Goal: Task Accomplishment & Management: Use online tool/utility

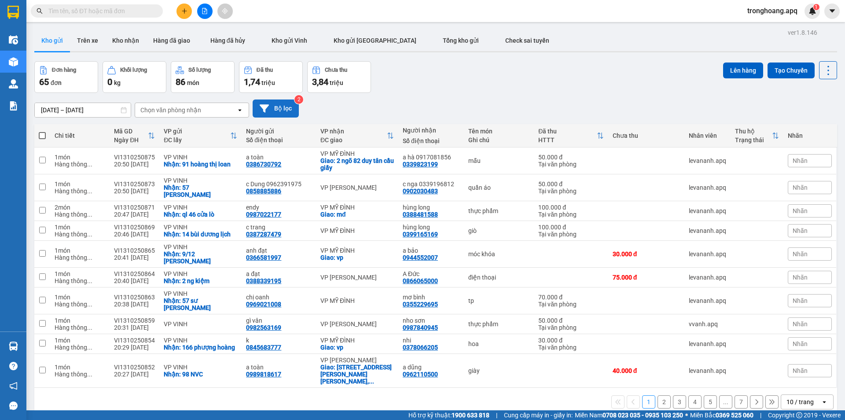
click at [285, 110] on button "Bộ lọc" at bounding box center [275, 108] width 46 height 18
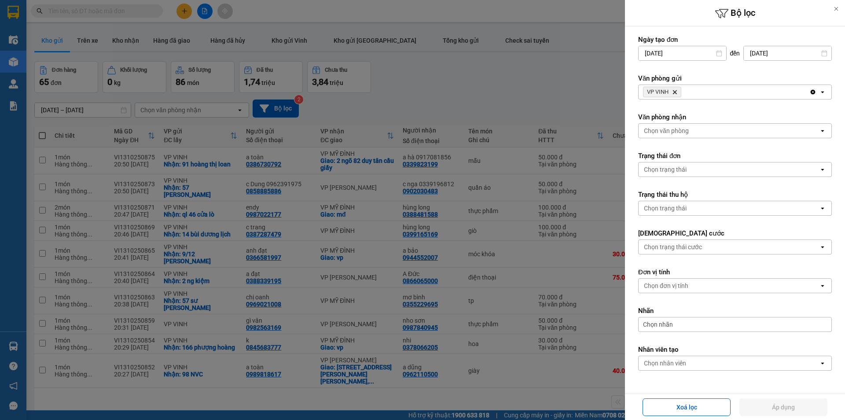
click at [676, 88] on span "VP VINH Delete" at bounding box center [662, 92] width 38 height 11
drag, startPoint x: 677, startPoint y: 96, endPoint x: 673, endPoint y: 89, distance: 7.9
click at [677, 97] on span "VP VINH Delete" at bounding box center [662, 92] width 38 height 11
click at [673, 89] on span "VP VINH Delete" at bounding box center [662, 92] width 38 height 11
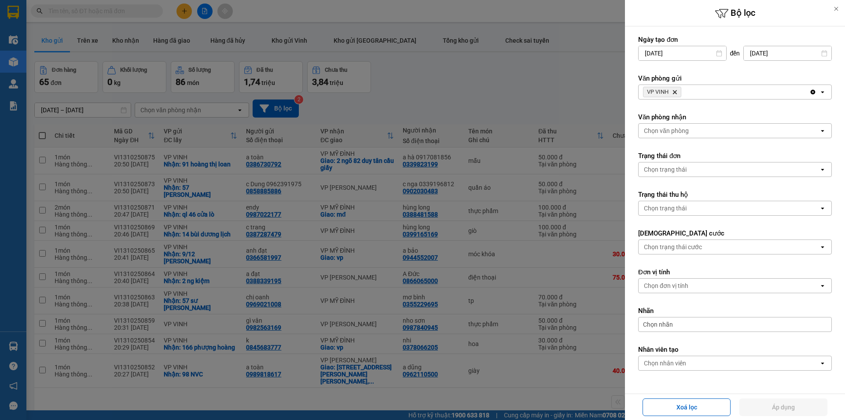
click at [675, 96] on span "VP VINH Delete" at bounding box center [662, 92] width 38 height 11
click at [676, 90] on icon "Delete" at bounding box center [674, 91] width 5 height 5
click at [676, 90] on div "Chọn văn phòng" at bounding box center [666, 92] width 45 height 9
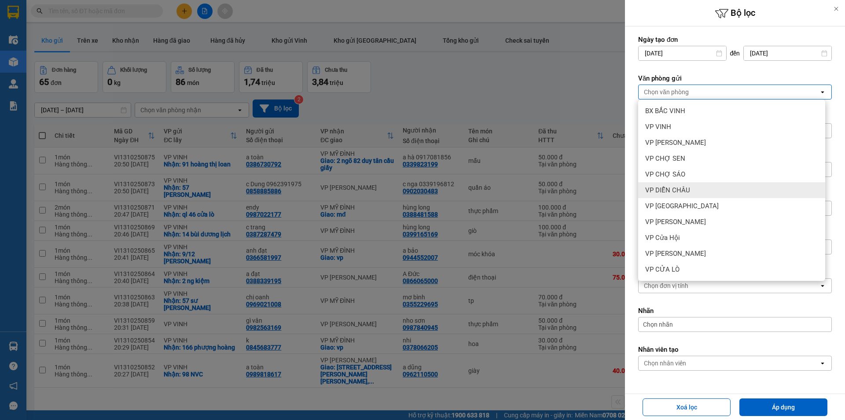
click at [695, 193] on div "VP DIỄN CHÂU" at bounding box center [731, 190] width 187 height 16
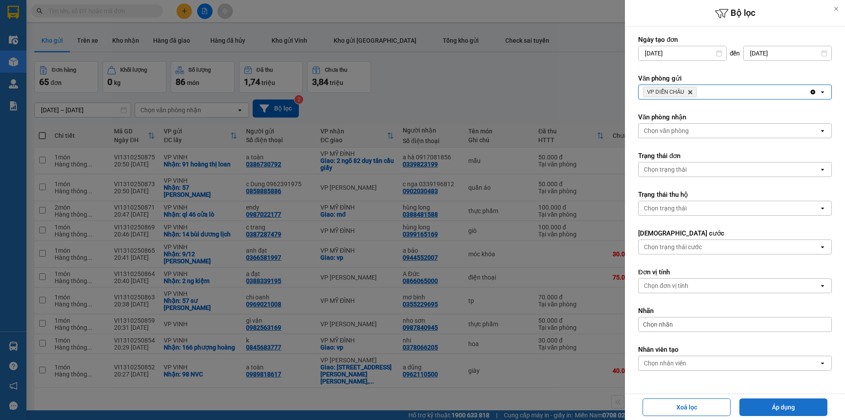
click at [755, 406] on button "Áp dụng" at bounding box center [783, 407] width 88 height 18
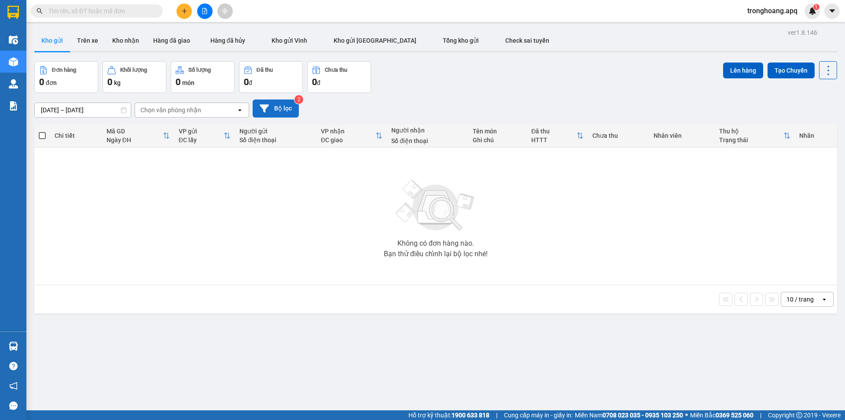
click at [280, 109] on button "Bộ lọc" at bounding box center [275, 108] width 46 height 18
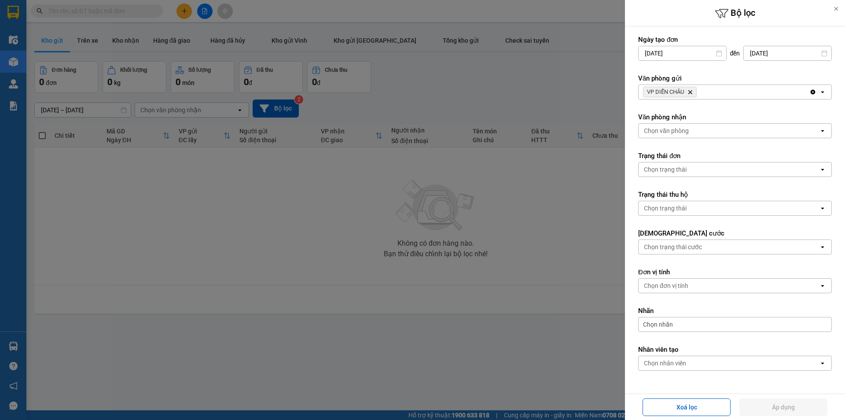
click at [710, 89] on div "VP DIỄN [PERSON_NAME]" at bounding box center [723, 92] width 171 height 14
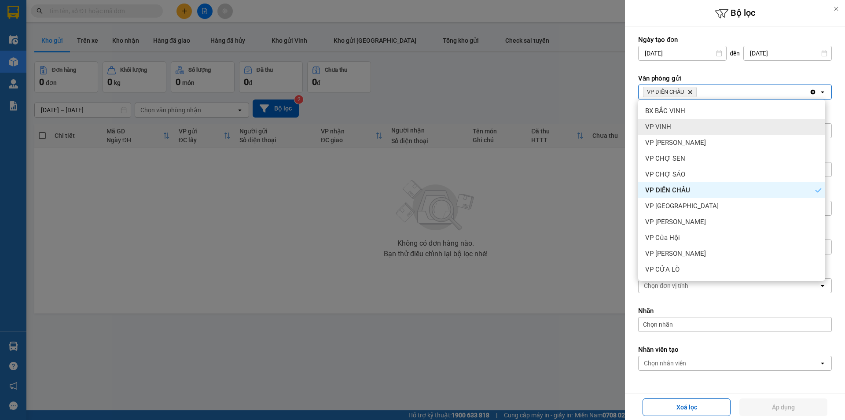
click at [684, 131] on div "VP VINH" at bounding box center [731, 127] width 187 height 16
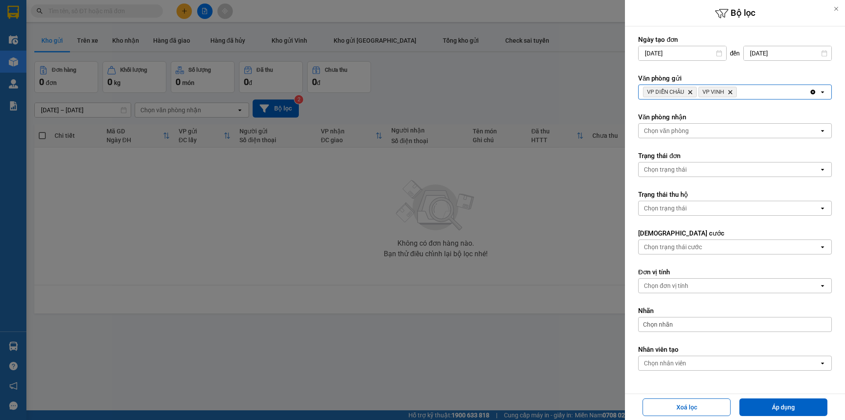
click at [703, 131] on div "Chọn văn phòng" at bounding box center [728, 131] width 180 height 14
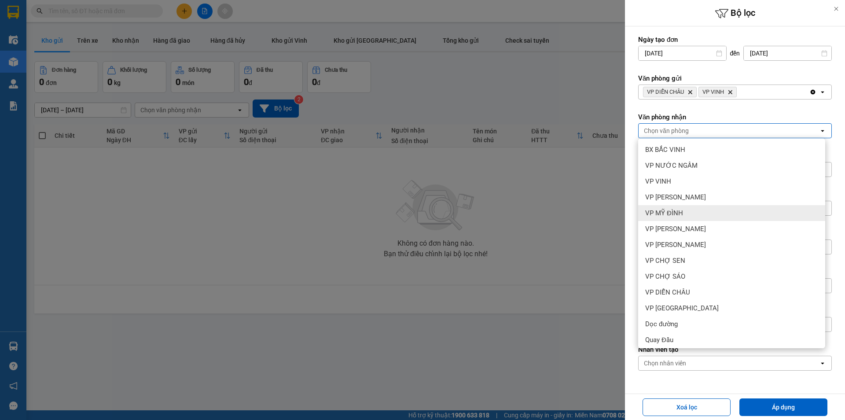
click at [698, 209] on div "VP MỸ ĐÌNH" at bounding box center [731, 213] width 187 height 16
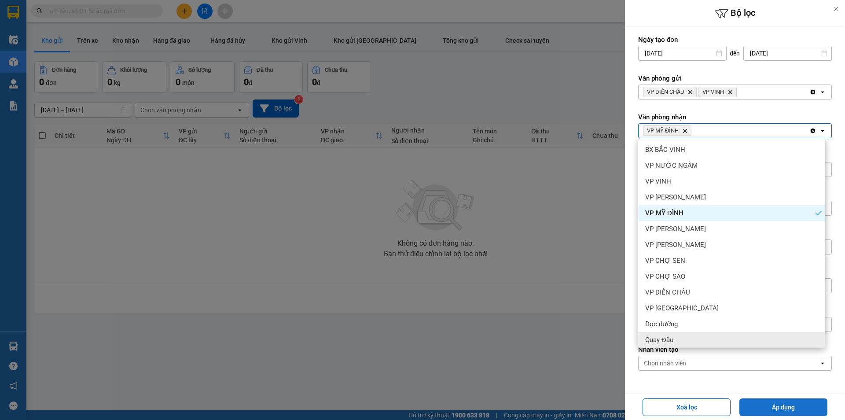
click at [772, 410] on button "Áp dụng" at bounding box center [783, 407] width 88 height 18
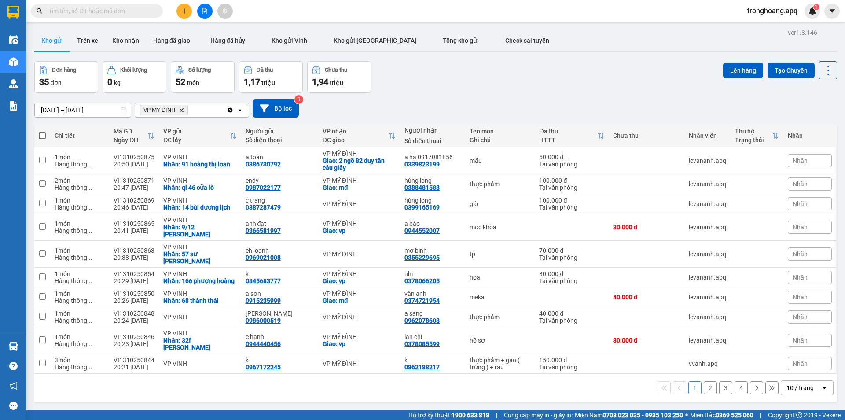
click at [785, 381] on div "10 / trang" at bounding box center [801, 388] width 40 height 14
click at [791, 358] on span "100 / trang" at bounding box center [797, 354] width 32 height 9
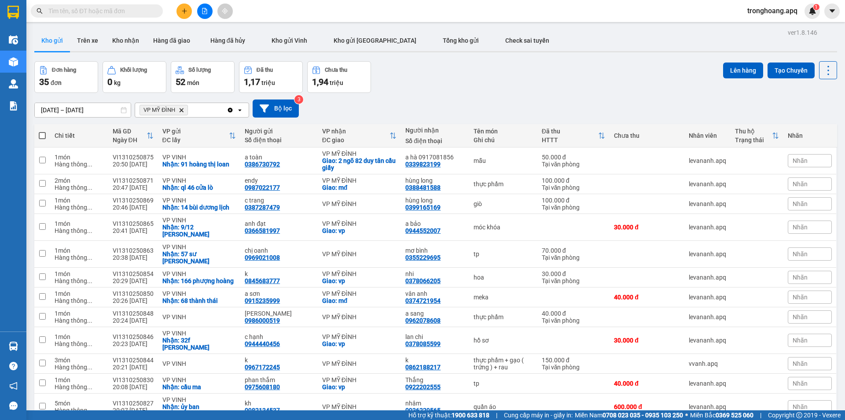
click at [39, 137] on span at bounding box center [42, 135] width 7 height 7
click at [42, 131] on input "checkbox" at bounding box center [42, 131] width 0 height 0
checkbox input "true"
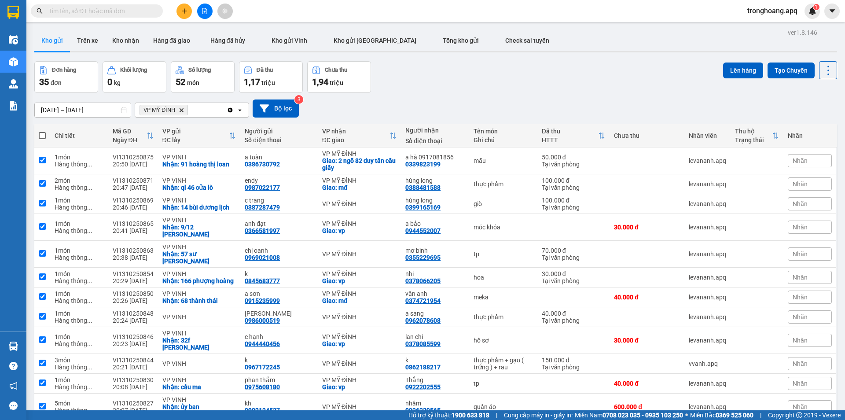
checkbox input "true"
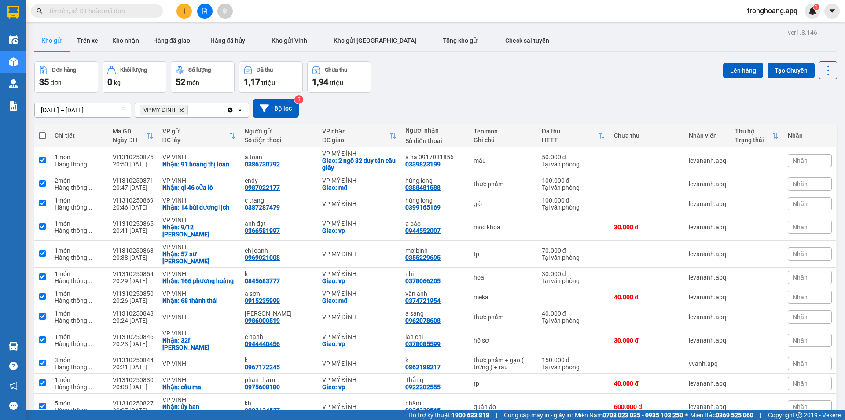
checkbox input "true"
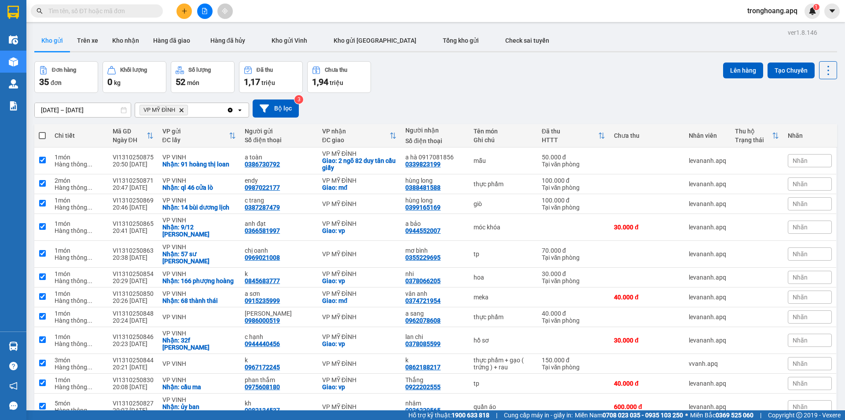
checkbox input "true"
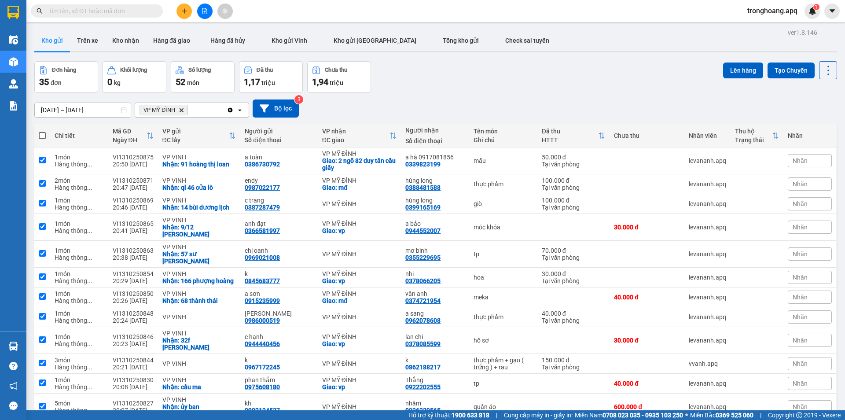
checkbox input "true"
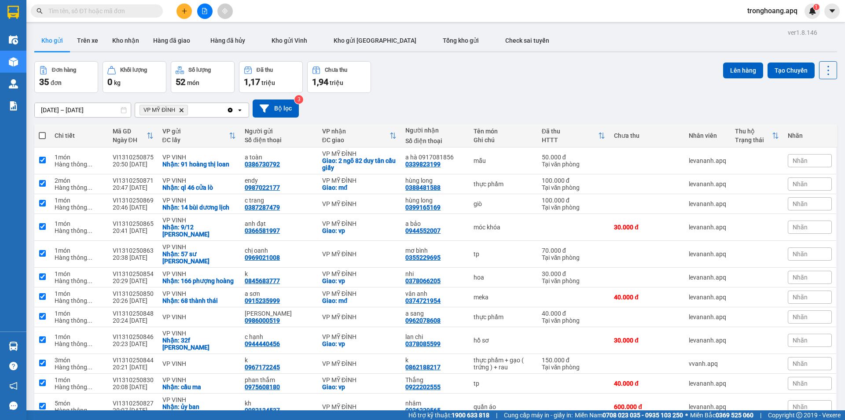
checkbox input "true"
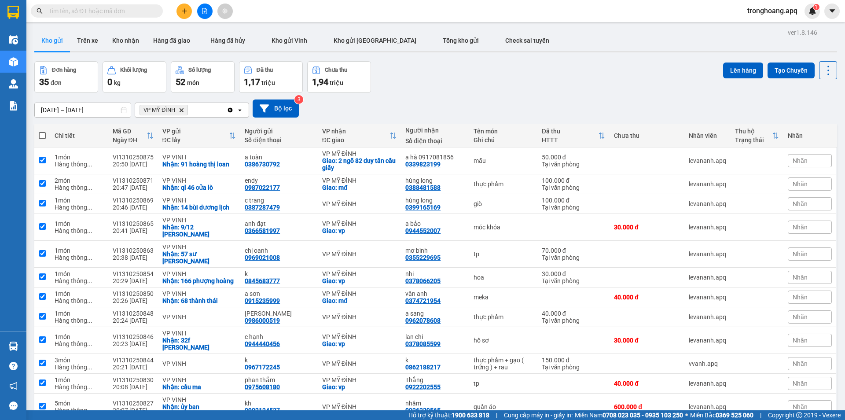
checkbox input "true"
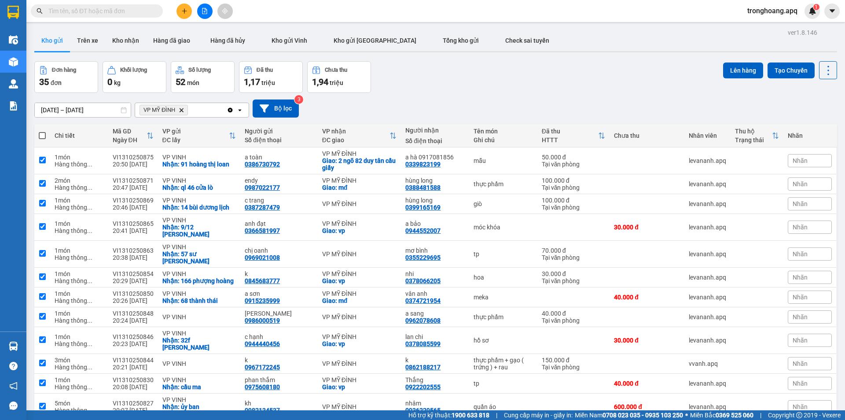
checkbox input "true"
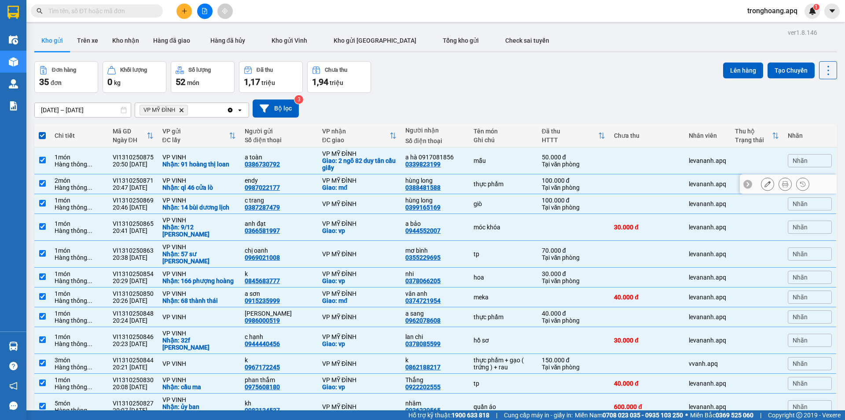
click at [202, 191] on td "VP VINH Nhận: ql 46 cửa lò" at bounding box center [199, 184] width 83 height 20
checkbox input "false"
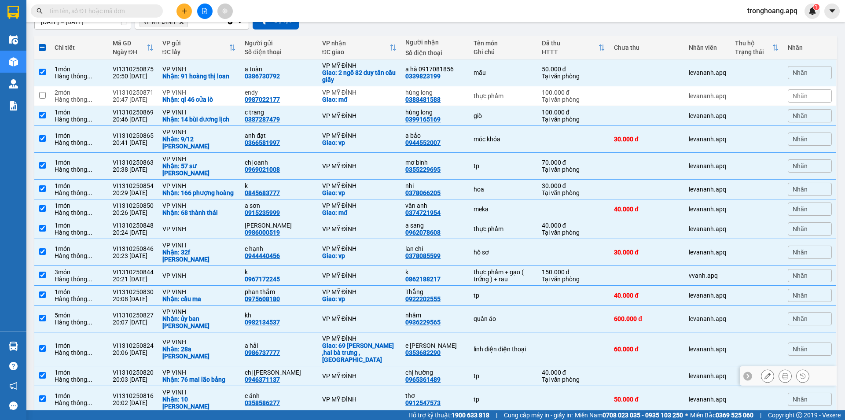
scroll to position [132, 0]
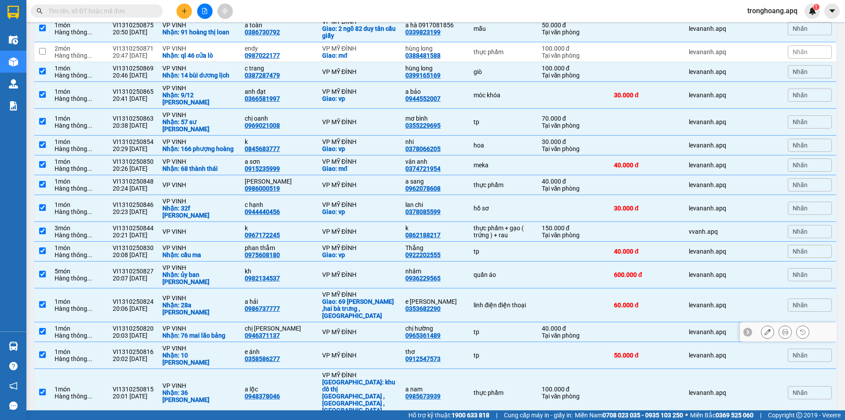
click at [194, 332] on div "Nhận: 76 mai lão bảng" at bounding box center [199, 335] width 74 height 7
checkbox input "false"
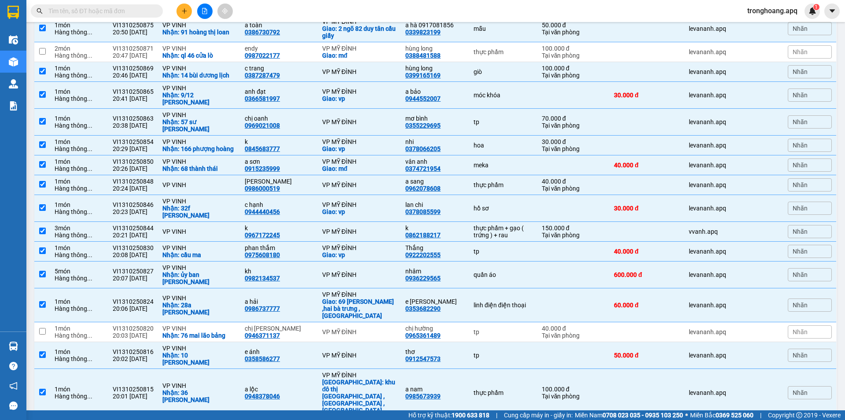
checkbox input "false"
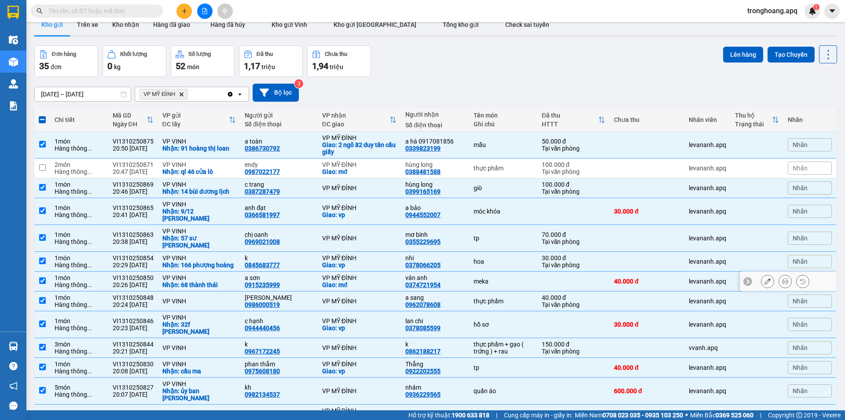
scroll to position [0, 0]
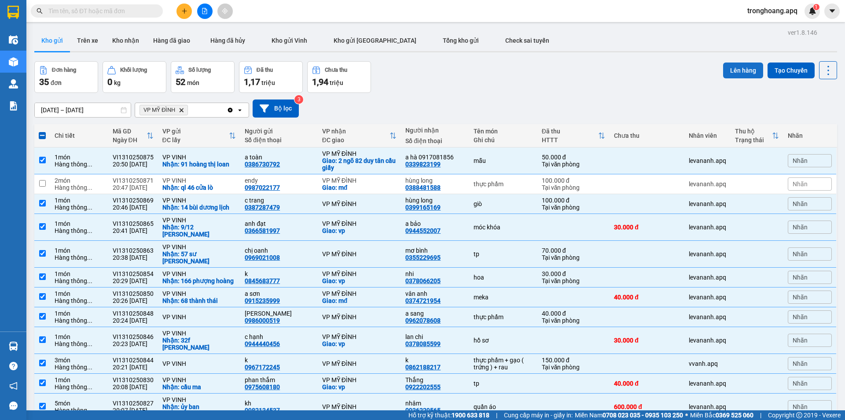
click at [723, 66] on button "Lên hàng" at bounding box center [743, 70] width 40 height 16
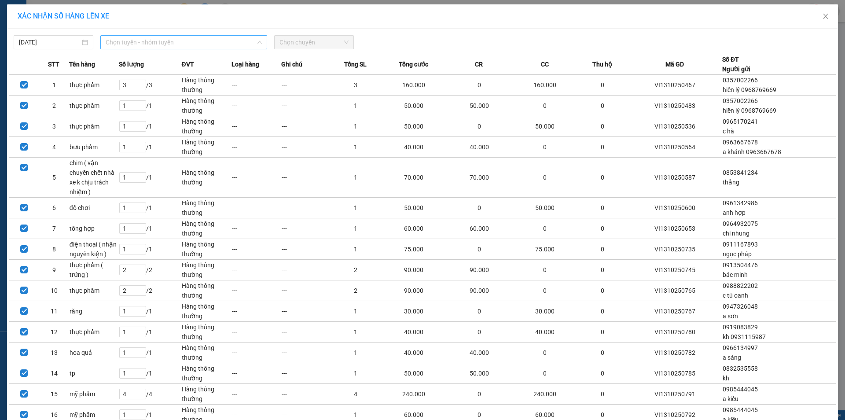
drag, startPoint x: 179, startPoint y: 40, endPoint x: 163, endPoint y: 124, distance: 86.0
click at [178, 40] on span "Chọn tuyến - nhóm tuyến" at bounding box center [184, 42] width 156 height 13
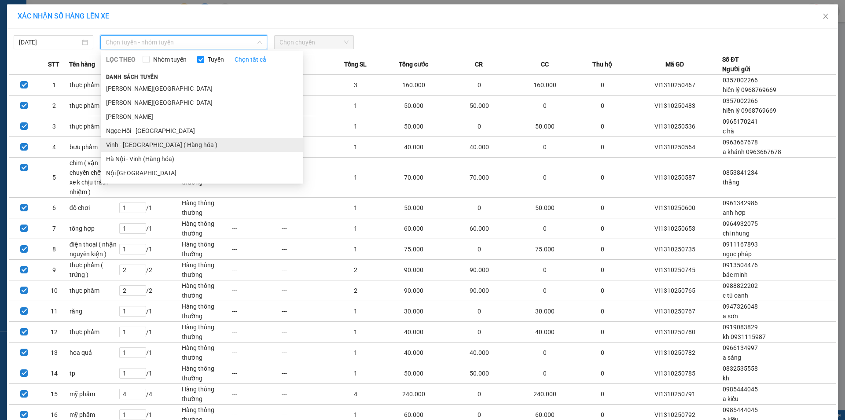
click at [147, 148] on li "Vinh - [GEOGRAPHIC_DATA] ( Hàng hóa )" at bounding box center [202, 145] width 202 height 14
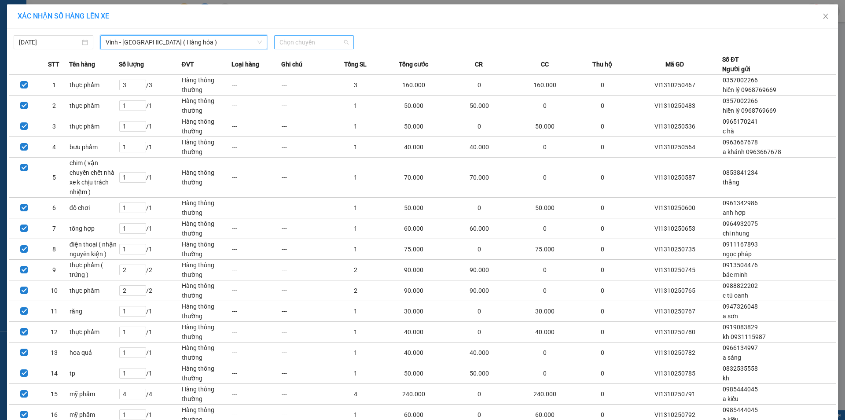
click at [311, 45] on span "Chọn chuyến" at bounding box center [313, 42] width 69 height 13
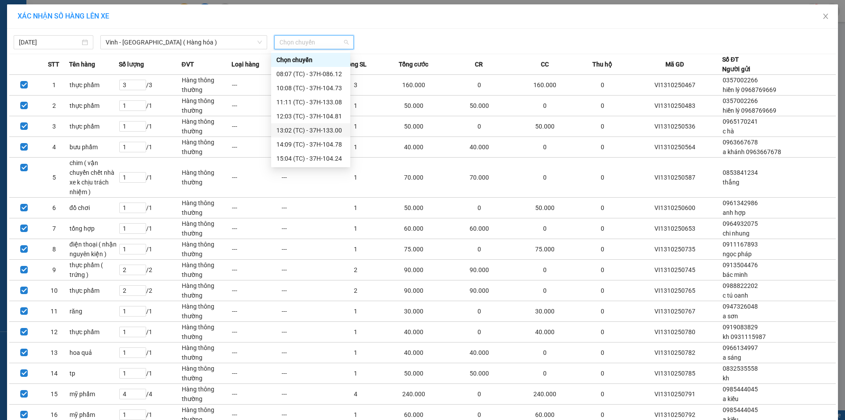
scroll to position [44, 0]
click at [333, 140] on div "22:00 (TC) - 37H-086.38" at bounding box center [310, 143] width 69 height 10
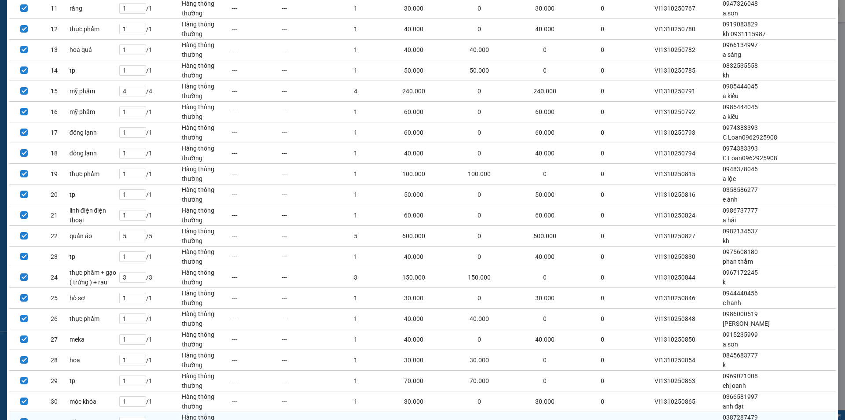
scroll to position [392, 0]
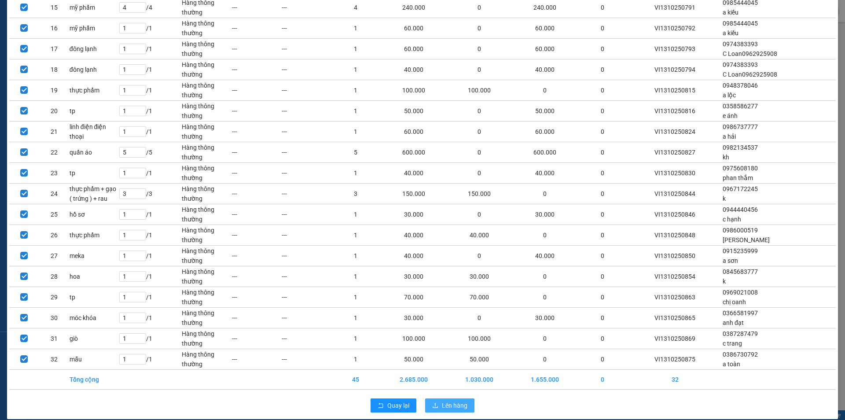
click at [454, 400] on span "Lên hàng" at bounding box center [455, 405] width 26 height 10
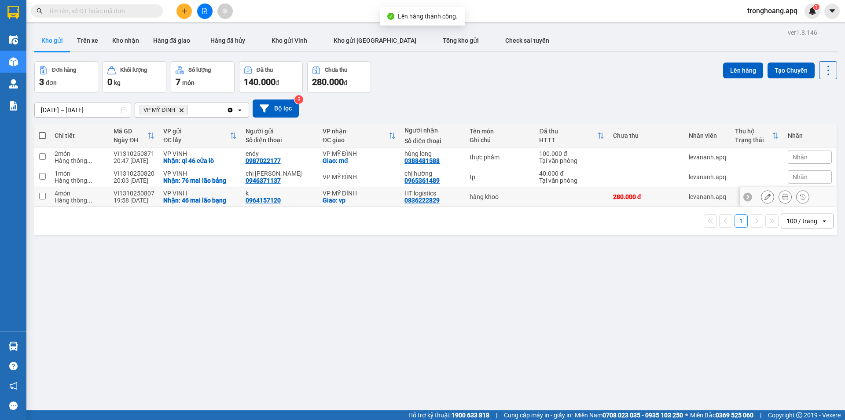
click at [358, 197] on div "Giao: vp" at bounding box center [358, 200] width 73 height 7
checkbox input "true"
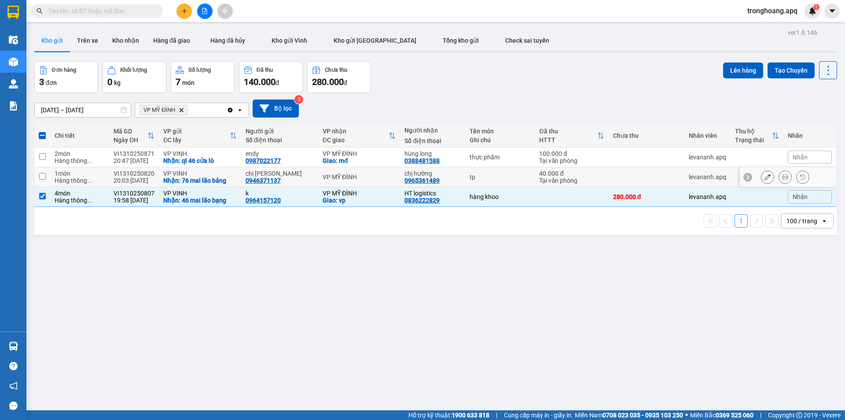
click at [350, 176] on div "VP MỸ ĐÌNH" at bounding box center [358, 176] width 73 height 7
checkbox input "true"
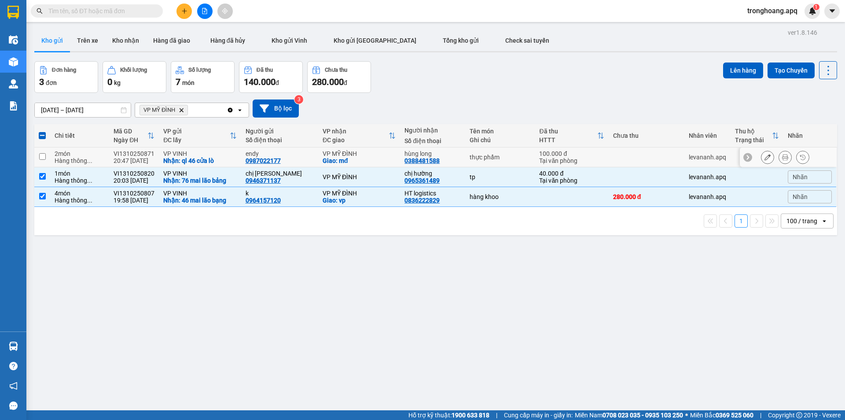
click at [347, 163] on div "Giao: mđ" at bounding box center [358, 160] width 73 height 7
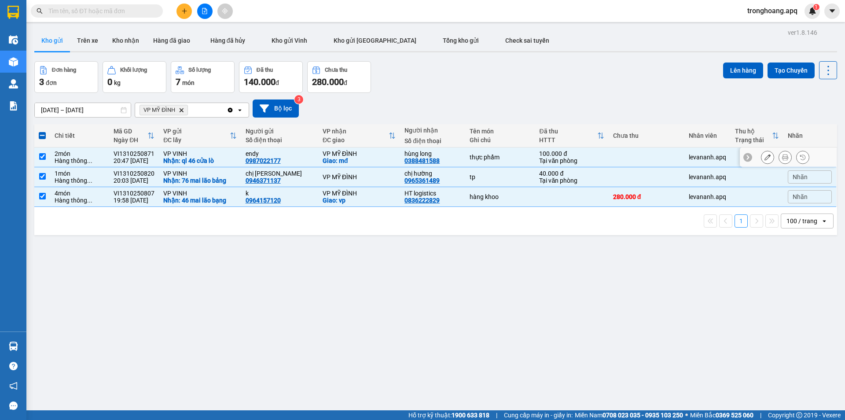
drag, startPoint x: 280, startPoint y: 158, endPoint x: 287, endPoint y: 186, distance: 28.6
click at [280, 159] on div "endy 0987022177" at bounding box center [279, 157] width 68 height 14
checkbox input "false"
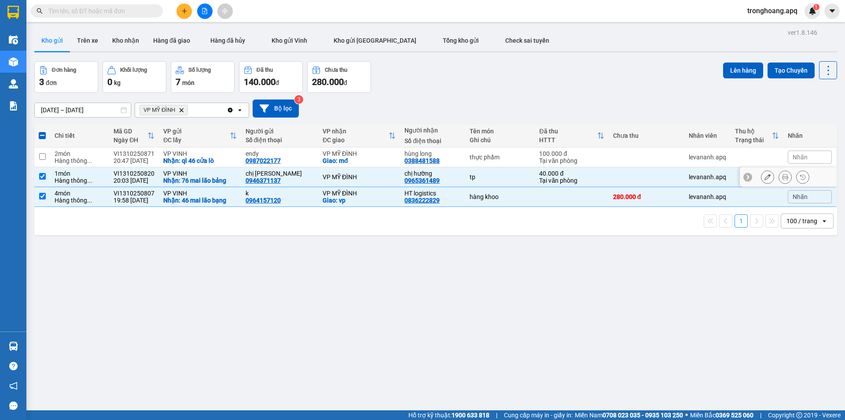
click at [287, 186] on td "chị ly 0946371137" at bounding box center [279, 177] width 77 height 20
checkbox input "false"
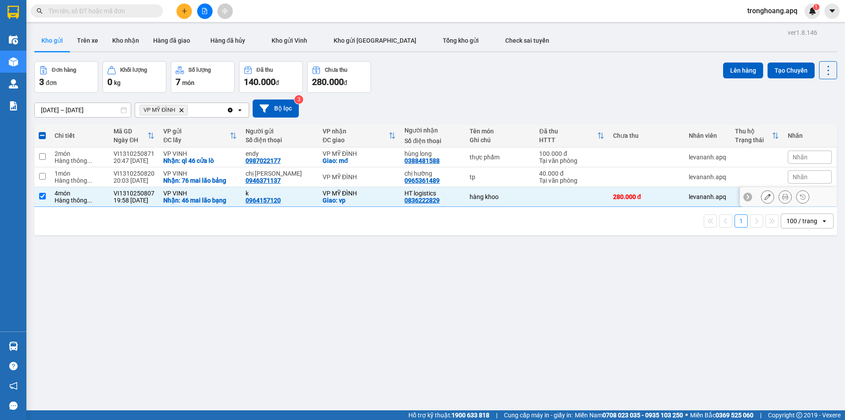
click at [288, 197] on div "k 0964157120" at bounding box center [279, 197] width 68 height 14
checkbox input "false"
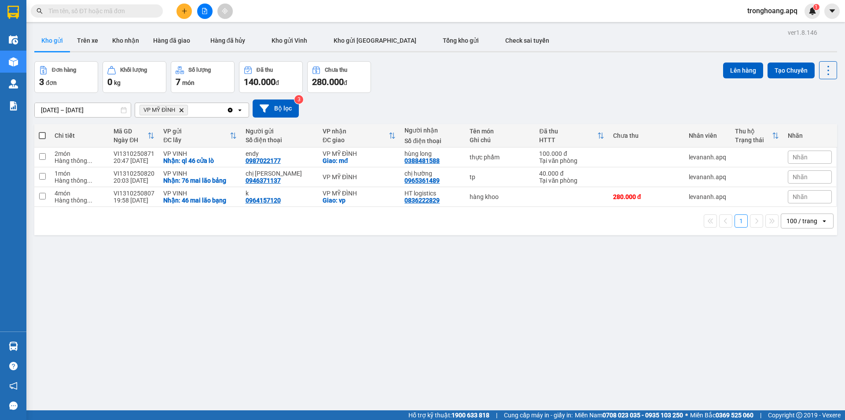
click at [202, 7] on button at bounding box center [204, 11] width 15 height 15
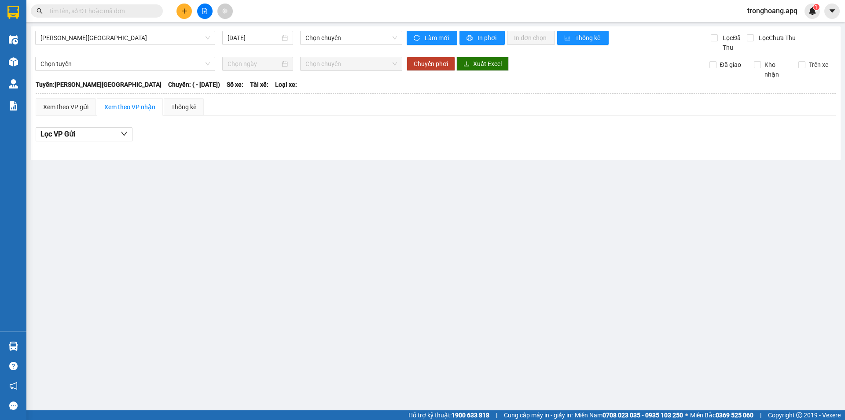
click at [128, 45] on div "[PERSON_NAME] - [GEOGRAPHIC_DATA] [DATE] Chọn chuyến" at bounding box center [218, 42] width 367 height 22
click at [116, 40] on span "[PERSON_NAME][GEOGRAPHIC_DATA]" at bounding box center [124, 37] width 169 height 13
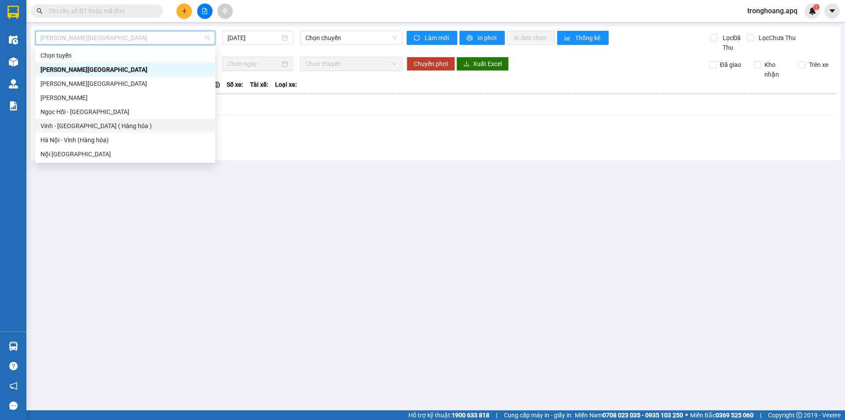
click at [109, 122] on div "Vinh - [GEOGRAPHIC_DATA] ( Hàng hóa )" at bounding box center [124, 126] width 169 height 10
type input "[DATE]"
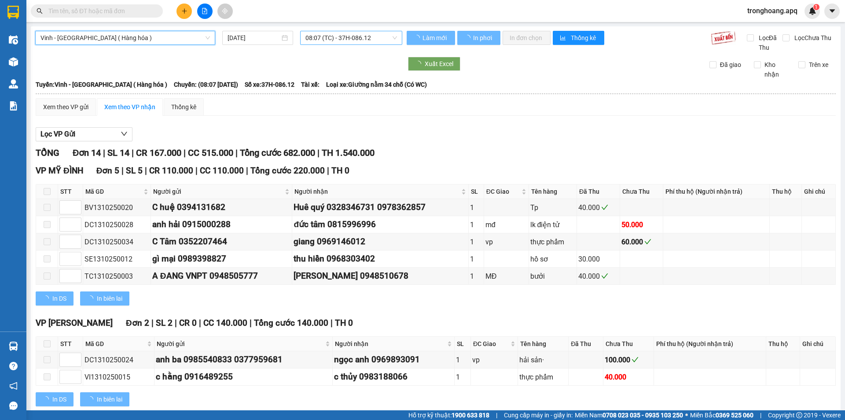
click at [331, 37] on span "08:07 (TC) - 37H-086.12" at bounding box center [350, 37] width 91 height 13
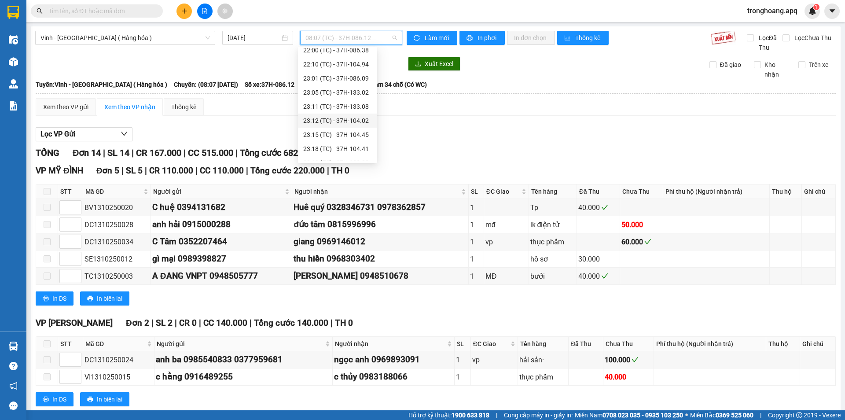
scroll to position [141, 0]
click at [357, 85] on div "23:05 (TC) - 37H-133.02" at bounding box center [337, 84] width 69 height 10
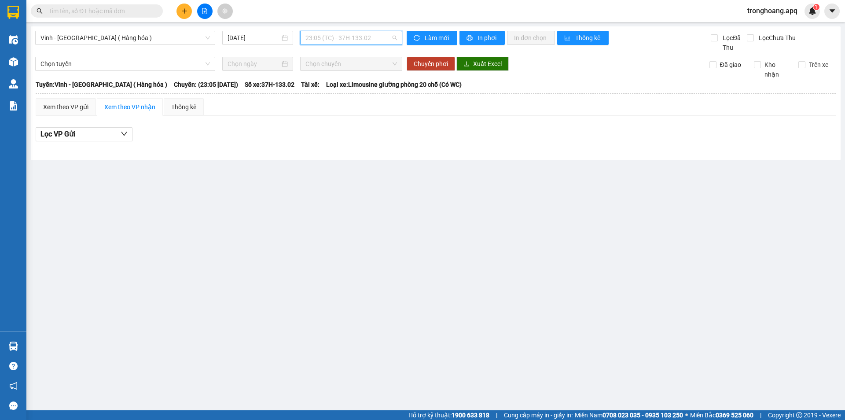
click at [329, 41] on span "23:05 (TC) - 37H-133.02" at bounding box center [350, 37] width 91 height 13
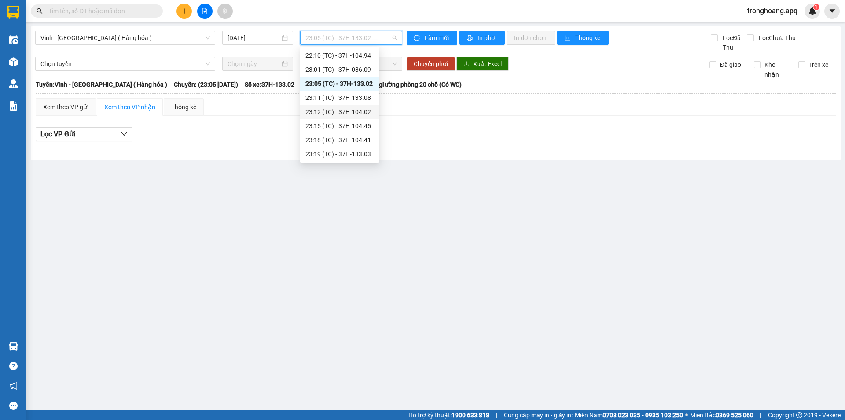
click at [364, 113] on div "23:12 (TC) - 37H-104.02" at bounding box center [339, 112] width 69 height 10
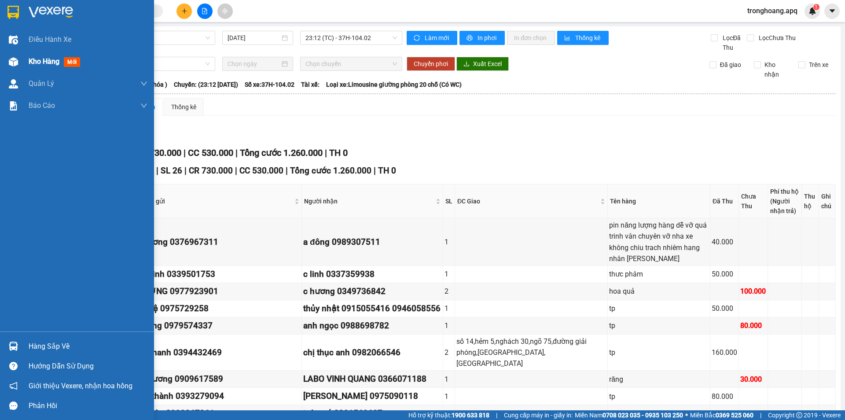
click at [19, 51] on div "Kho hàng mới" at bounding box center [77, 62] width 154 height 22
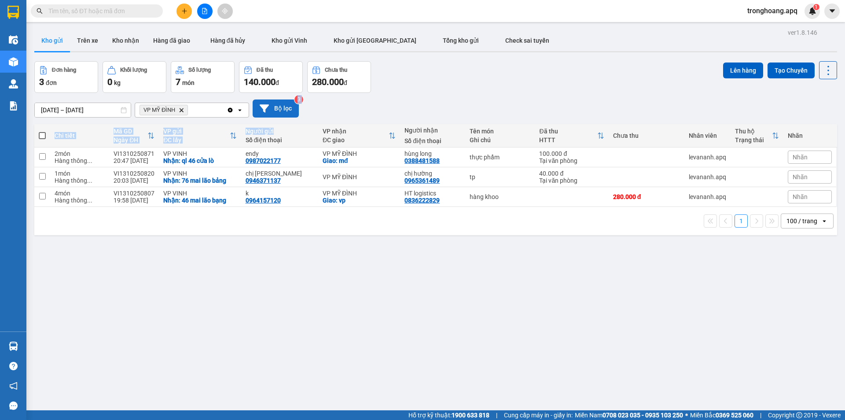
drag, startPoint x: 285, startPoint y: 123, endPoint x: 285, endPoint y: 117, distance: 6.2
click at [285, 122] on div "ver 1.8.146 Kho gửi Trên xe Kho nhận Hàng đã giao Hàng đã hủy Kho gửi Vinh Kho …" at bounding box center [435, 236] width 809 height 420
click at [283, 111] on button "Bộ lọc" at bounding box center [275, 108] width 46 height 18
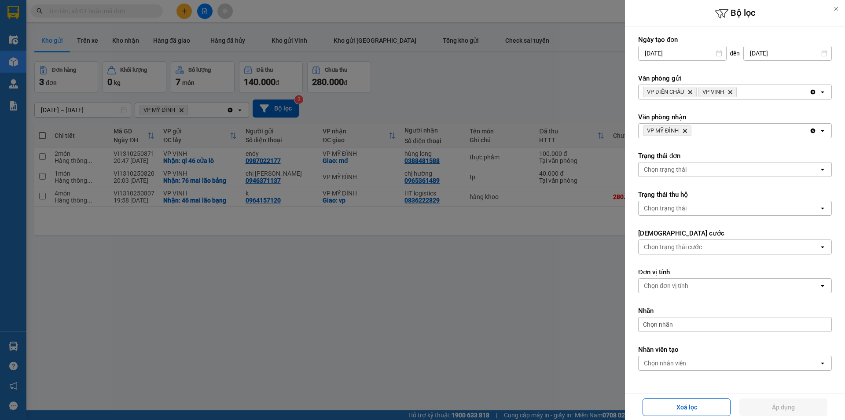
click at [501, 79] on div at bounding box center [422, 210] width 845 height 420
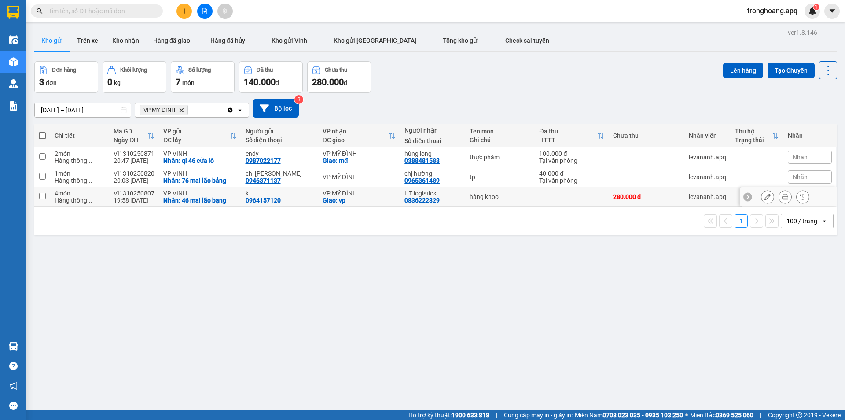
drag, startPoint x: 300, startPoint y: 193, endPoint x: 293, endPoint y: 177, distance: 17.5
click at [300, 193] on div "k" at bounding box center [279, 193] width 68 height 7
checkbox input "true"
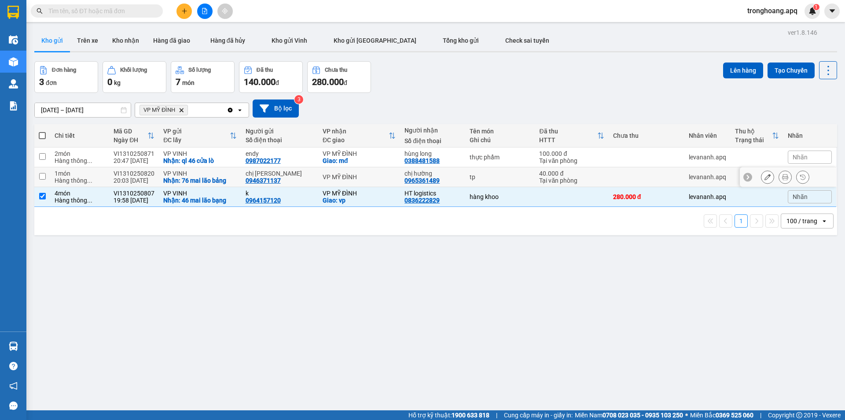
drag, startPoint x: 292, startPoint y: 173, endPoint x: 301, endPoint y: 148, distance: 26.9
click at [292, 172] on div "chị [PERSON_NAME]" at bounding box center [279, 173] width 68 height 7
checkbox input "true"
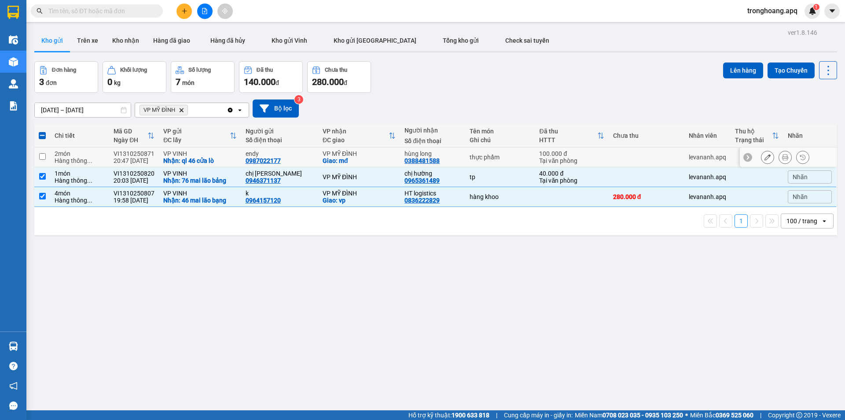
click at [301, 148] on td "endy 0987022177" at bounding box center [279, 157] width 77 height 20
checkbox input "true"
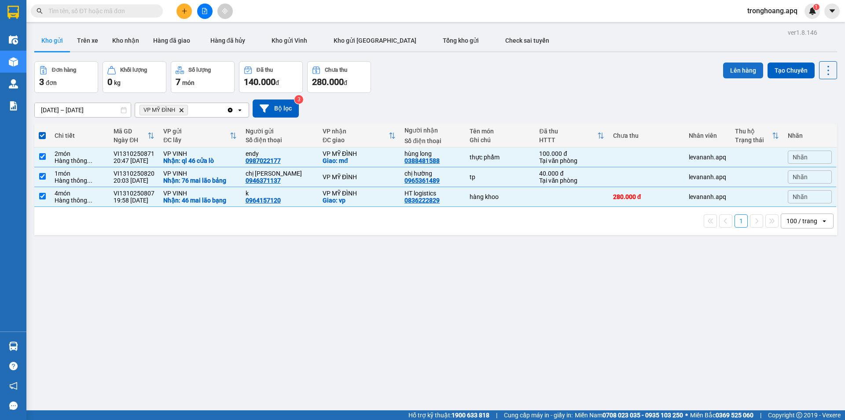
click at [743, 66] on button "Lên hàng" at bounding box center [743, 70] width 40 height 16
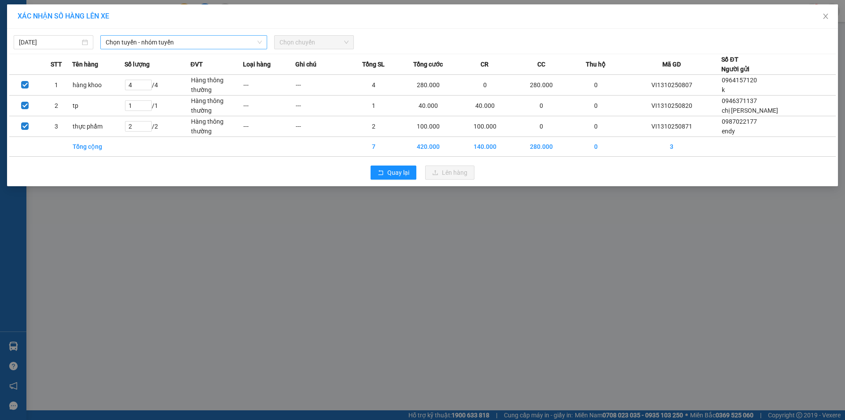
click at [160, 42] on span "Chọn tuyến - nhóm tuyến" at bounding box center [184, 42] width 156 height 13
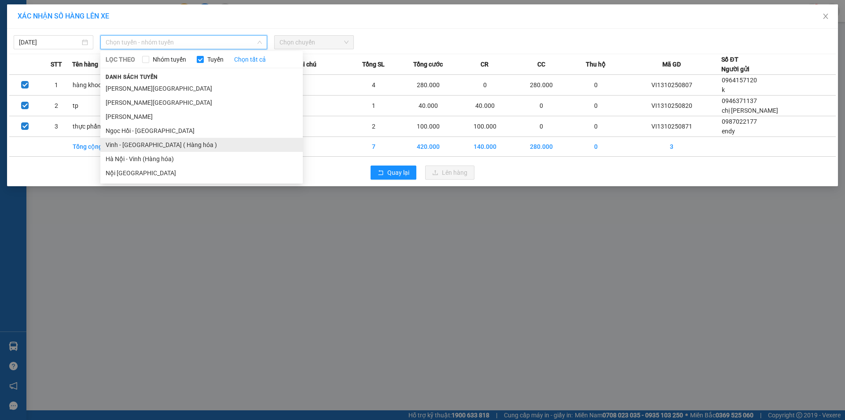
click at [160, 138] on li "Vinh - [GEOGRAPHIC_DATA] ( Hàng hóa )" at bounding box center [201, 145] width 202 height 14
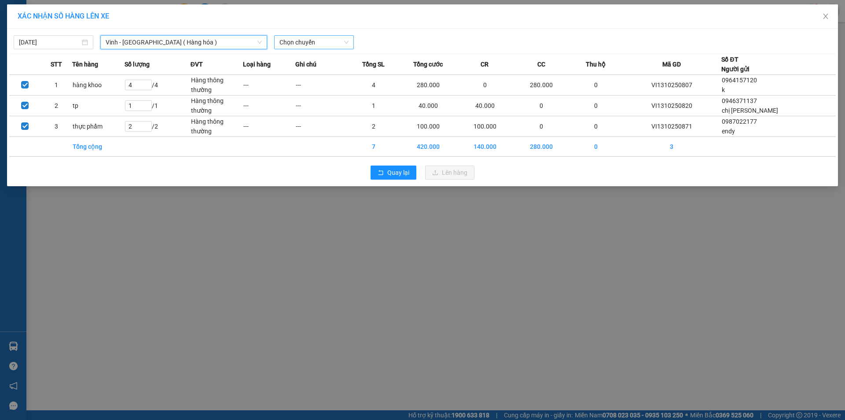
click at [303, 43] on span "Chọn chuyến" at bounding box center [313, 42] width 69 height 13
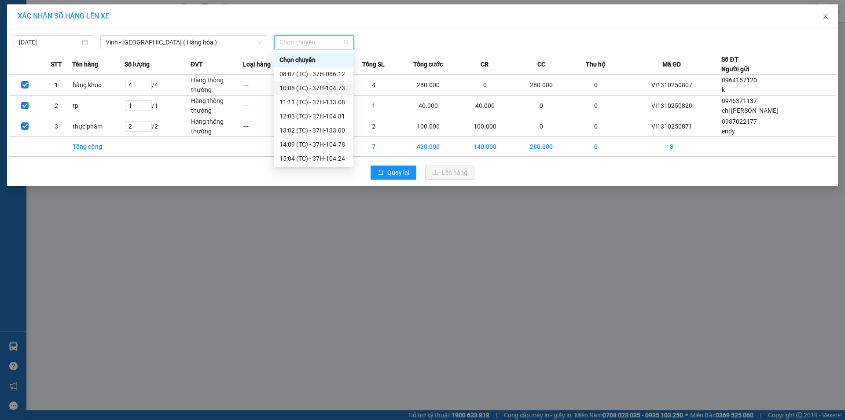
scroll to position [141, 0]
click at [337, 88] on div "23:05 (TC) - 37H-133.02" at bounding box center [313, 88] width 69 height 10
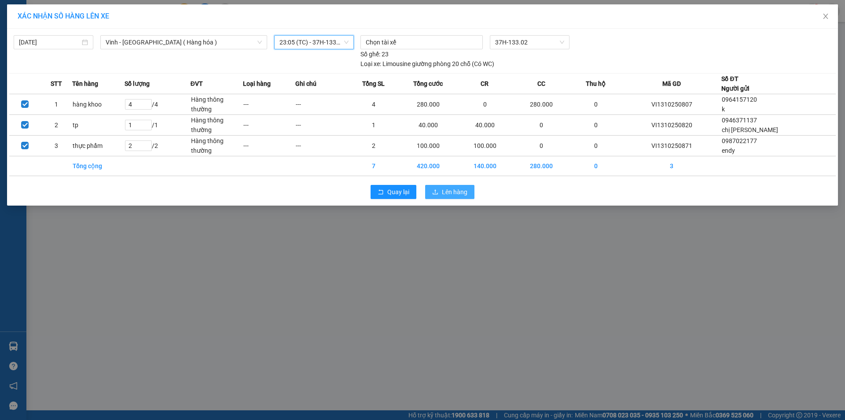
click at [458, 195] on span "Lên hàng" at bounding box center [455, 192] width 26 height 10
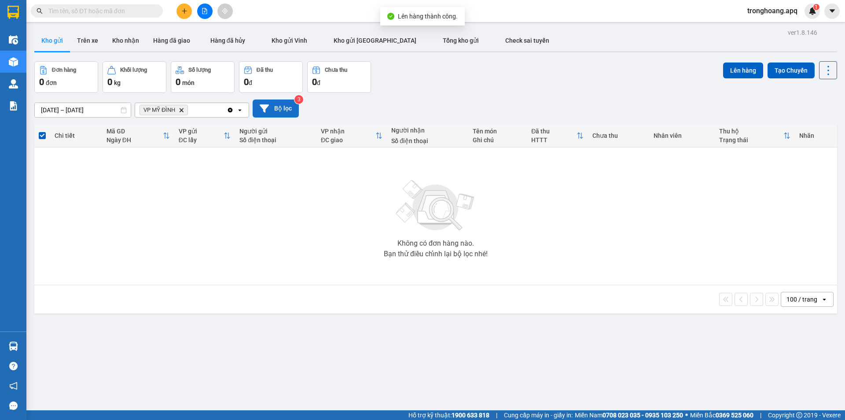
click at [287, 113] on button "Bộ lọc" at bounding box center [275, 108] width 46 height 18
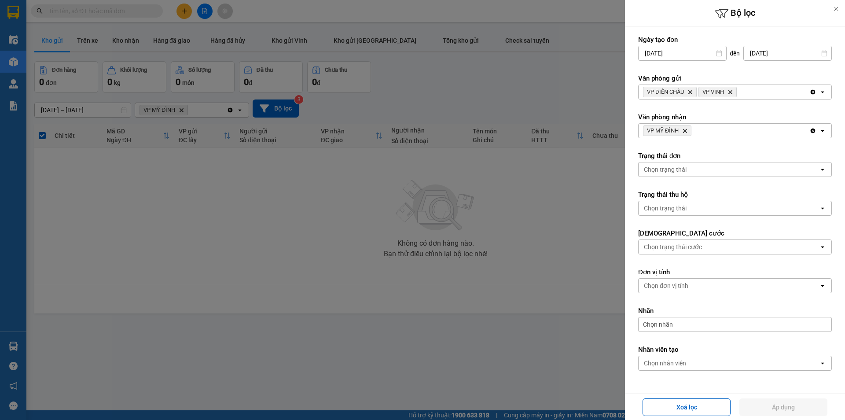
click at [684, 131] on icon "Delete" at bounding box center [684, 130] width 5 height 5
click at [690, 95] on span "VP DIỄN [PERSON_NAME]" at bounding box center [670, 92] width 54 height 11
click at [690, 94] on icon "Delete" at bounding box center [689, 91] width 5 height 5
drag, startPoint x: 679, startPoint y: 130, endPoint x: 686, endPoint y: 136, distance: 9.4
click at [679, 131] on div "Chọn văn phòng" at bounding box center [666, 130] width 45 height 9
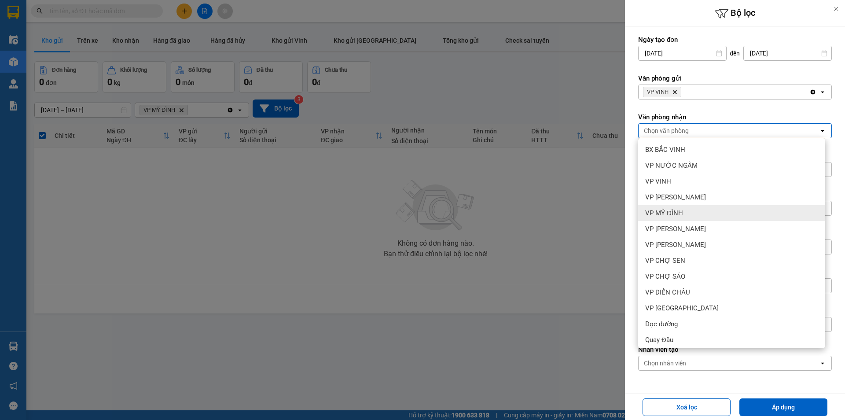
click at [691, 220] on div "VP MỸ ĐÌNH" at bounding box center [731, 213] width 187 height 16
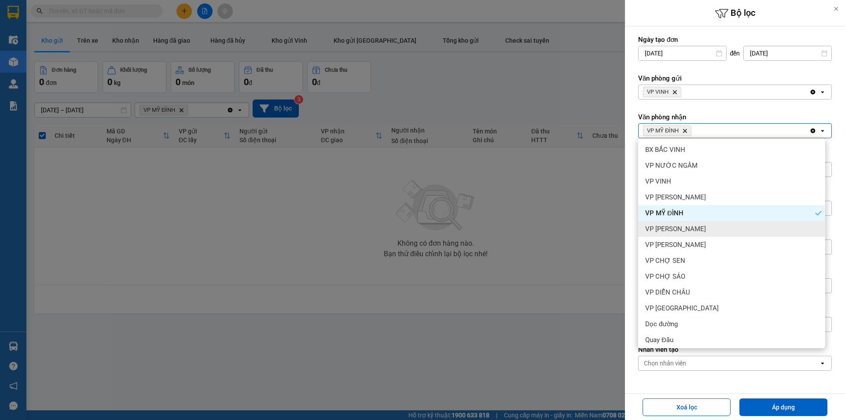
click at [692, 219] on div "VP MỸ ĐÌNH" at bounding box center [731, 213] width 187 height 16
click at [691, 226] on div "VP [PERSON_NAME]" at bounding box center [731, 229] width 187 height 16
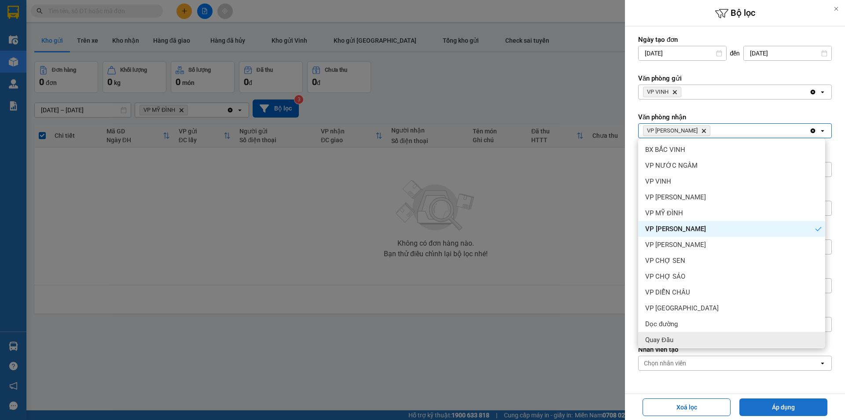
click at [766, 408] on button "Áp dụng" at bounding box center [783, 407] width 88 height 18
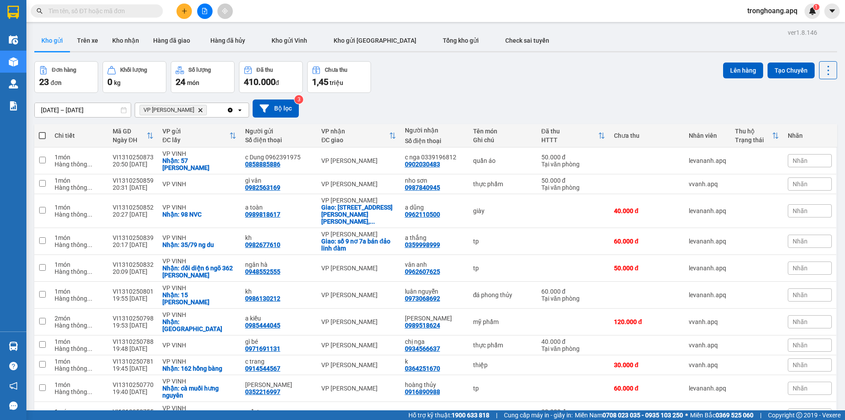
click at [43, 135] on span at bounding box center [42, 135] width 7 height 7
click at [42, 131] on input "checkbox" at bounding box center [42, 131] width 0 height 0
checkbox input "true"
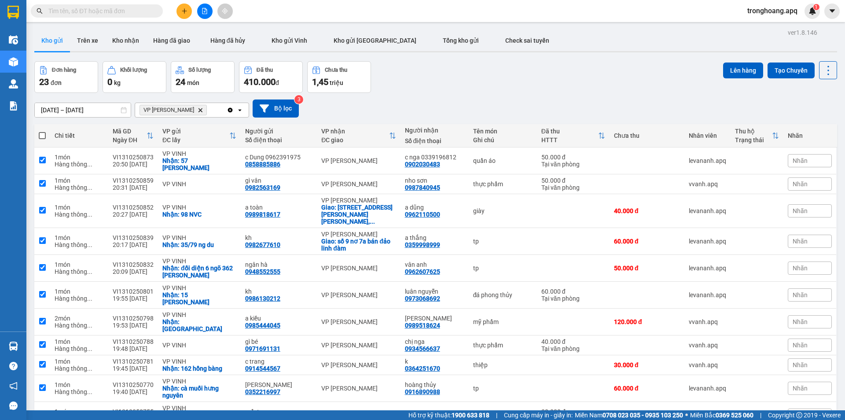
checkbox input "true"
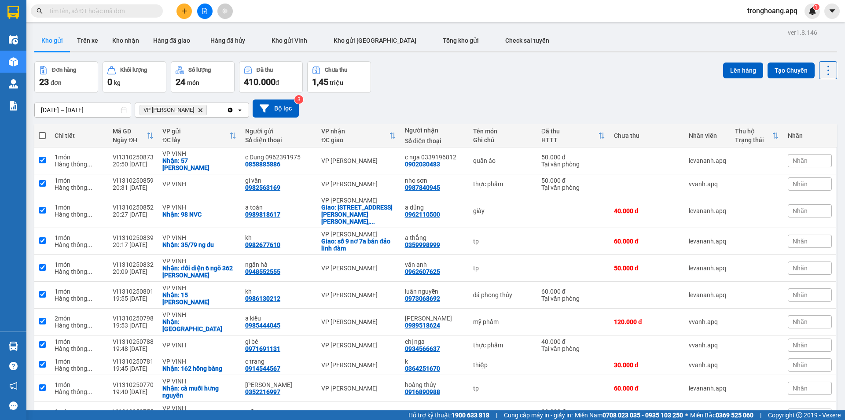
checkbox input "true"
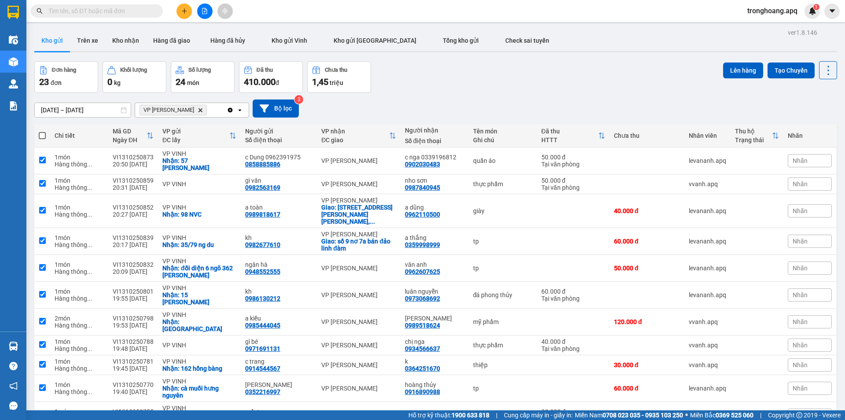
checkbox input "true"
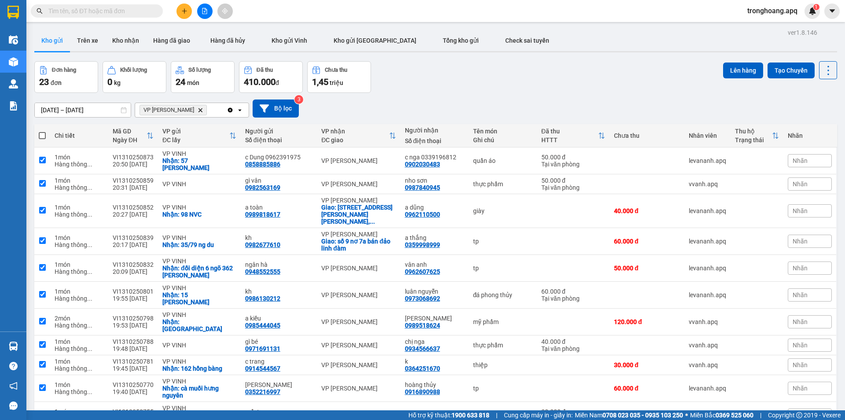
checkbox input "true"
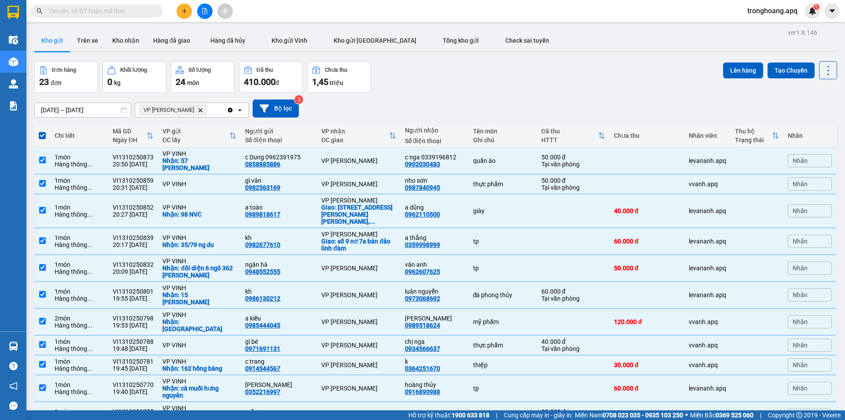
scroll to position [306, 0]
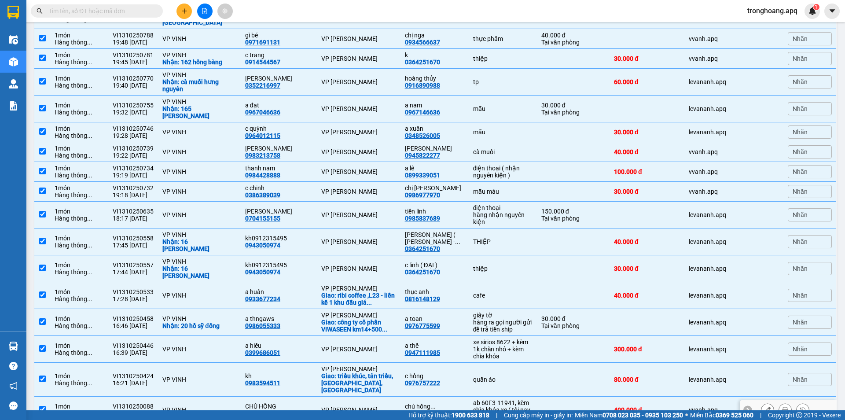
click at [512, 399] on div "ab 60F3-11941, kèm chìa khóa xe ( tối nay khách đi )" at bounding box center [502, 409] width 59 height 21
checkbox input "false"
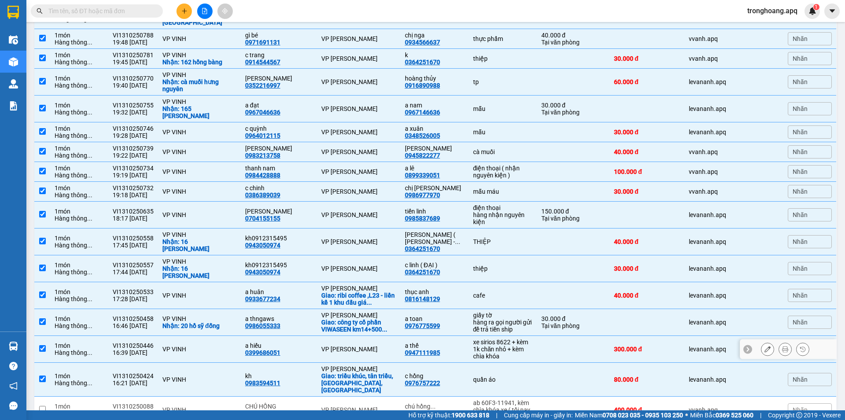
click at [513, 338] on div "xe sirios 8622 + kèm 1k chăn nhỏ + kèm chìa khóa" at bounding box center [502, 348] width 59 height 21
checkbox input "false"
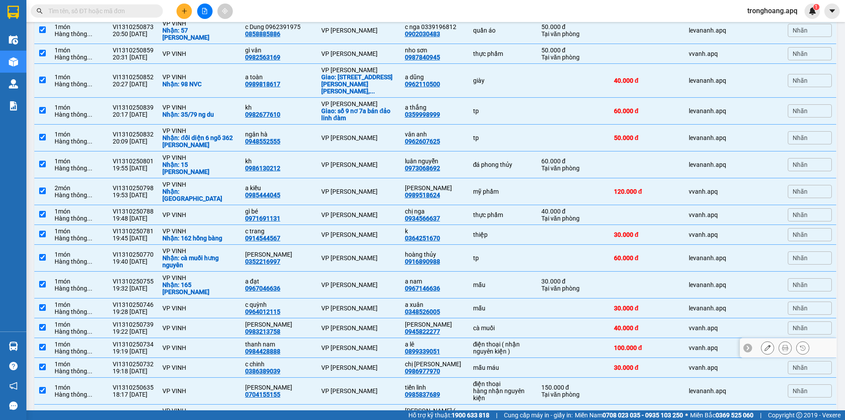
scroll to position [0, 0]
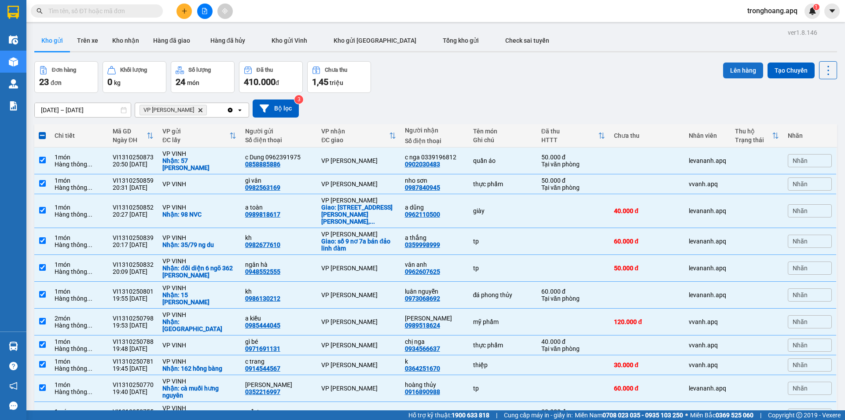
click at [733, 66] on button "Lên hàng" at bounding box center [743, 70] width 40 height 16
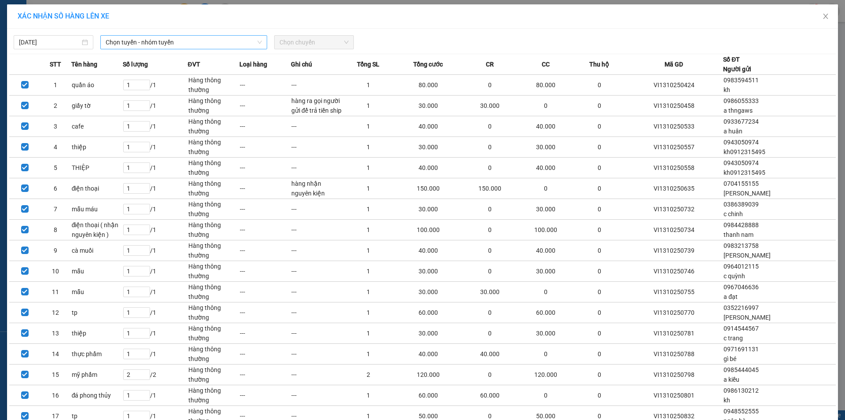
click at [195, 46] on span "Chọn tuyến - nhóm tuyến" at bounding box center [184, 42] width 156 height 13
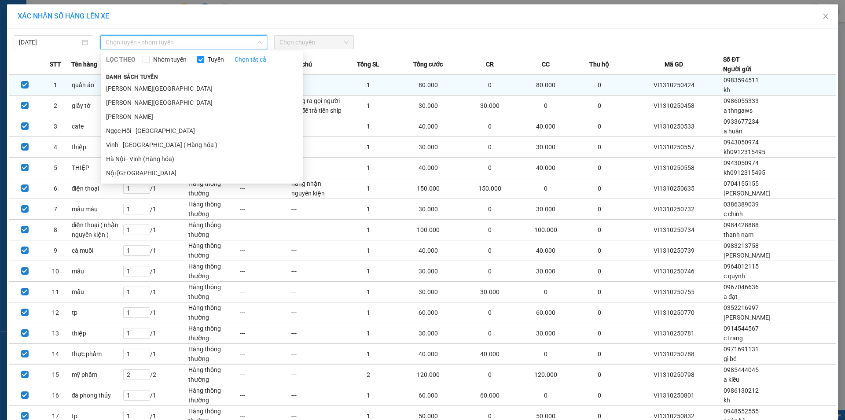
drag, startPoint x: 135, startPoint y: 144, endPoint x: 276, endPoint y: 91, distance: 151.1
click at [136, 146] on li "Vinh - [GEOGRAPHIC_DATA] ( Hàng hóa )" at bounding box center [202, 145] width 202 height 14
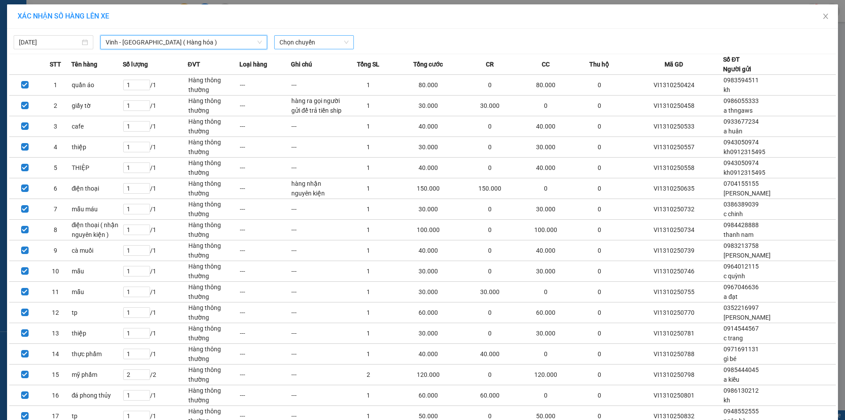
click at [296, 39] on span "Chọn chuyến" at bounding box center [313, 42] width 69 height 13
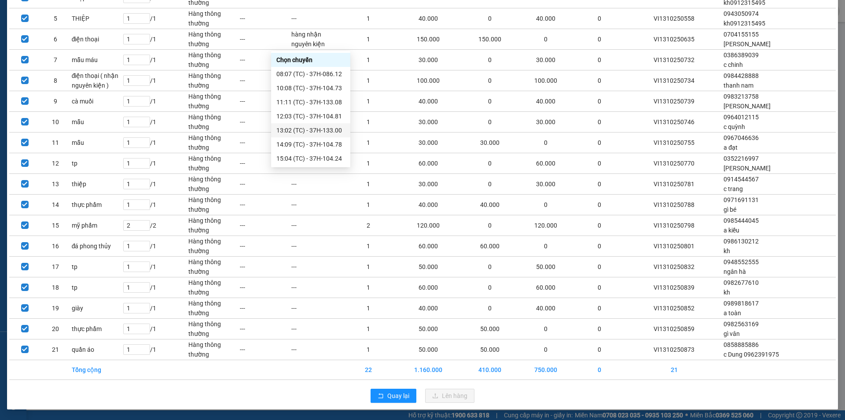
scroll to position [141, 0]
click at [326, 116] on div "23:12 (TC) - 37H-104.02" at bounding box center [310, 116] width 69 height 10
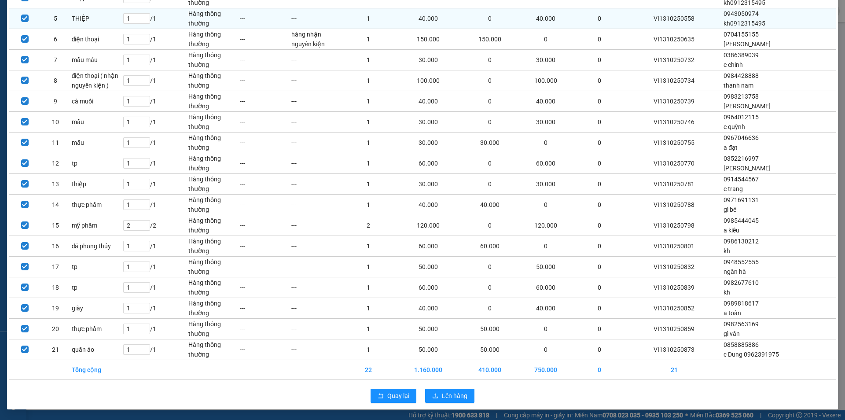
scroll to position [0, 0]
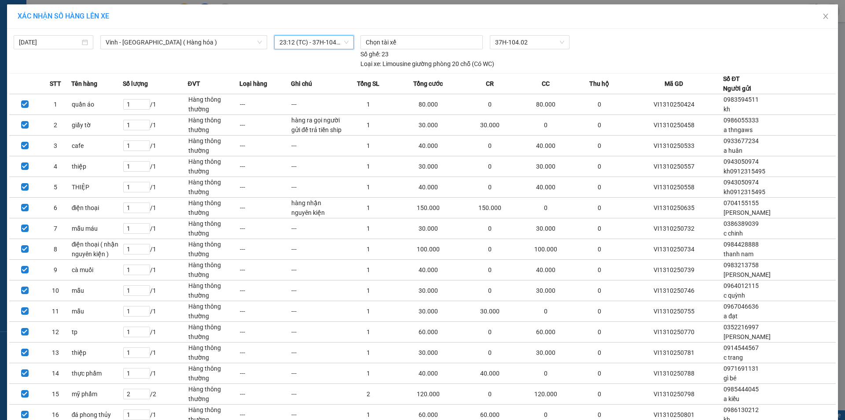
click at [326, 47] on span "23:12 (TC) - 37H-104.02" at bounding box center [313, 42] width 69 height 13
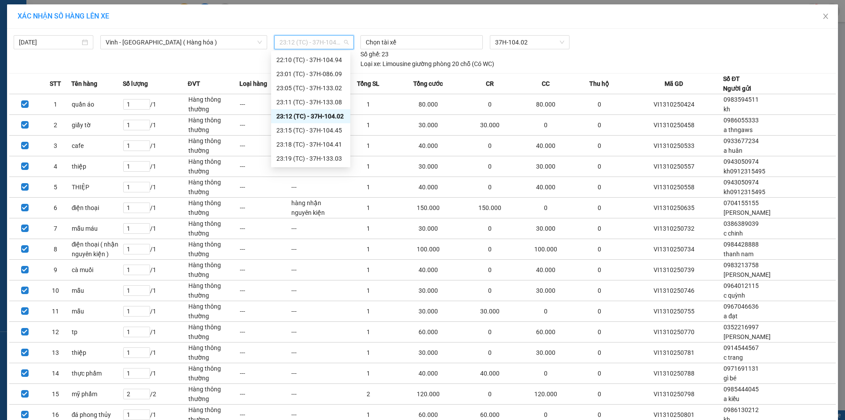
click at [333, 113] on div "23:12 (TC) - 37H-104.02" at bounding box center [310, 116] width 69 height 10
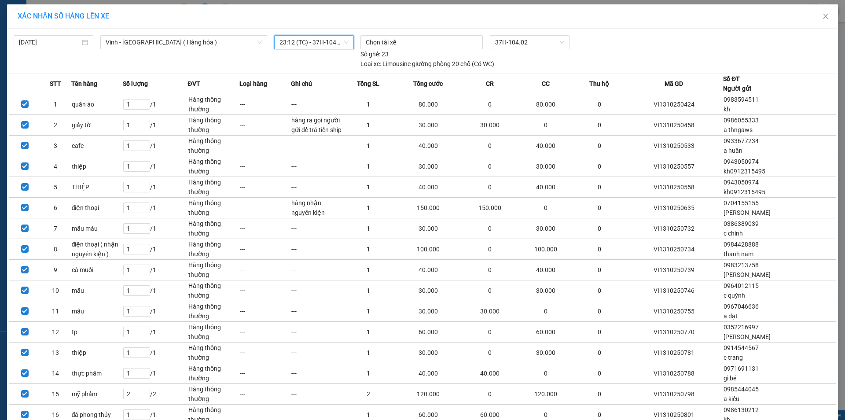
scroll to position [168, 0]
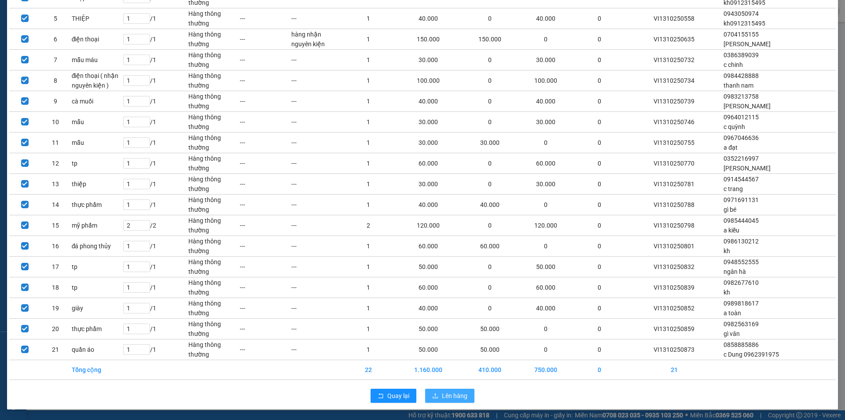
click at [442, 392] on span "Lên hàng" at bounding box center [455, 396] width 26 height 10
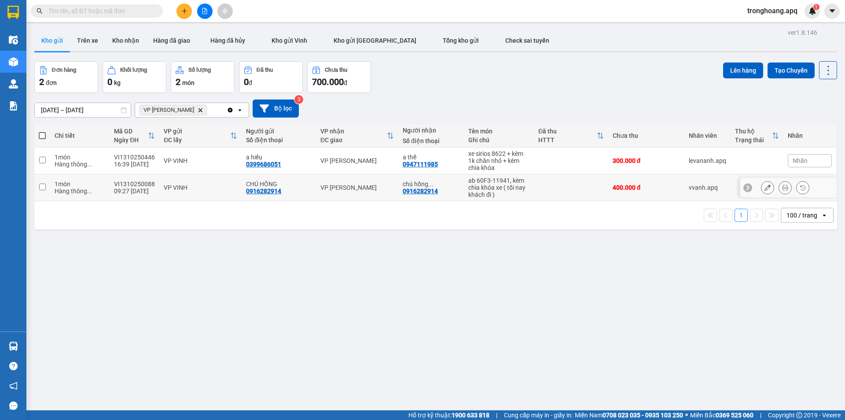
click at [373, 185] on div "VP [PERSON_NAME]" at bounding box center [356, 187] width 73 height 7
checkbox input "true"
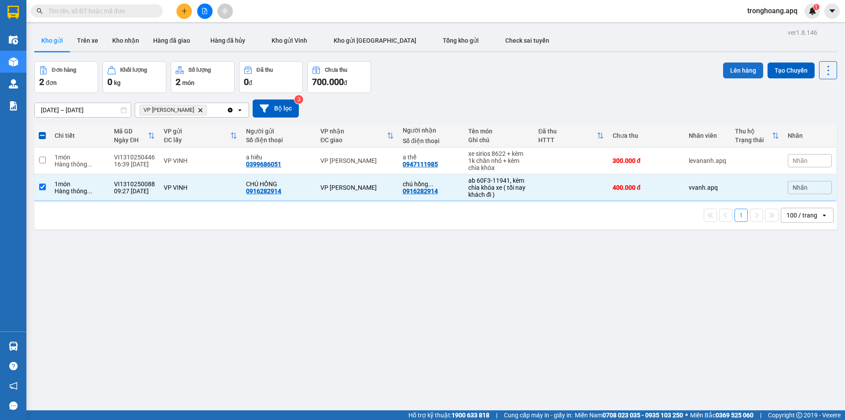
click at [738, 75] on button "Lên hàng" at bounding box center [743, 70] width 40 height 16
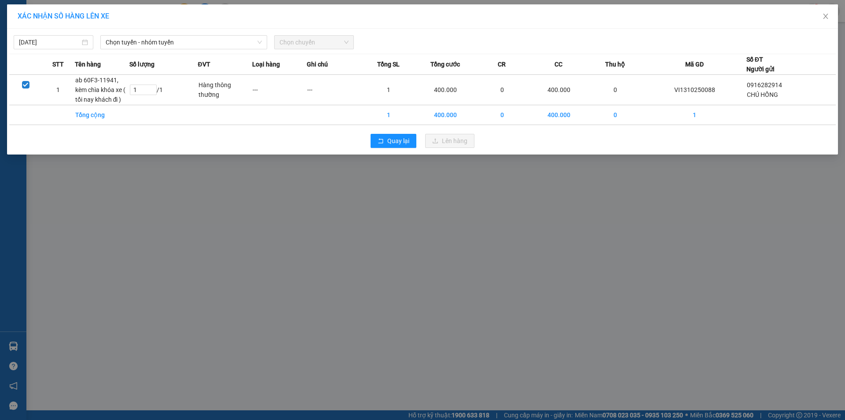
click at [133, 52] on div "[DATE] Chọn tuyến - nhóm tuyến Chọn chuyến STT Tên hàng Số lượng ĐVT Loại hàng …" at bounding box center [422, 92] width 831 height 126
click at [133, 49] on div "Chọn tuyến - nhóm tuyến" at bounding box center [183, 42] width 167 height 14
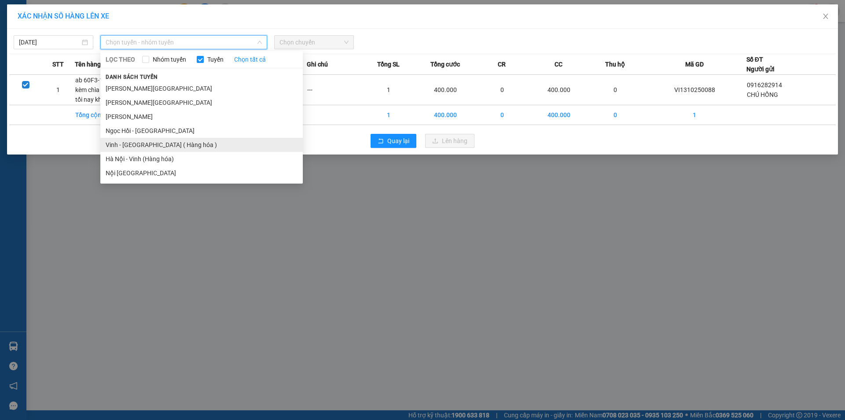
click at [136, 144] on li "Vinh - [GEOGRAPHIC_DATA] ( Hàng hóa )" at bounding box center [201, 145] width 202 height 14
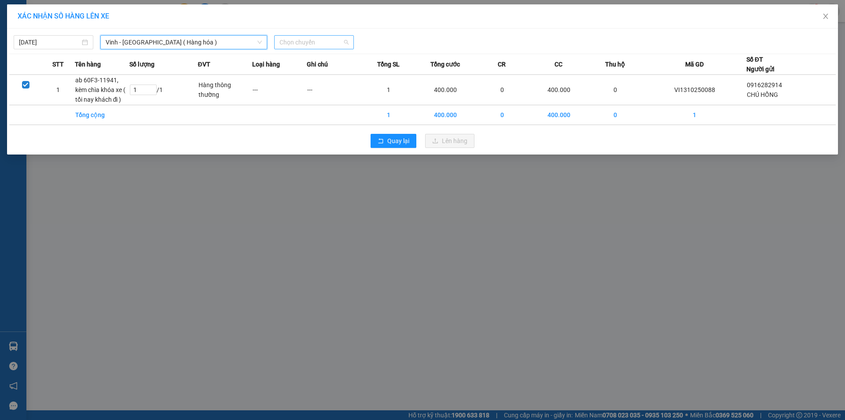
click at [333, 41] on span "Chọn chuyến" at bounding box center [313, 42] width 69 height 13
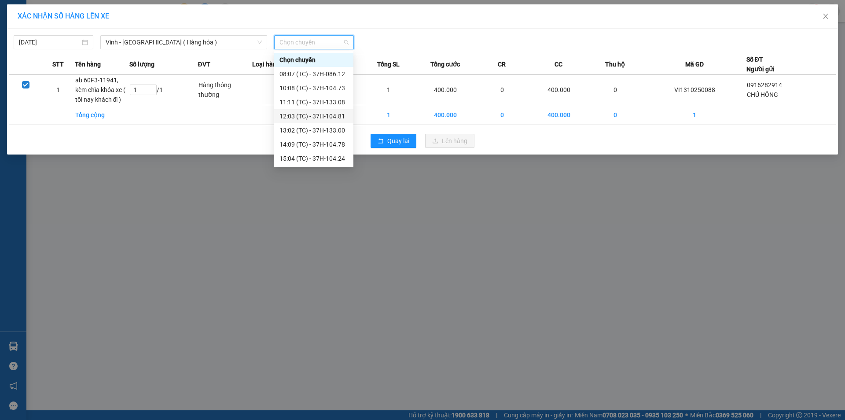
scroll to position [132, 0]
click at [325, 140] on div "23:15 (TC) - 37H-104.45" at bounding box center [313, 139] width 69 height 10
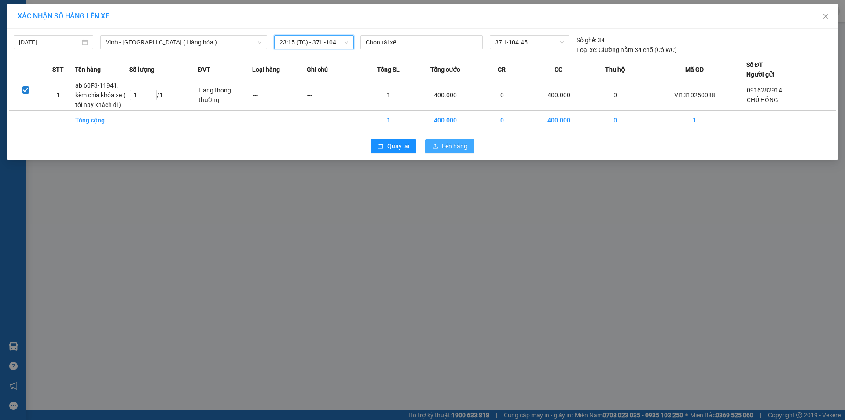
click at [443, 150] on span "Lên hàng" at bounding box center [455, 146] width 26 height 10
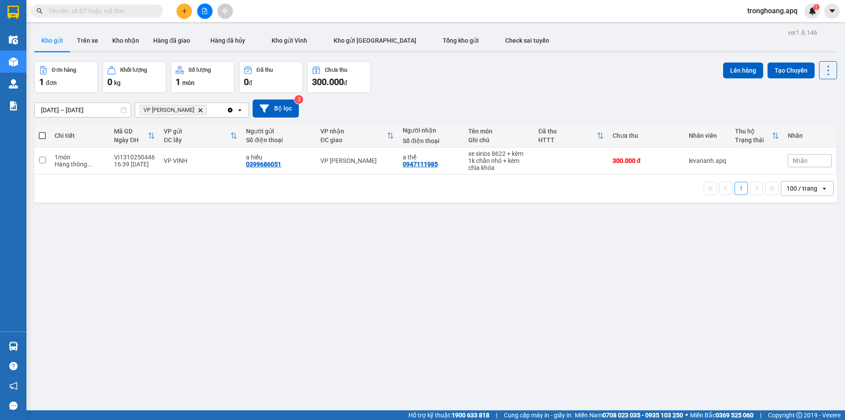
click at [273, 117] on div "[DATE] – [DATE] Press the down arrow key to interact with the calendar and sele…" at bounding box center [435, 108] width 802 height 31
click at [198, 109] on icon "VP NGỌC HỒI, close by backspace" at bounding box center [200, 110] width 4 height 4
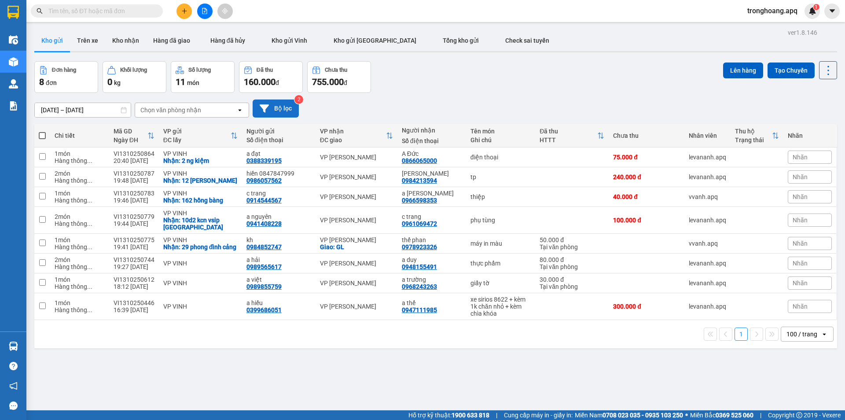
click at [282, 106] on button "Bộ lọc" at bounding box center [275, 108] width 46 height 18
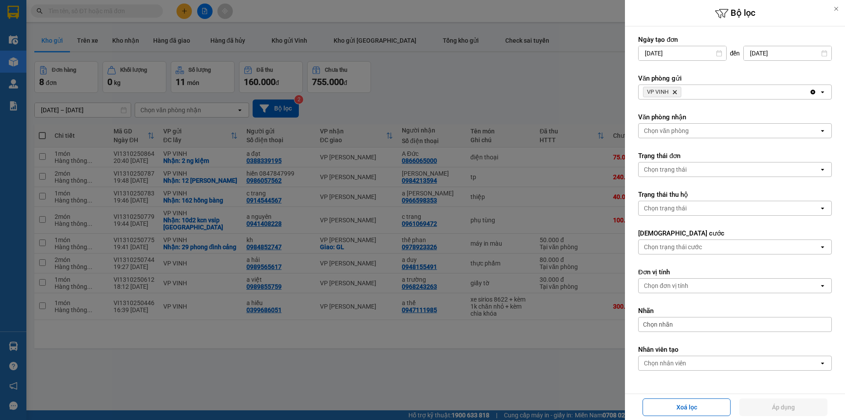
click at [706, 128] on div "Chọn văn phòng" at bounding box center [728, 131] width 180 height 14
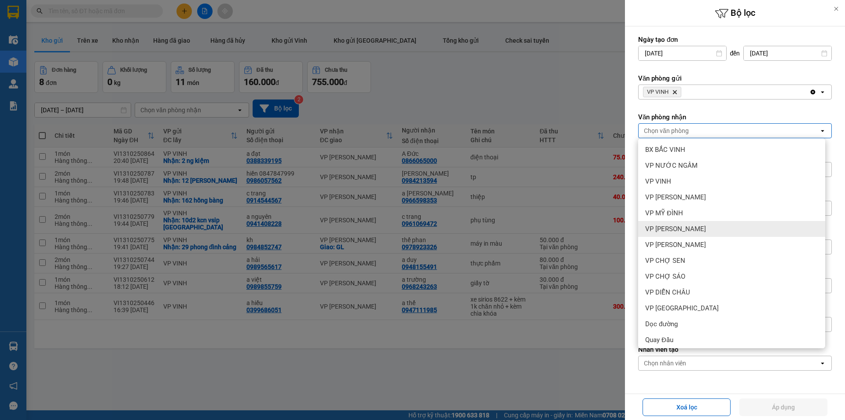
click at [676, 225] on span "VP [PERSON_NAME]" at bounding box center [675, 228] width 61 height 9
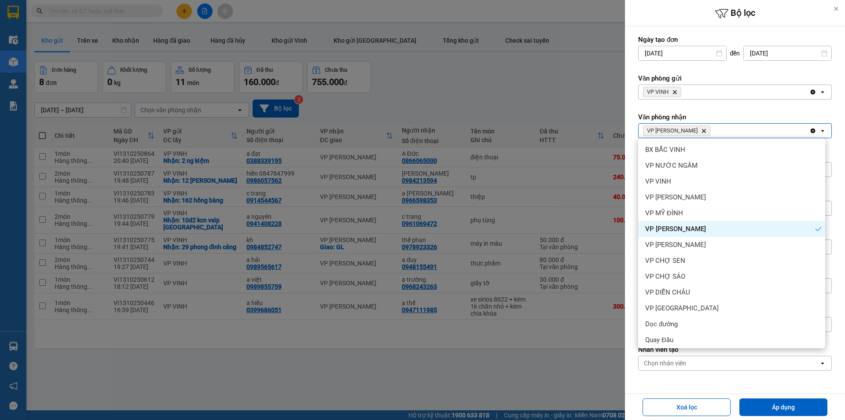
click at [680, 227] on span "VP [PERSON_NAME]" at bounding box center [675, 228] width 61 height 9
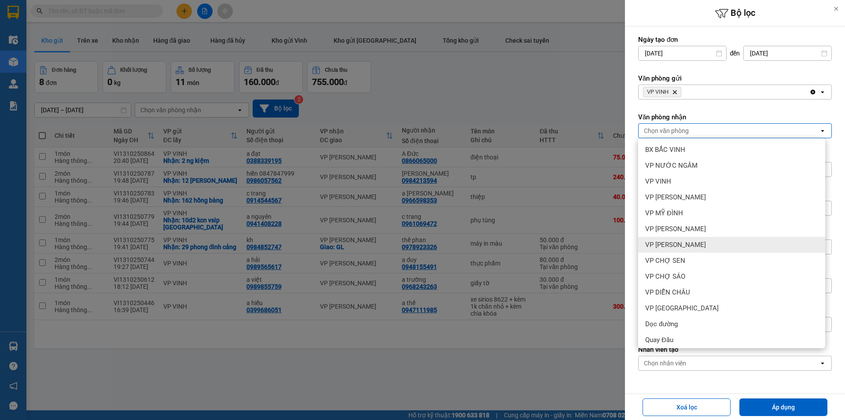
click at [686, 244] on div "VP [PERSON_NAME]" at bounding box center [731, 245] width 187 height 16
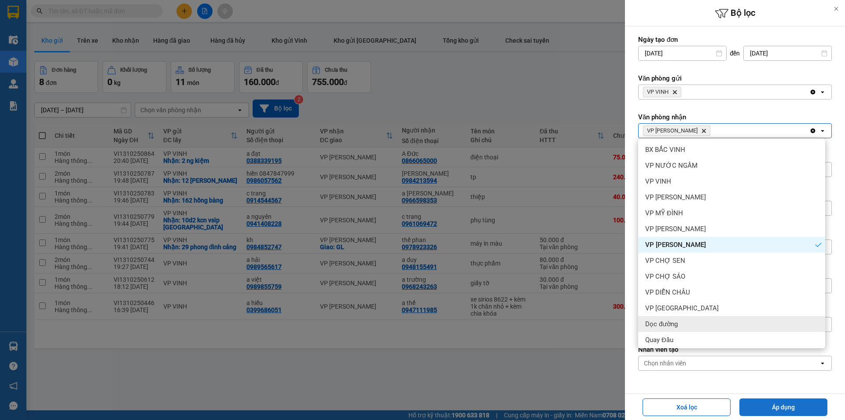
click at [755, 401] on button "Áp dụng" at bounding box center [783, 407] width 88 height 18
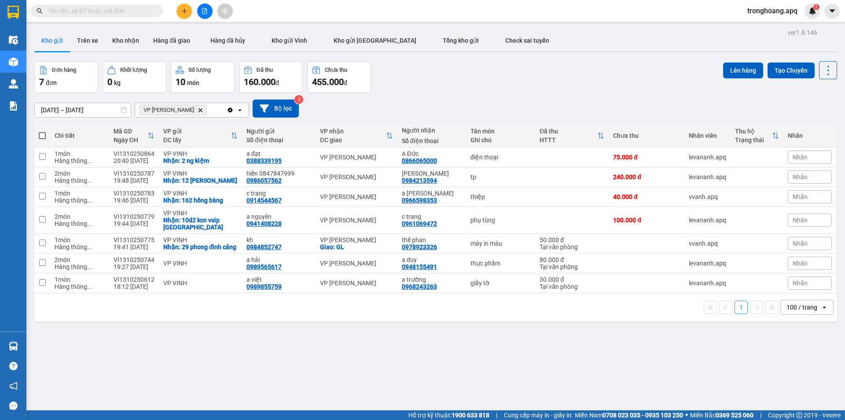
click at [40, 135] on span at bounding box center [42, 135] width 7 height 7
click at [42, 131] on input "checkbox" at bounding box center [42, 131] width 0 height 0
checkbox input "true"
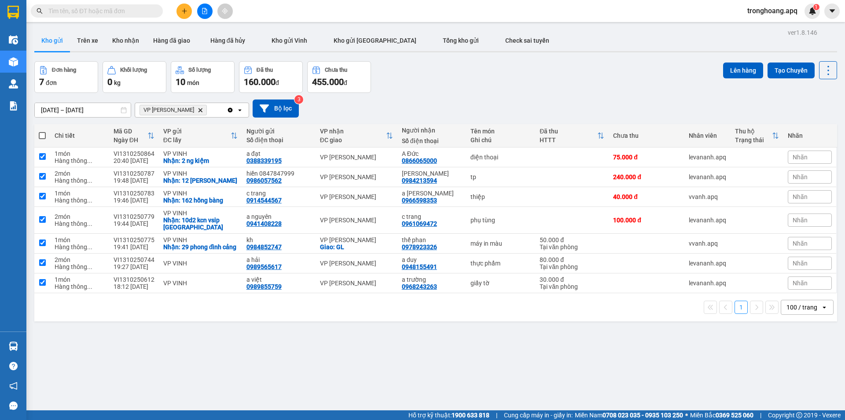
checkbox input "true"
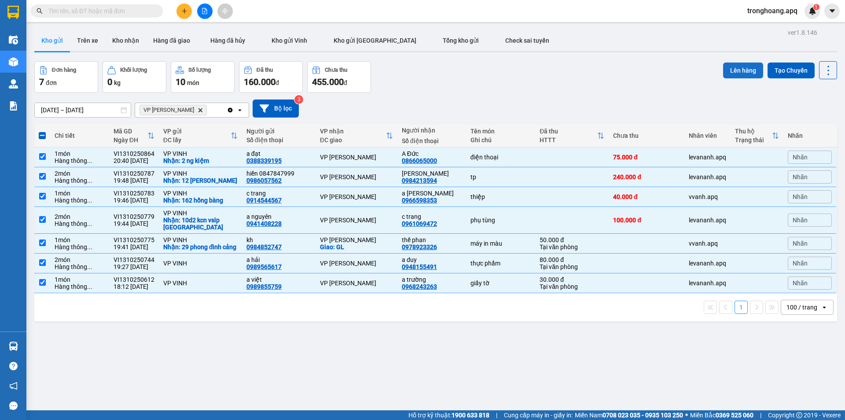
click at [727, 74] on button "Lên hàng" at bounding box center [743, 70] width 40 height 16
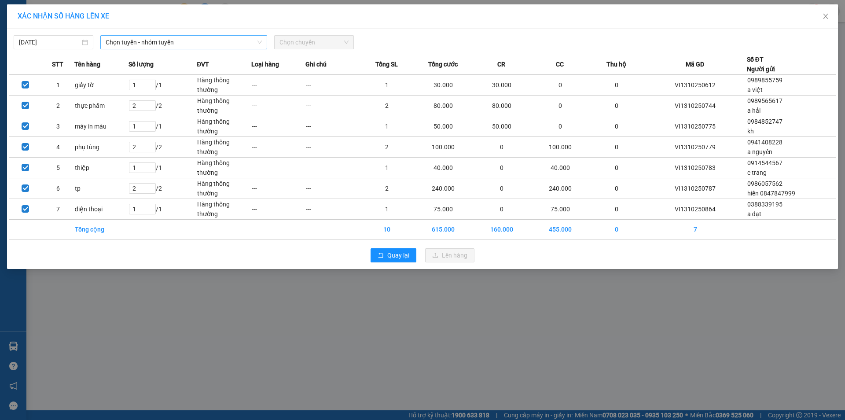
click at [202, 48] on span "Chọn tuyến - nhóm tuyến" at bounding box center [184, 42] width 156 height 13
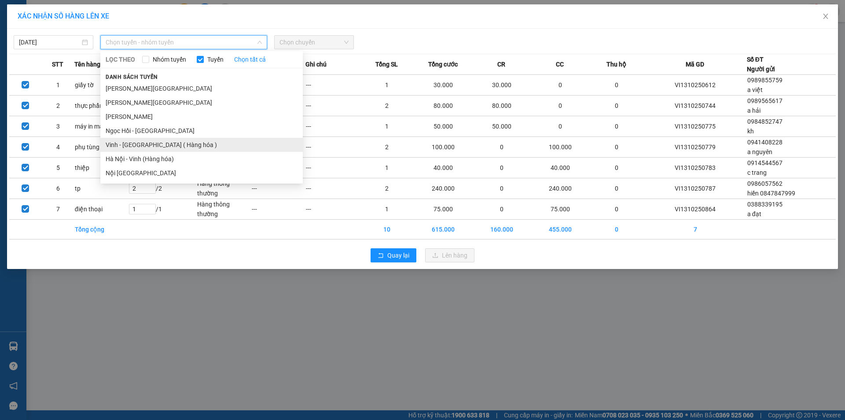
click at [165, 139] on li "Vinh - [GEOGRAPHIC_DATA] ( Hàng hóa )" at bounding box center [201, 145] width 202 height 14
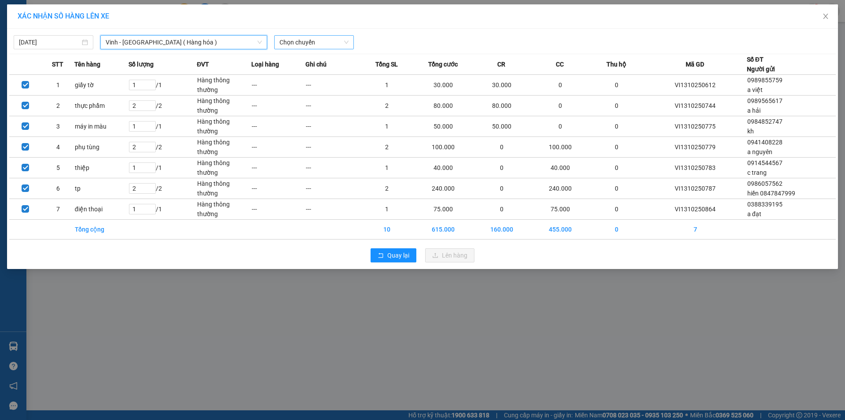
click at [297, 44] on span "Chọn chuyến" at bounding box center [313, 42] width 69 height 13
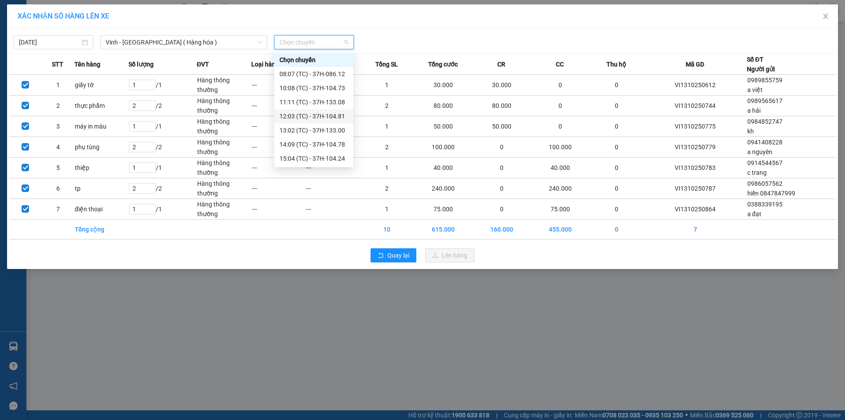
scroll to position [141, 0]
click at [330, 148] on div "23:18 (TC) - 37H-104.41" at bounding box center [313, 144] width 69 height 10
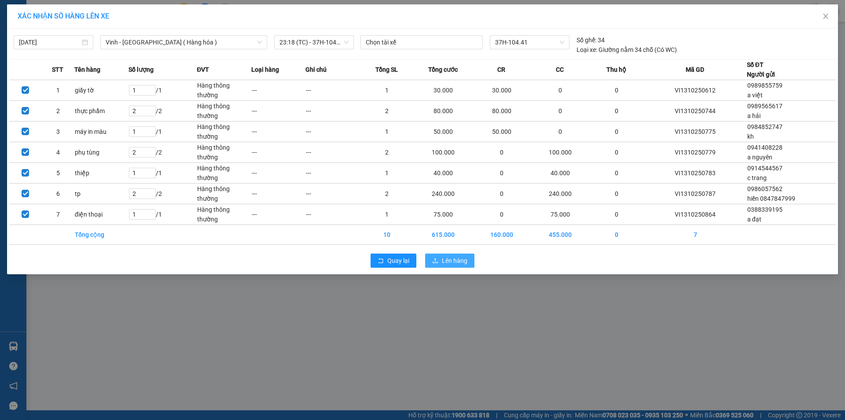
click at [441, 260] on button "Lên hàng" at bounding box center [449, 260] width 49 height 14
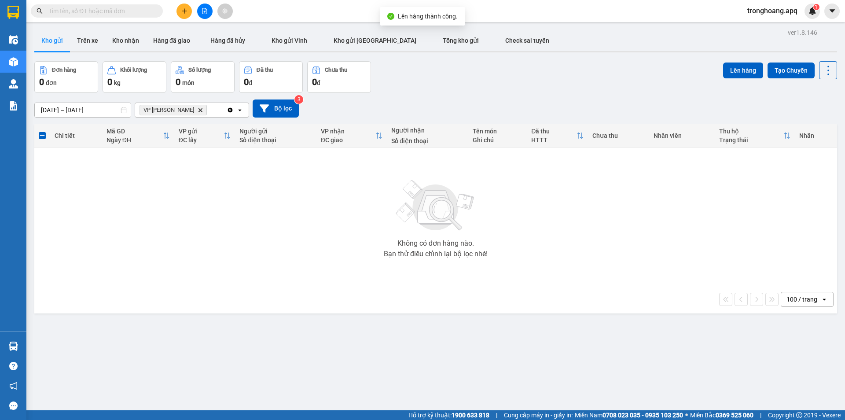
click at [198, 110] on icon "VP GIA LÂM, close by backspace" at bounding box center [200, 110] width 4 height 4
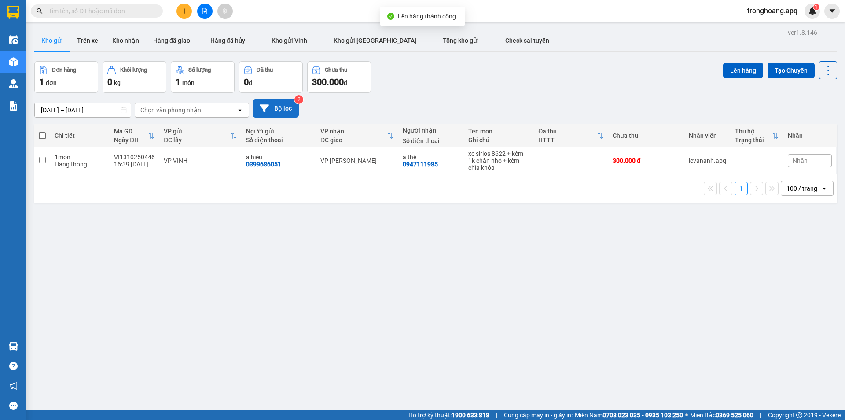
click at [279, 109] on button "Bộ lọc" at bounding box center [275, 108] width 46 height 18
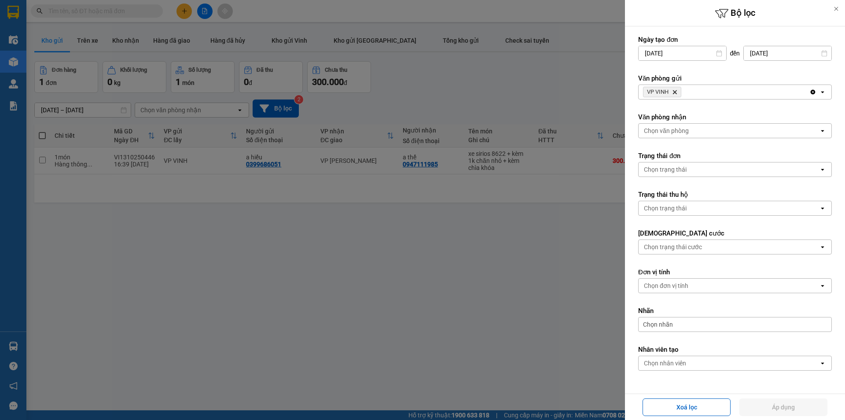
click at [697, 96] on div "VP VINH Delete" at bounding box center [723, 92] width 171 height 14
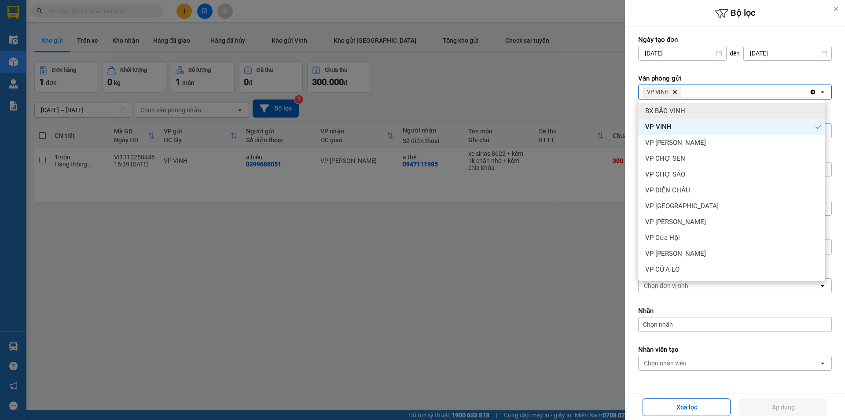
click at [694, 109] on div "BX BẮC VINH" at bounding box center [731, 111] width 187 height 16
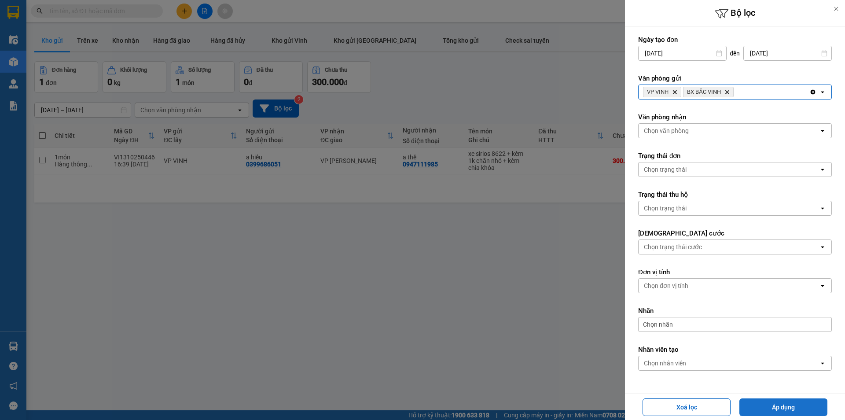
click at [783, 404] on button "Áp dụng" at bounding box center [783, 407] width 88 height 18
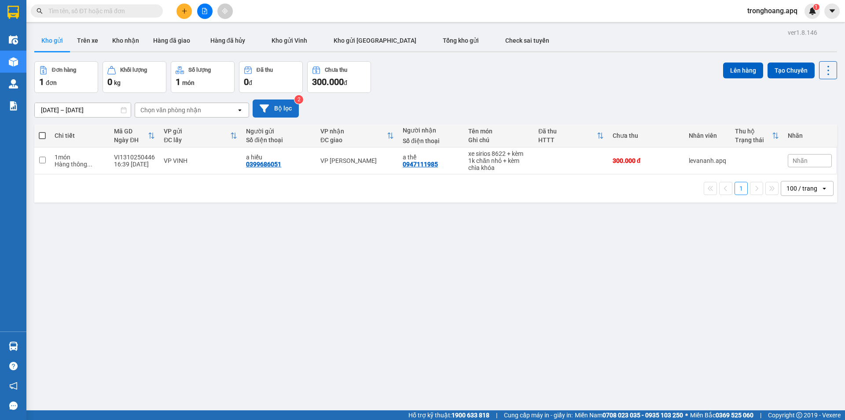
click at [274, 104] on button "Bộ lọc" at bounding box center [275, 108] width 46 height 18
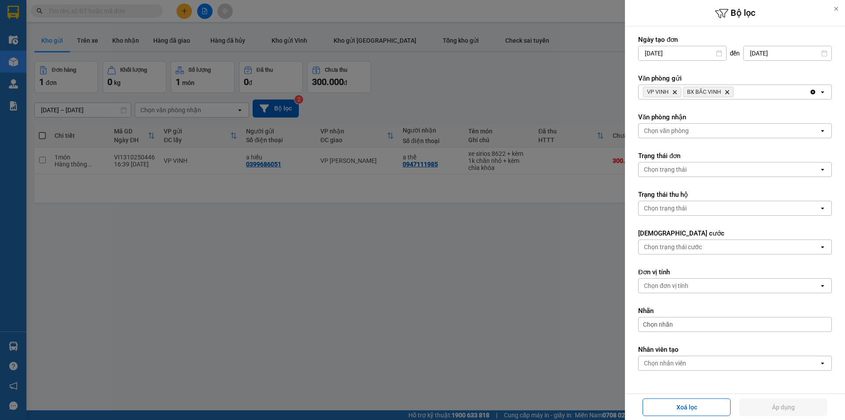
click at [785, 93] on div "VP VINH Delete BX BẮC VINH Delete" at bounding box center [723, 92] width 171 height 14
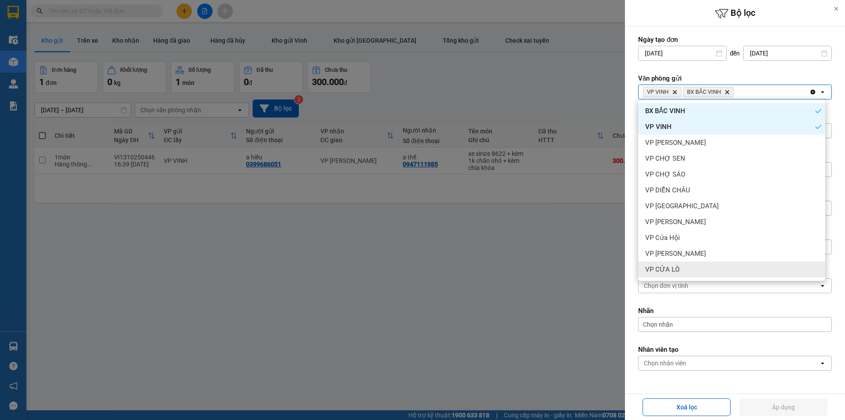
click at [696, 269] on div "VP CỬA LÒ" at bounding box center [731, 269] width 187 height 16
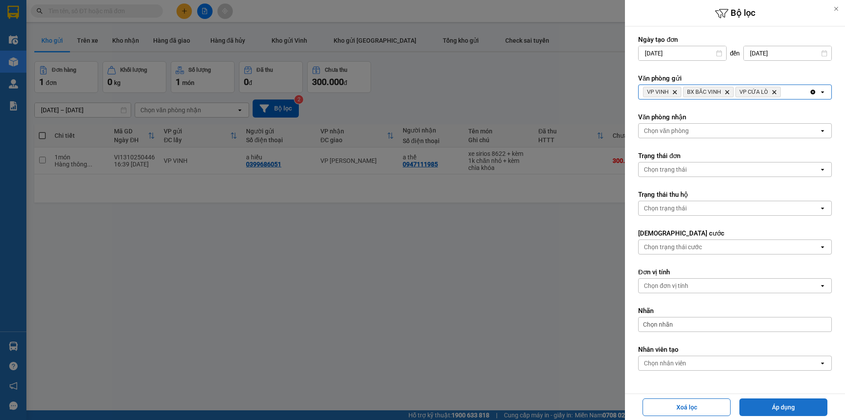
click at [776, 406] on button "Áp dụng" at bounding box center [783, 407] width 88 height 18
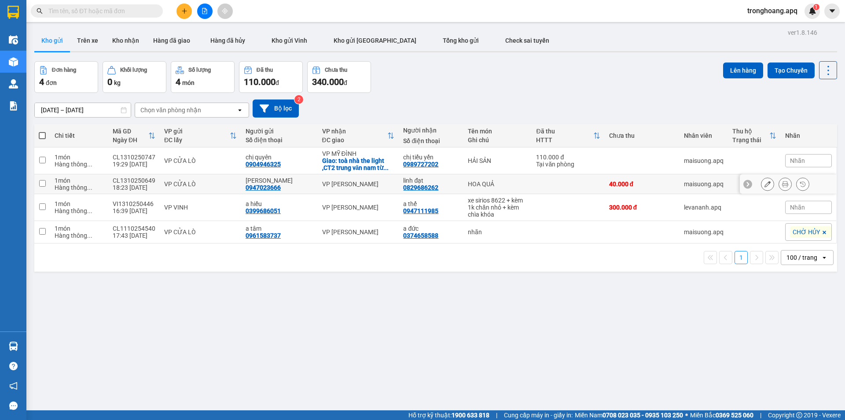
click at [352, 186] on div "VP [PERSON_NAME]" at bounding box center [358, 183] width 73 height 7
checkbox input "true"
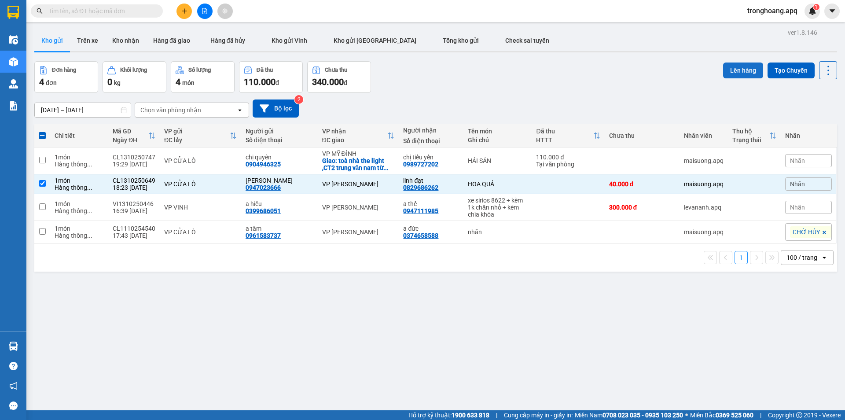
click at [726, 74] on button "Lên hàng" at bounding box center [743, 70] width 40 height 16
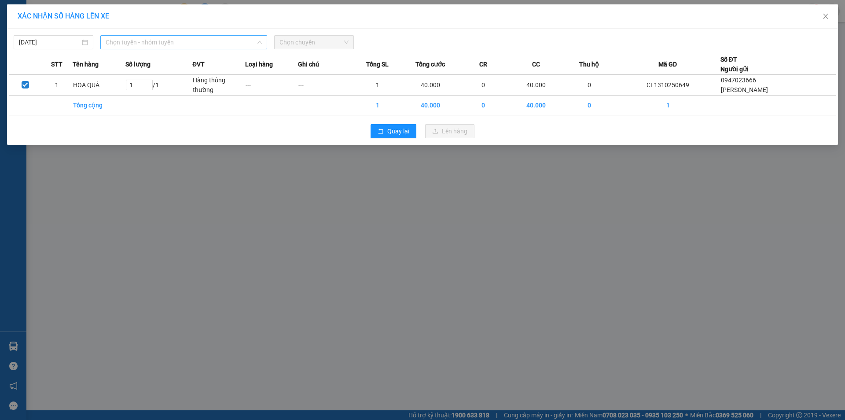
click at [190, 48] on span "Chọn tuyến - nhóm tuyến" at bounding box center [184, 42] width 156 height 13
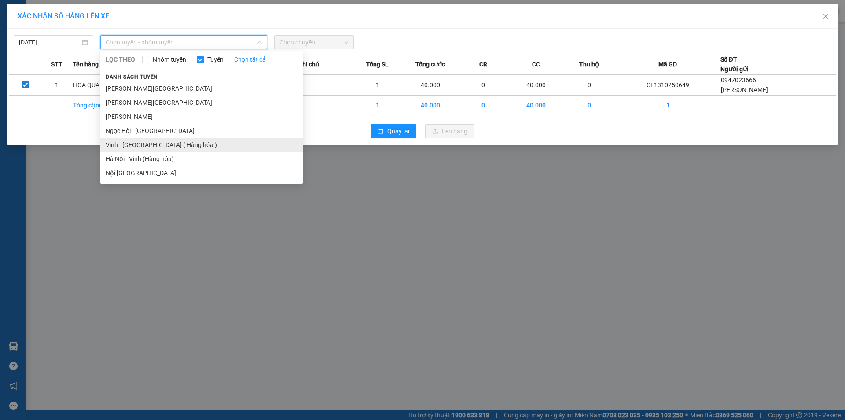
click at [150, 147] on li "Vinh - [GEOGRAPHIC_DATA] ( Hàng hóa )" at bounding box center [201, 145] width 202 height 14
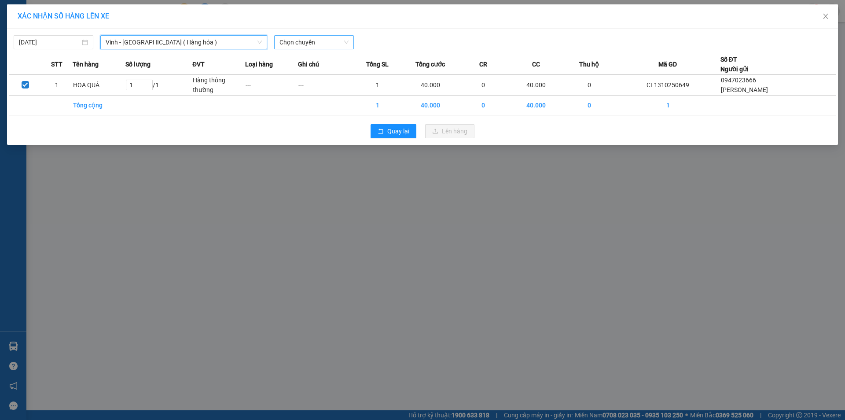
drag, startPoint x: 313, startPoint y: 35, endPoint x: 312, endPoint y: 44, distance: 9.2
click at [312, 35] on div "Chọn chuyến" at bounding box center [314, 42] width 80 height 14
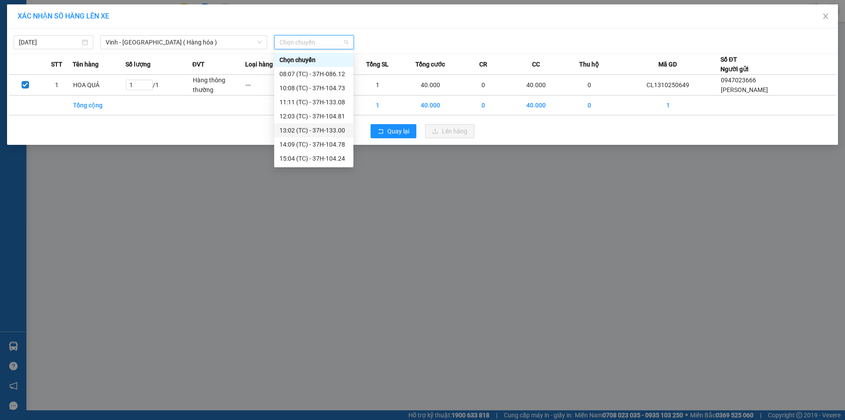
scroll to position [141, 0]
click at [319, 117] on div "23:12 (TC) - 37H-104.02" at bounding box center [313, 116] width 69 height 10
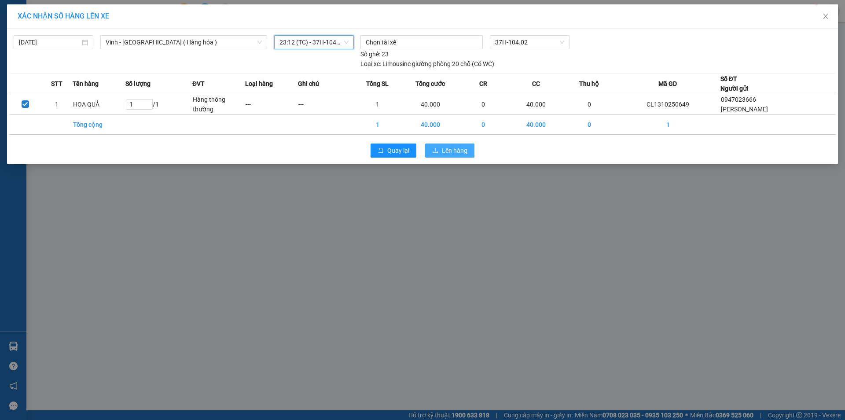
click at [456, 151] on span "Lên hàng" at bounding box center [455, 151] width 26 height 10
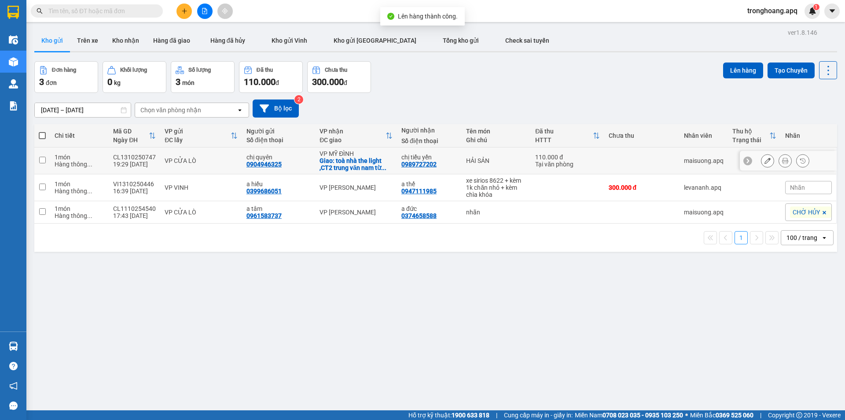
click at [353, 157] on div "Giao: toà nhà the light ,CT2 trung văn nam từ ..." at bounding box center [355, 164] width 73 height 14
checkbox input "true"
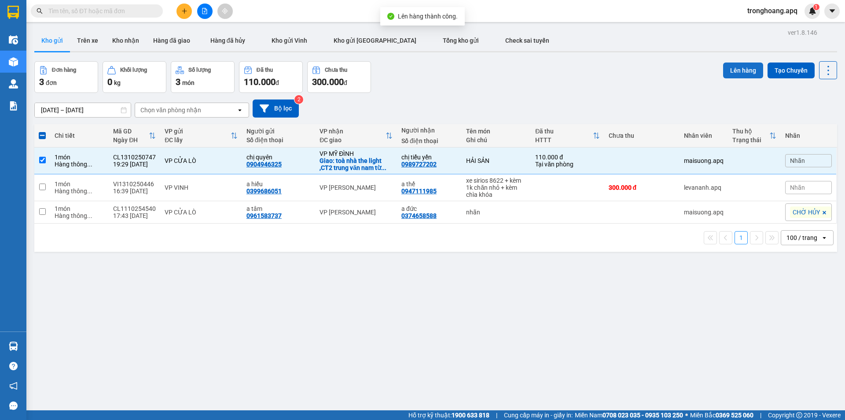
click at [740, 67] on button "Lên hàng" at bounding box center [743, 70] width 40 height 16
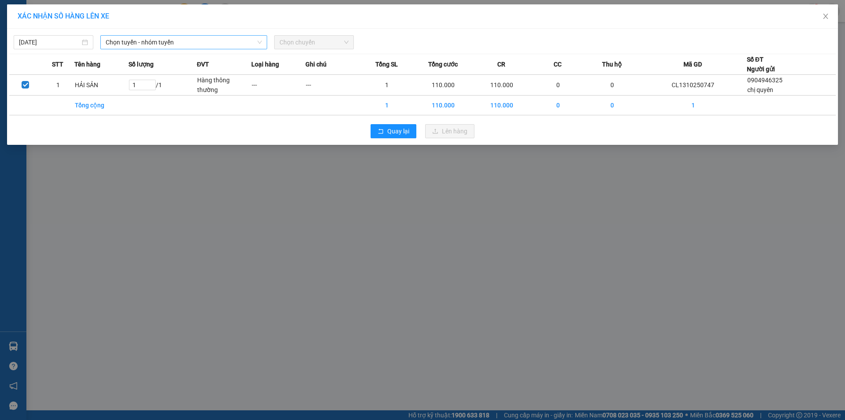
drag, startPoint x: 204, startPoint y: 40, endPoint x: 200, endPoint y: 47, distance: 8.1
click at [203, 40] on span "Chọn tuyến - nhóm tuyến" at bounding box center [184, 42] width 156 height 13
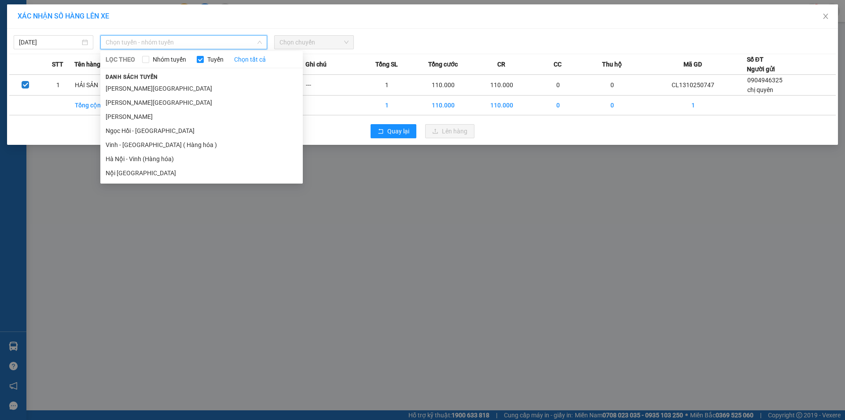
click at [154, 147] on li "Vinh - [GEOGRAPHIC_DATA] ( Hàng hóa )" at bounding box center [201, 145] width 202 height 14
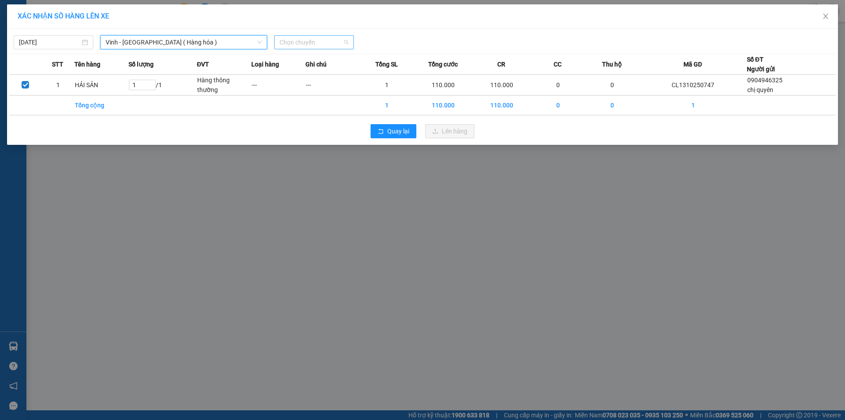
click at [293, 37] on span "Chọn chuyến" at bounding box center [313, 42] width 69 height 13
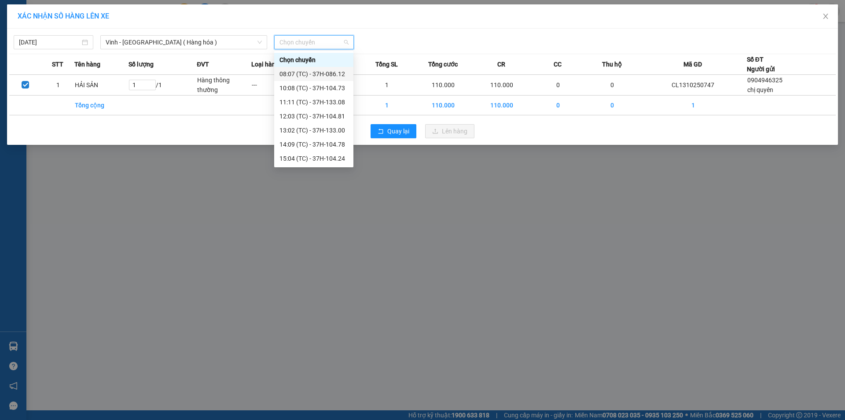
scroll to position [141, 0]
click at [327, 91] on div "23:05 (TC) - 37H-133.02" at bounding box center [313, 88] width 69 height 10
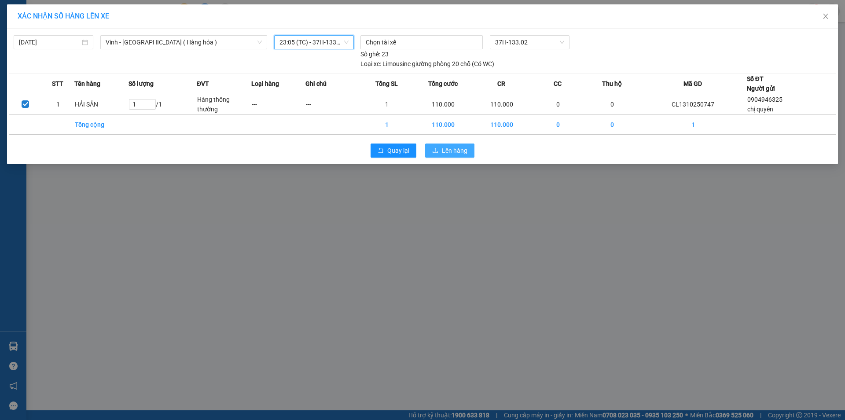
click at [451, 153] on span "Lên hàng" at bounding box center [455, 151] width 26 height 10
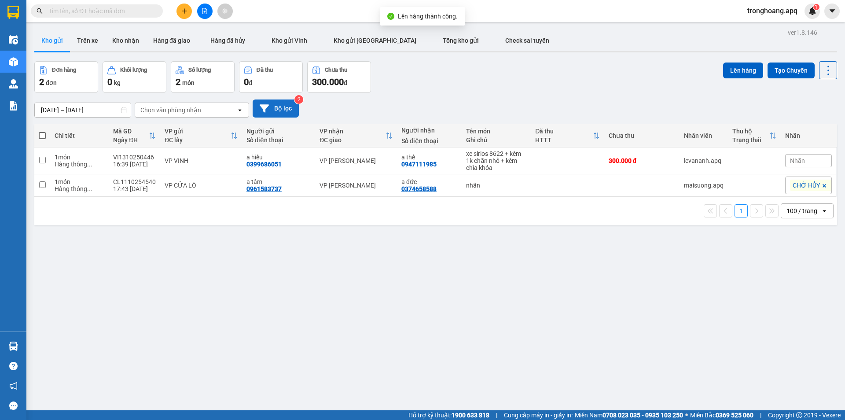
click at [283, 105] on button "Bộ lọc" at bounding box center [275, 108] width 46 height 18
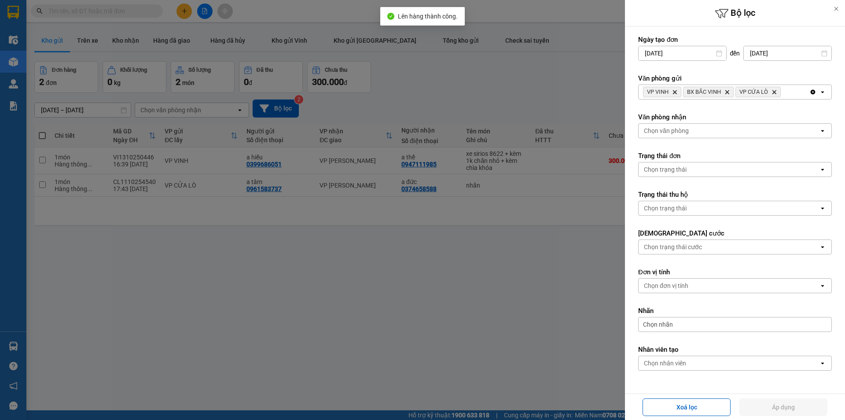
click at [795, 91] on div "VP VINH Delete BX BẮC VINH Delete VP CỬA LÒ Delete" at bounding box center [723, 92] width 171 height 14
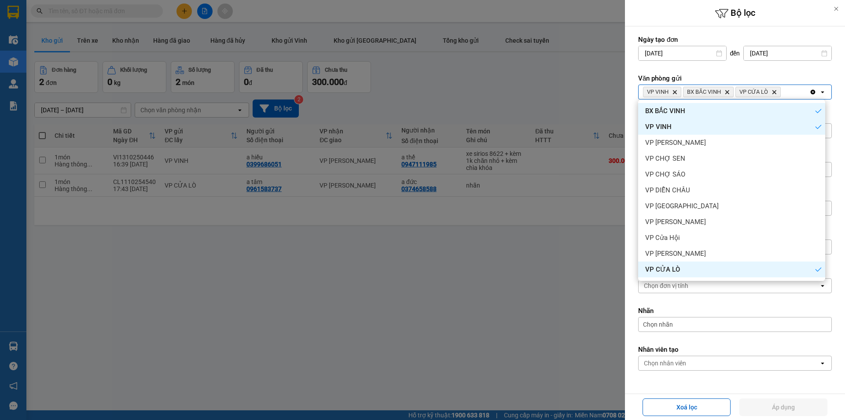
click at [809, 91] on icon "Clear all" at bounding box center [812, 91] width 7 height 7
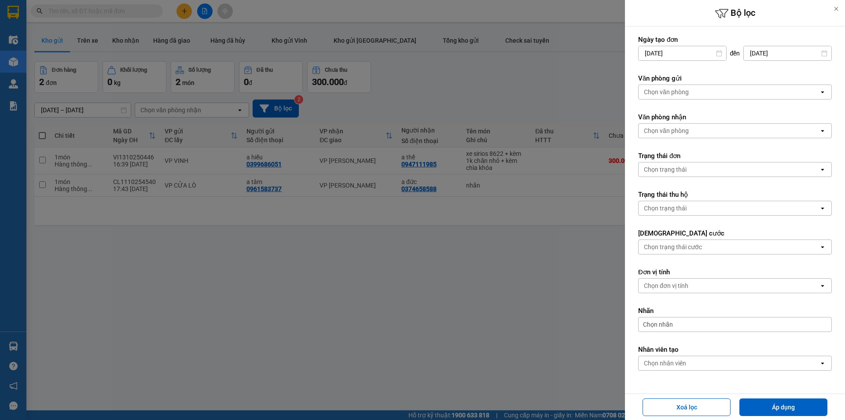
click at [799, 91] on div "Chọn văn phòng" at bounding box center [728, 92] width 180 height 14
click at [673, 83] on div "Văn phòng gửi Chọn văn phòng open" at bounding box center [735, 87] width 194 height 26
click at [679, 92] on div "Chọn văn phòng" at bounding box center [666, 92] width 45 height 9
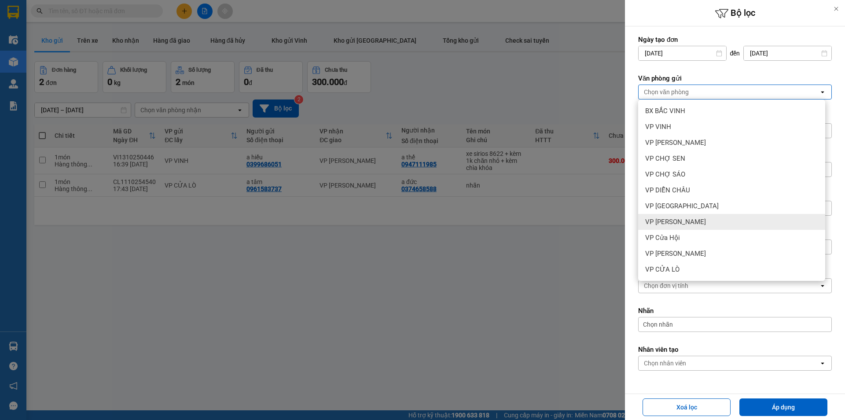
drag, startPoint x: 685, startPoint y: 217, endPoint x: 717, endPoint y: 84, distance: 136.9
click at [686, 217] on div "VP [PERSON_NAME]" at bounding box center [731, 222] width 187 height 16
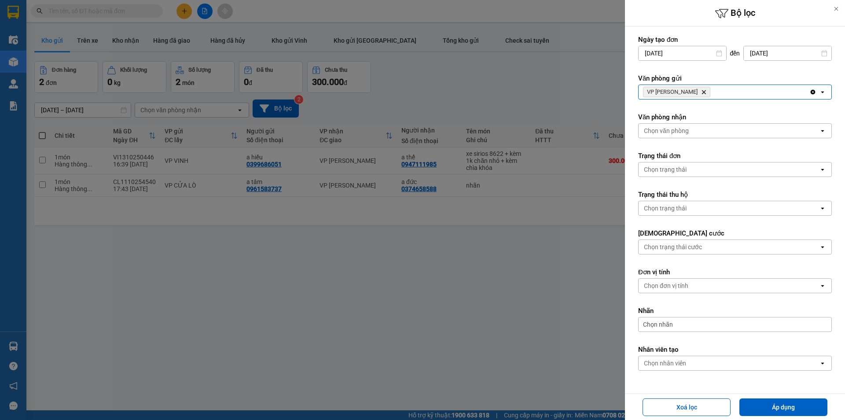
click at [719, 95] on div "VP Xuân Hội Delete" at bounding box center [723, 92] width 171 height 14
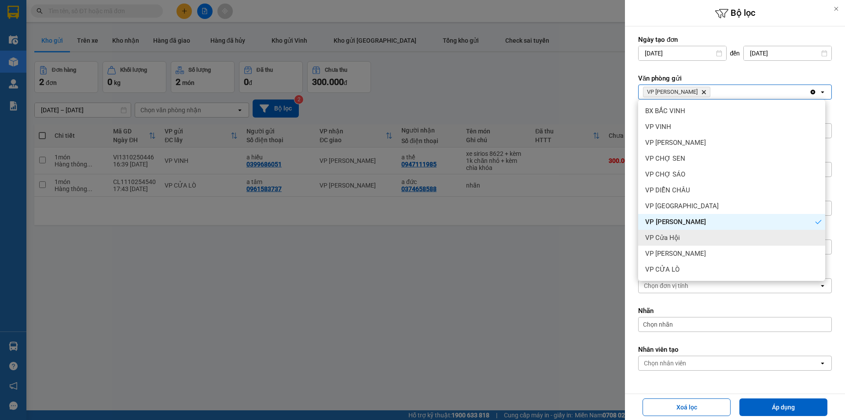
click at [707, 239] on div "VP Cửa Hội" at bounding box center [731, 238] width 187 height 16
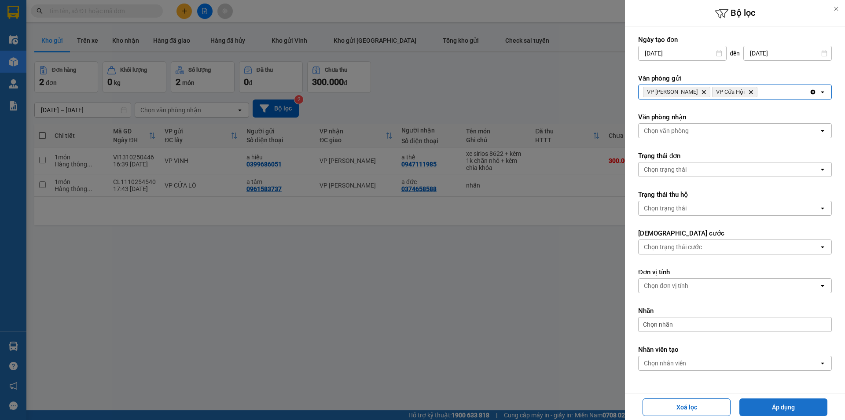
click at [753, 400] on button "Áp dụng" at bounding box center [783, 407] width 88 height 18
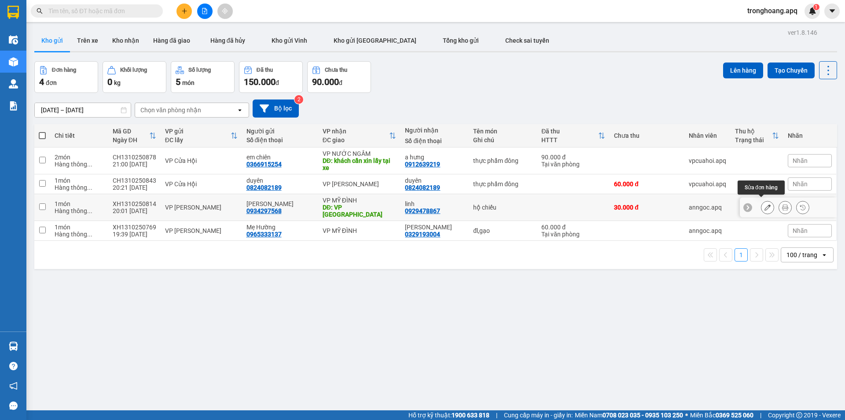
click at [764, 204] on icon at bounding box center [767, 207] width 6 height 6
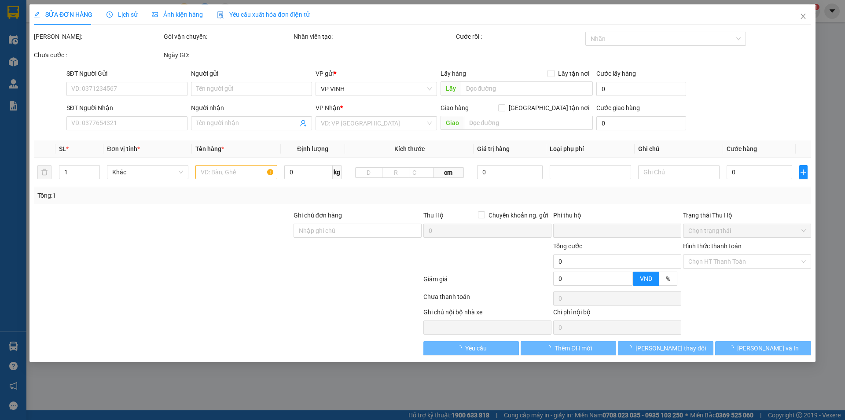
type input "0934297568"
type input "[PERSON_NAME]"
type input "0929478867"
type input "linh"
type input "VP [GEOGRAPHIC_DATA]"
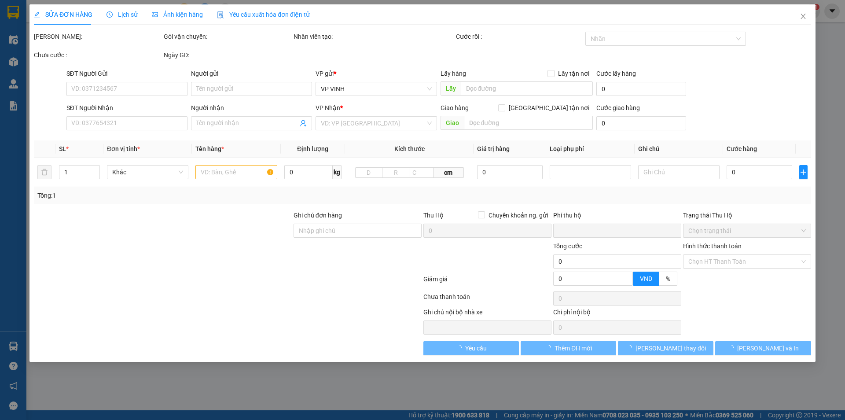
type input "0"
type input "30.000"
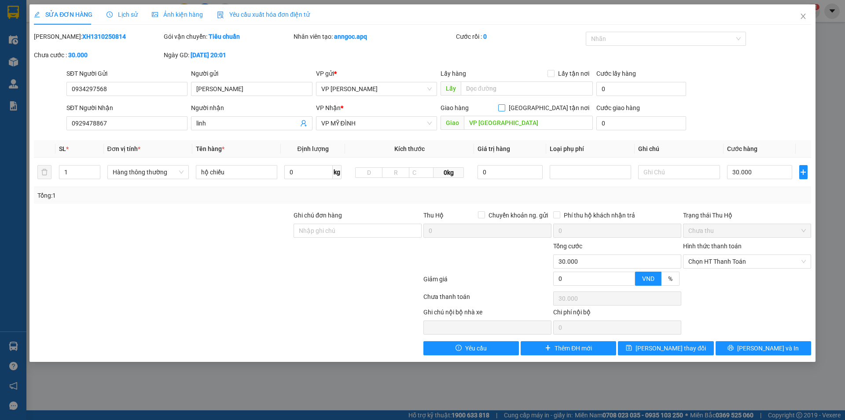
click at [504, 108] on input "[GEOGRAPHIC_DATA] tận nơi" at bounding box center [501, 107] width 6 height 6
checkbox input "true"
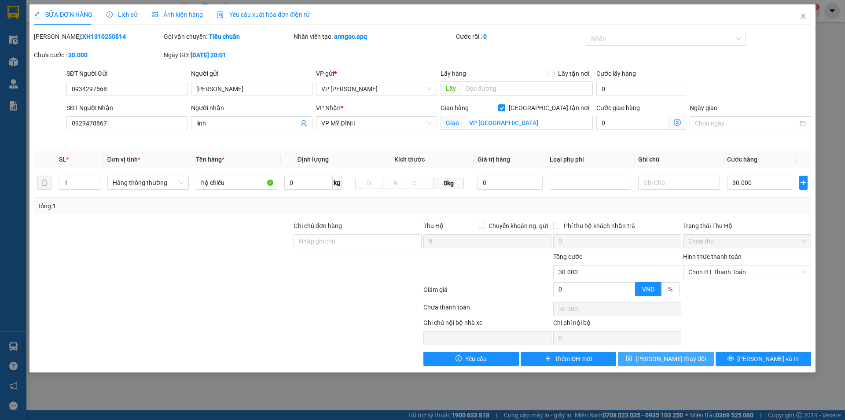
click at [695, 354] on button "[PERSON_NAME] thay đổi" at bounding box center [665, 358] width 95 height 14
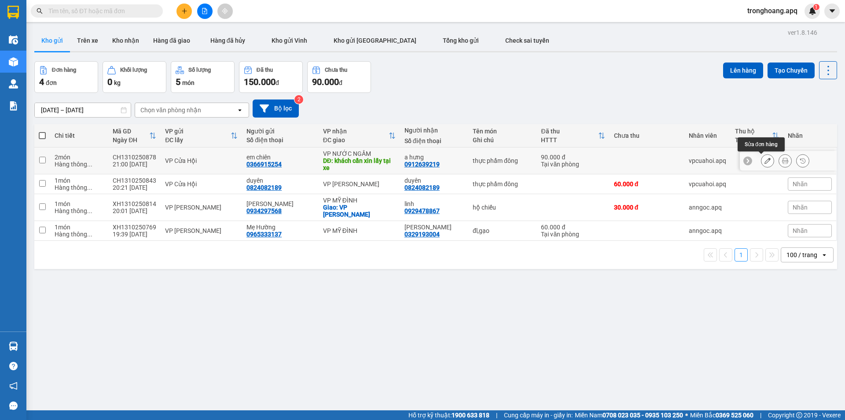
click at [764, 161] on icon at bounding box center [767, 160] width 6 height 6
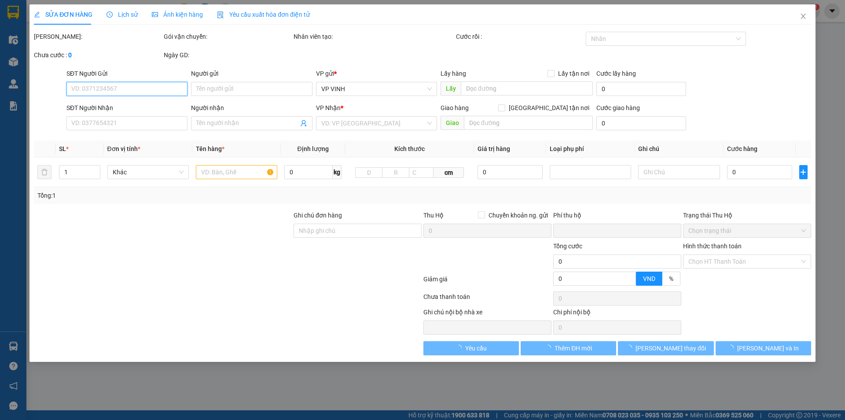
type input "0366915254"
type input "em chiên"
type input "0912639219"
type input "a hưng"
type input "khách cần xin lấy tại xe"
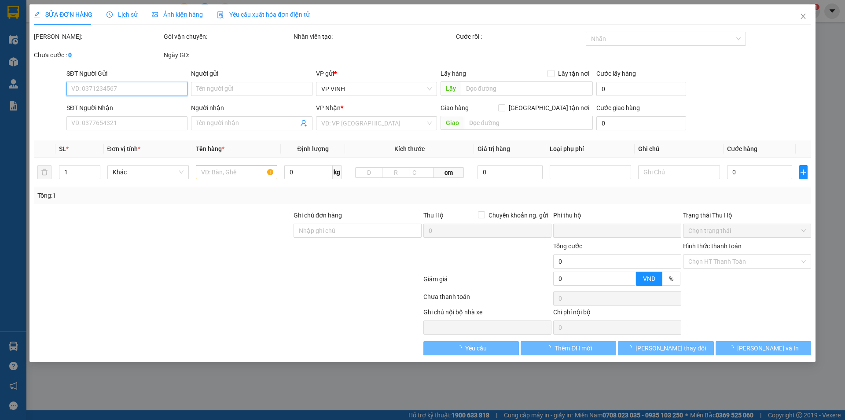
type input "0"
type input "90.000"
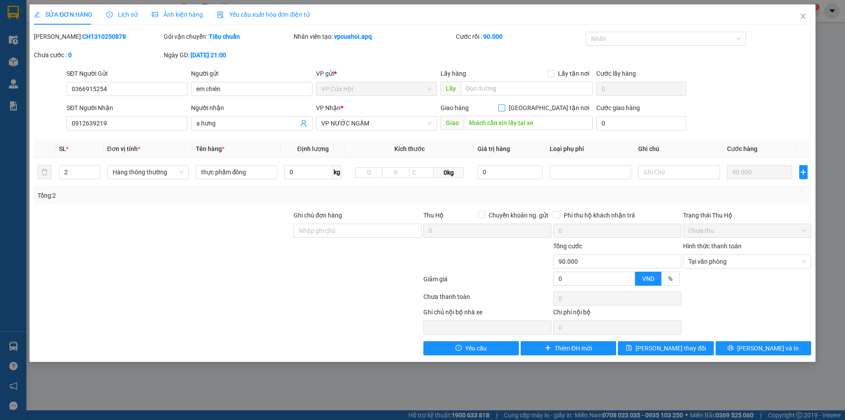
click at [504, 105] on input "[GEOGRAPHIC_DATA] tận nơi" at bounding box center [501, 107] width 6 height 6
checkbox input "true"
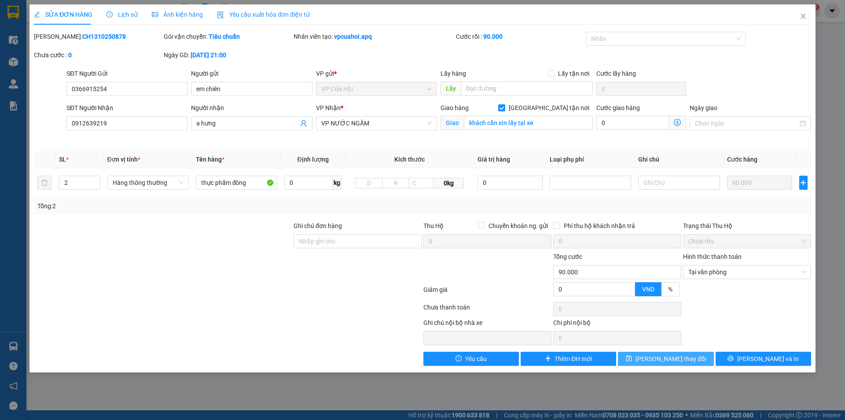
click at [643, 363] on button "[PERSON_NAME] thay đổi" at bounding box center [665, 358] width 95 height 14
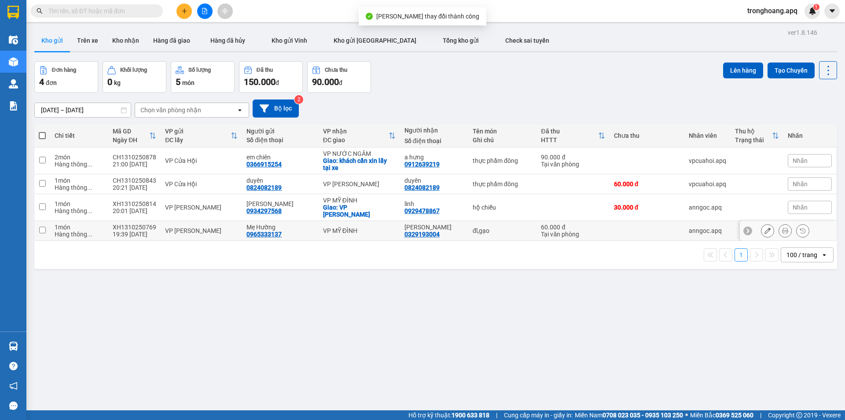
click at [380, 227] on div "VP MỸ ĐÌNH" at bounding box center [359, 230] width 73 height 7
checkbox input "true"
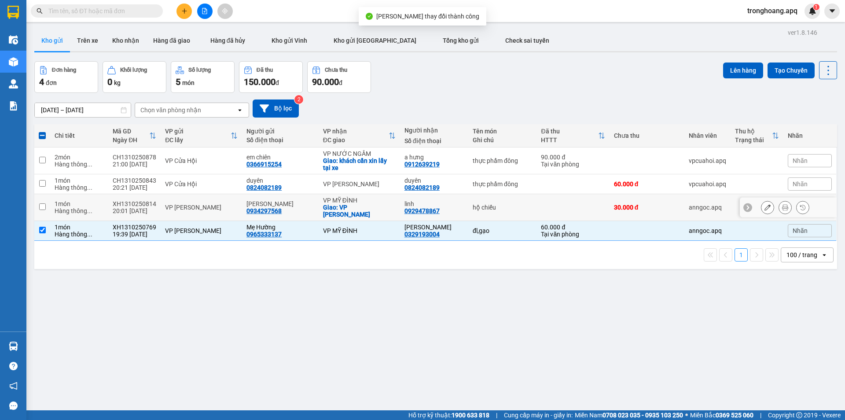
click at [376, 204] on div "Giao: VP [PERSON_NAME]" at bounding box center [359, 211] width 73 height 14
checkbox input "true"
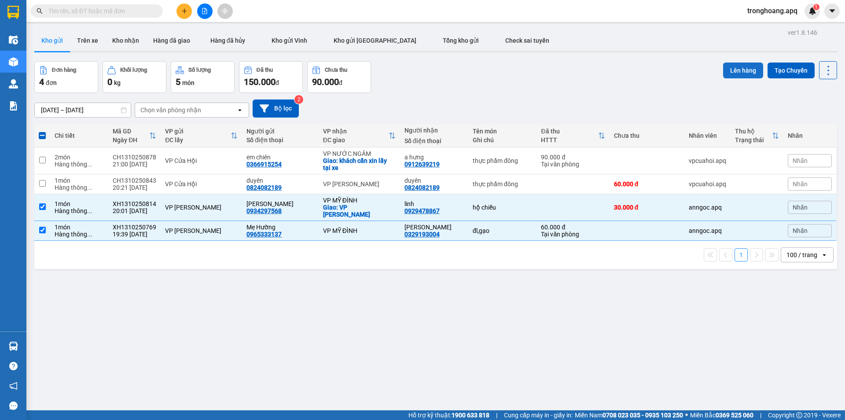
click at [726, 70] on button "Lên hàng" at bounding box center [743, 70] width 40 height 16
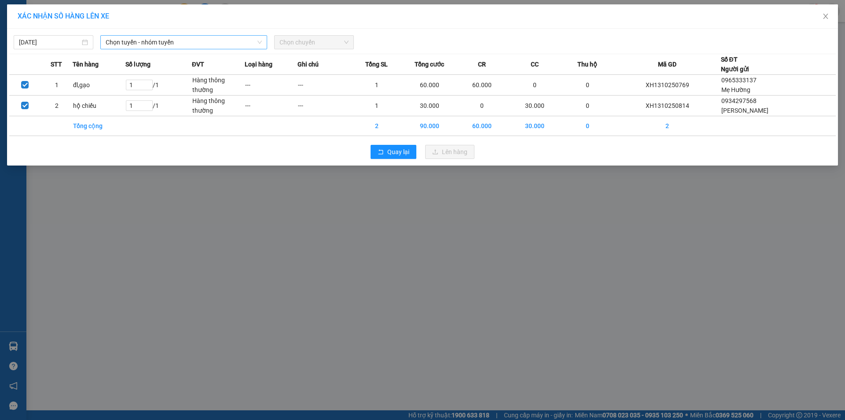
click at [197, 37] on span "Chọn tuyến - nhóm tuyến" at bounding box center [184, 42] width 156 height 13
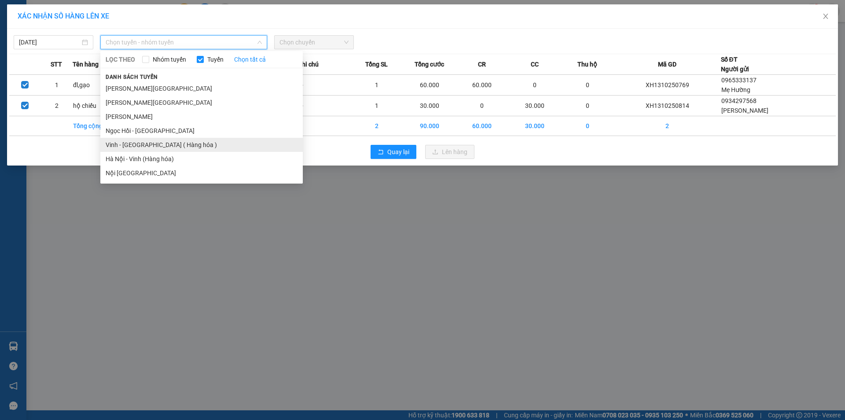
click at [159, 142] on li "Vinh - [GEOGRAPHIC_DATA] ( Hàng hóa )" at bounding box center [201, 145] width 202 height 14
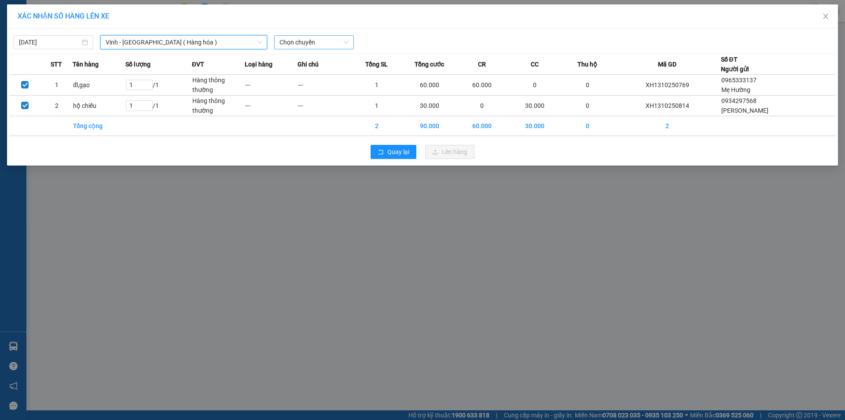
click at [312, 48] on span "Chọn chuyến" at bounding box center [313, 42] width 69 height 13
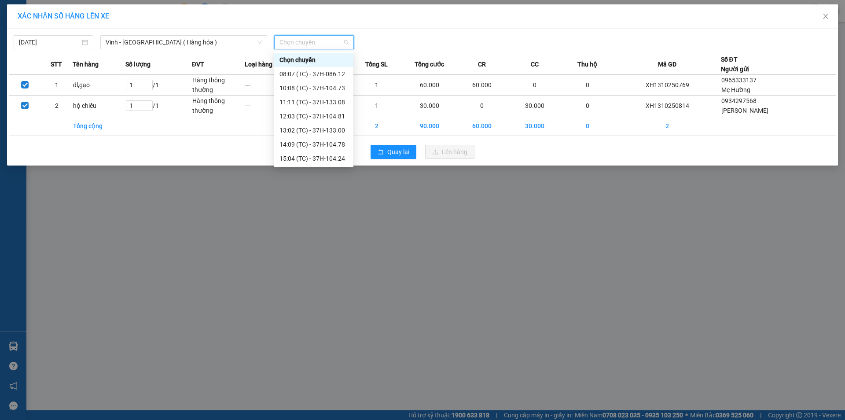
scroll to position [141, 0]
click at [327, 87] on div "23:05 (TC) - 37H-133.02" at bounding box center [313, 88] width 69 height 10
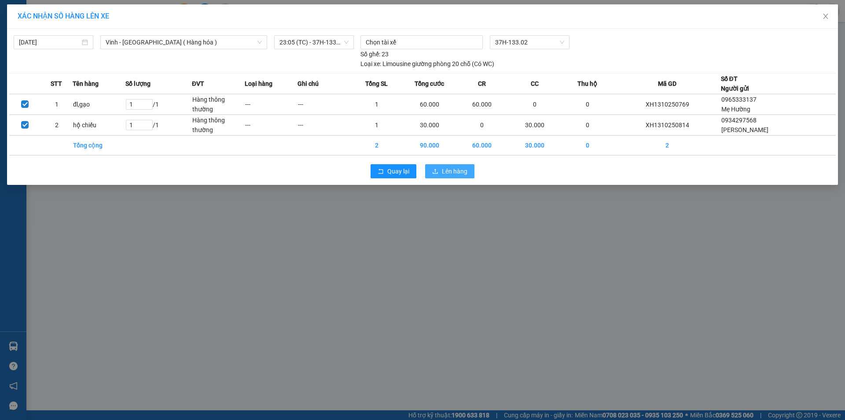
click at [457, 172] on span "Lên hàng" at bounding box center [455, 171] width 26 height 10
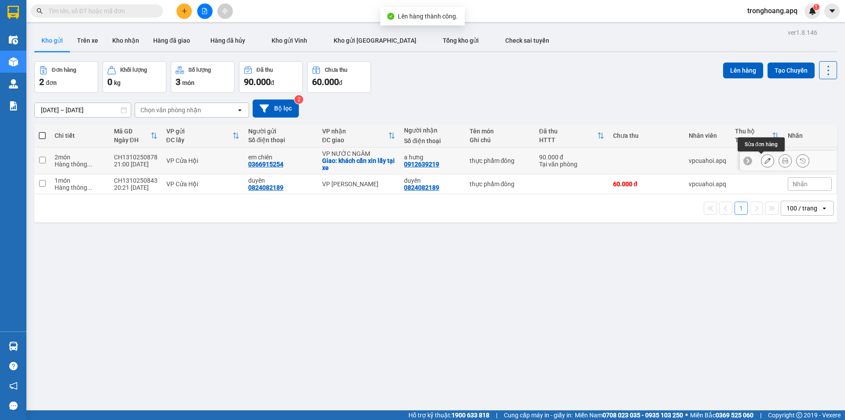
click at [764, 160] on icon at bounding box center [767, 160] width 6 height 6
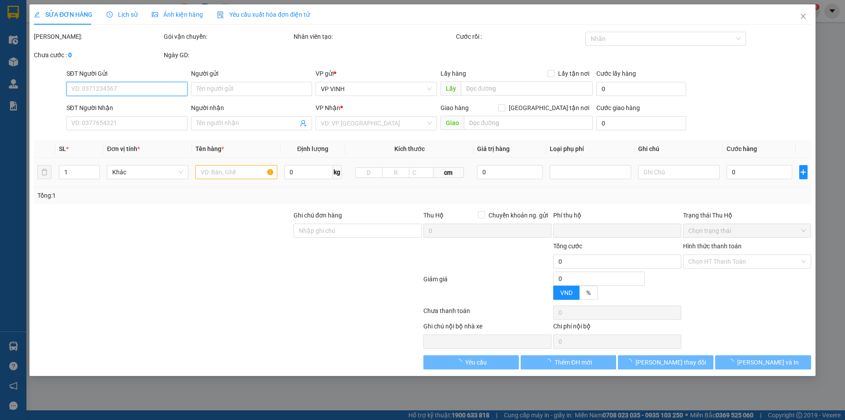
type input "0366915254"
type input "em chiên"
type input "0912639219"
type input "a hưng"
checkbox input "true"
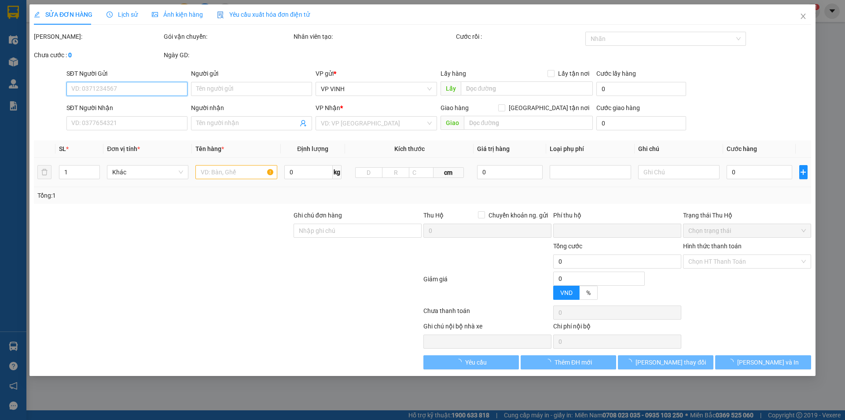
type input "khách cần xin lấy tại xe"
type input "0"
type input "90.000"
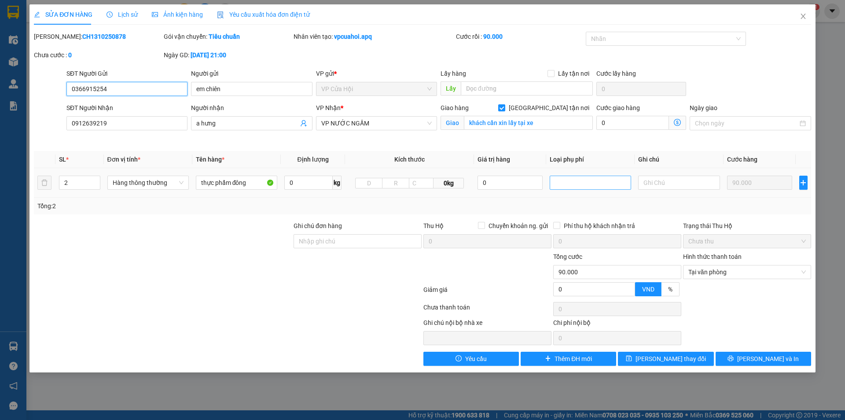
click at [601, 187] on div at bounding box center [590, 182] width 77 height 11
type input "khách xin nhận tại xe"
click at [692, 359] on button "[PERSON_NAME] thay đổi" at bounding box center [665, 358] width 95 height 14
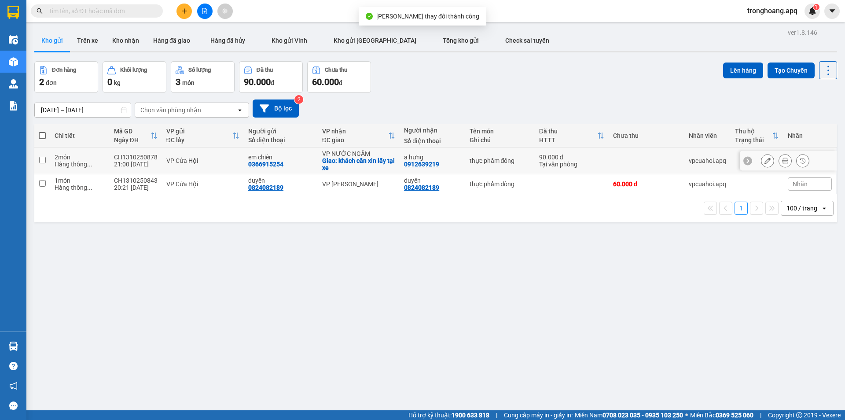
click at [764, 161] on icon at bounding box center [767, 160] width 6 height 6
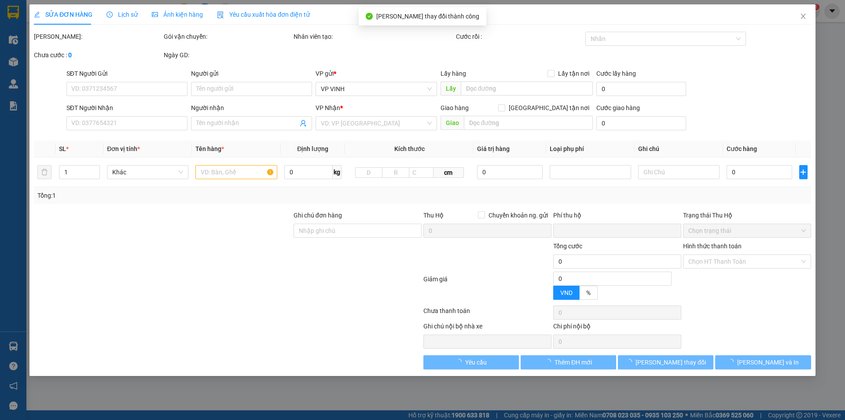
type input "0366915254"
type input "em chiên"
type input "0912639219"
type input "a hưng"
checkbox input "true"
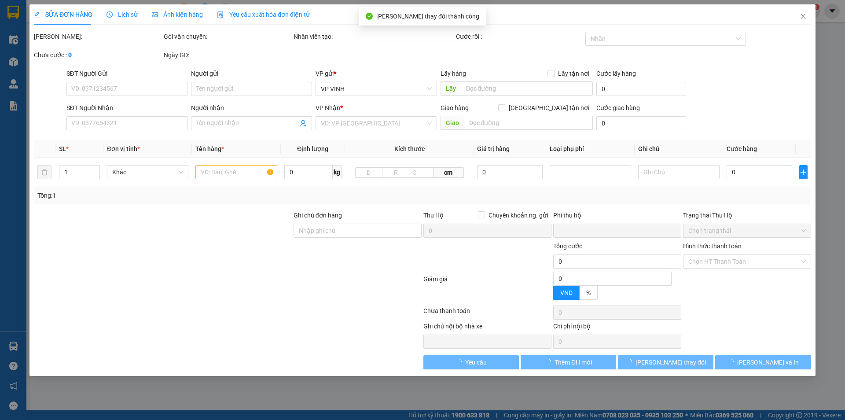
type input "khách cần xin lấy tại xe"
type input "0"
type input "90.000"
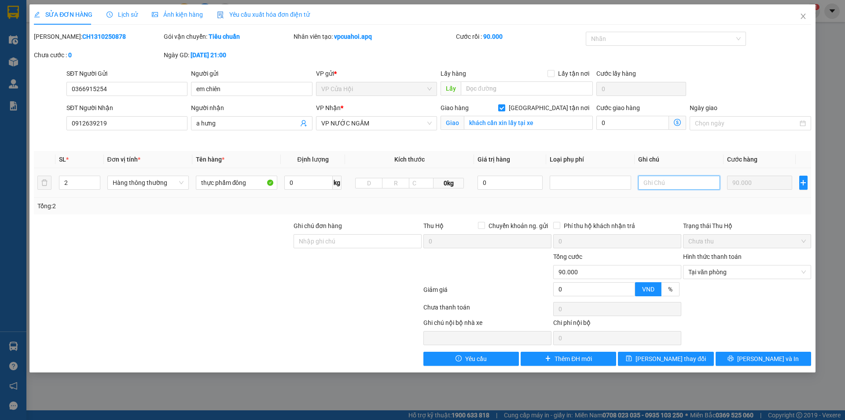
click at [665, 183] on input "text" at bounding box center [678, 183] width 81 height 14
type input "khách xin nhận tại xe"
click at [687, 364] on button "[PERSON_NAME] thay đổi" at bounding box center [665, 358] width 95 height 14
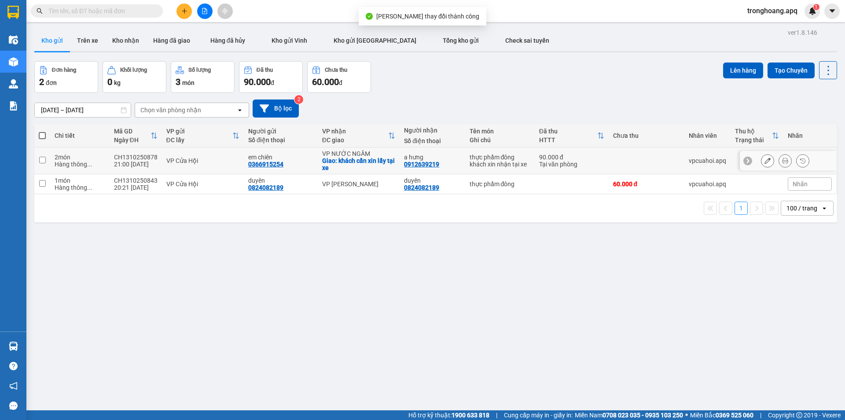
click at [441, 155] on div "a hưng" at bounding box center [432, 157] width 56 height 7
checkbox input "true"
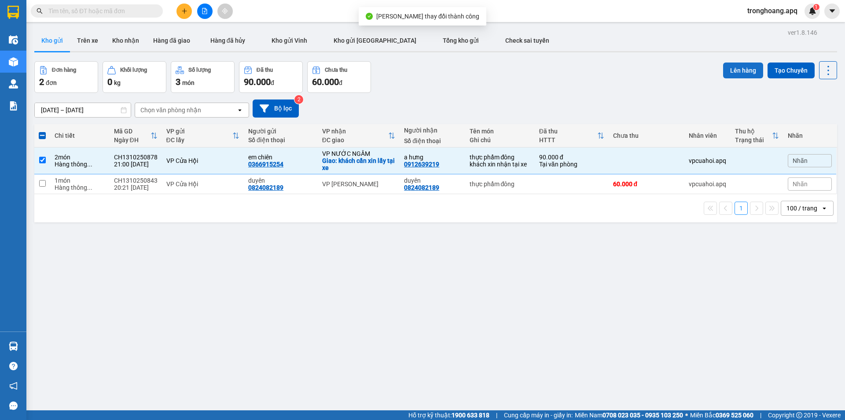
click at [744, 75] on button "Lên hàng" at bounding box center [743, 70] width 40 height 16
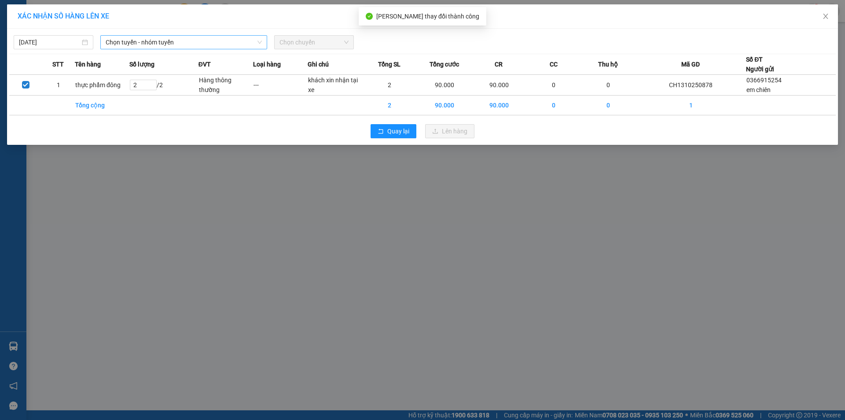
click at [226, 43] on span "Chọn tuyến - nhóm tuyến" at bounding box center [184, 42] width 156 height 13
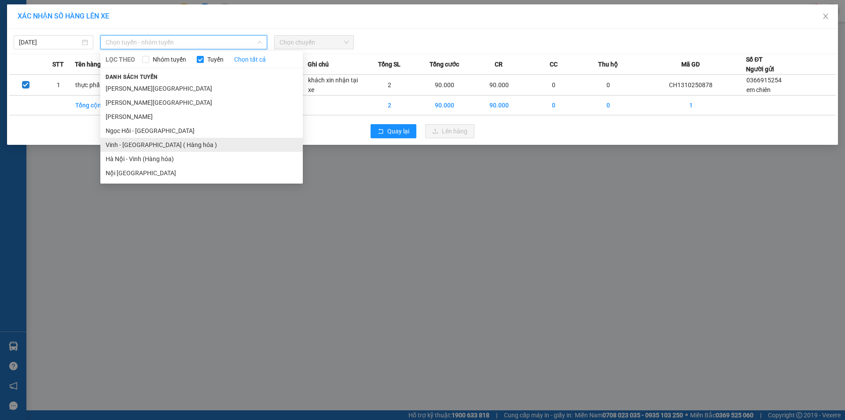
click at [139, 142] on li "Vinh - [GEOGRAPHIC_DATA] ( Hàng hóa )" at bounding box center [201, 145] width 202 height 14
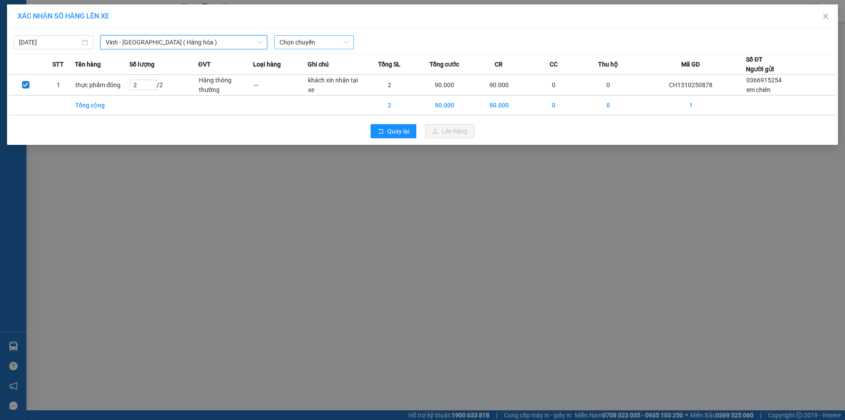
click at [305, 50] on div "[DATE] [GEOGRAPHIC_DATA] - [GEOGRAPHIC_DATA] ( [GEOGRAPHIC_DATA] ) [GEOGRAPHIC_…" at bounding box center [422, 87] width 831 height 116
click at [306, 48] on span "Chọn chuyến" at bounding box center [313, 42] width 69 height 13
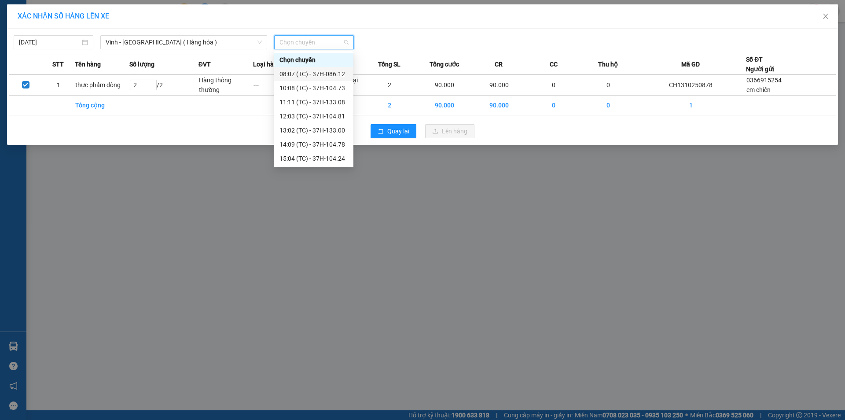
scroll to position [141, 0]
click at [319, 90] on div "23:05 (TC) - 37H-133.02" at bounding box center [313, 88] width 69 height 10
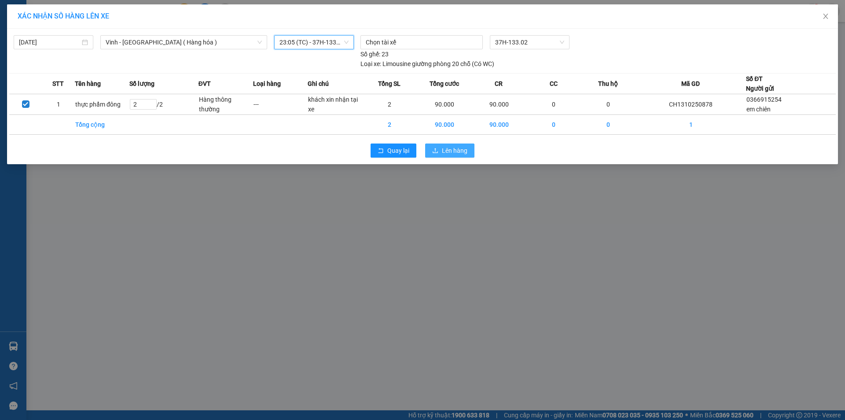
click at [461, 151] on span "Lên hàng" at bounding box center [455, 151] width 26 height 10
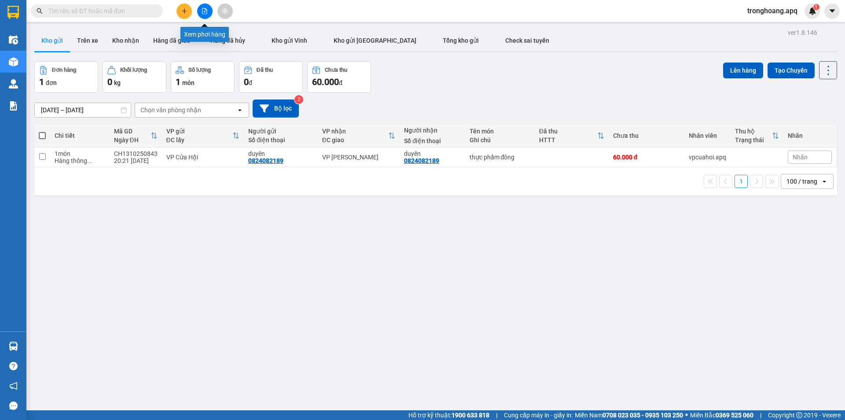
click at [204, 9] on icon "file-add" at bounding box center [204, 11] width 6 height 6
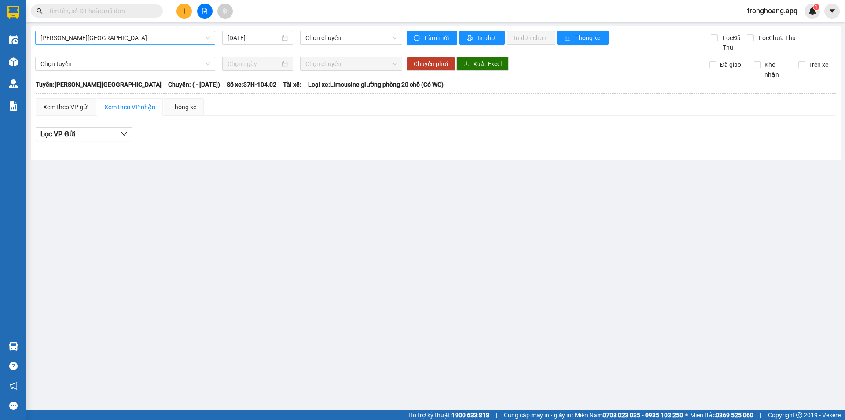
click at [102, 39] on span "[PERSON_NAME][GEOGRAPHIC_DATA]" at bounding box center [124, 37] width 169 height 13
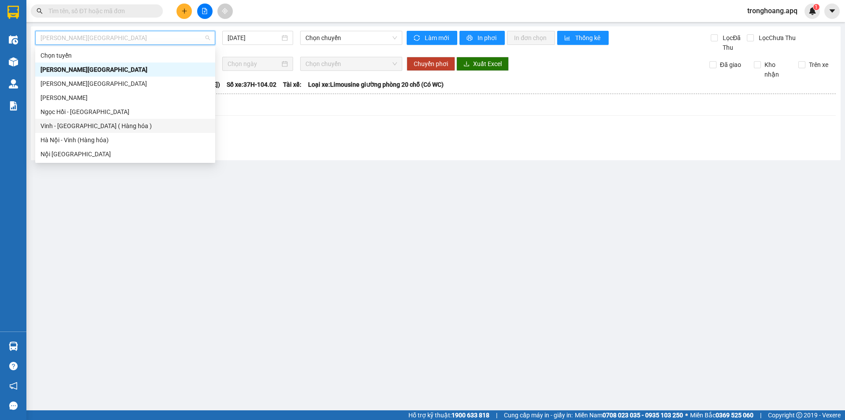
drag, startPoint x: 96, startPoint y: 122, endPoint x: 325, endPoint y: 71, distance: 233.8
click at [96, 122] on div "Vinh - [GEOGRAPHIC_DATA] ( Hàng hóa )" at bounding box center [124, 126] width 169 height 10
type input "[DATE]"
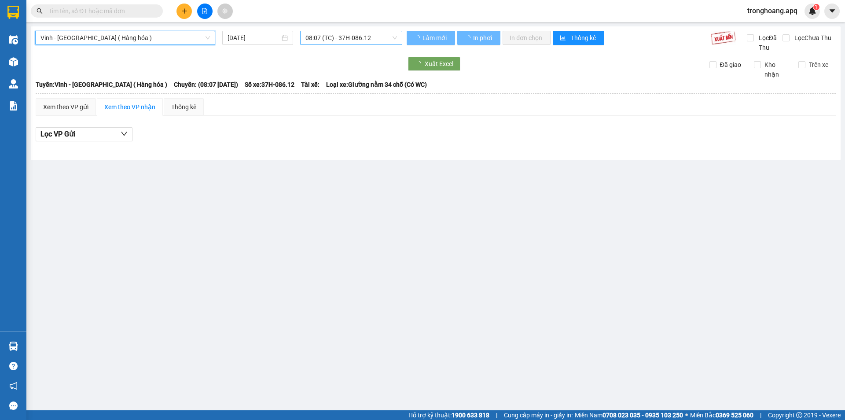
click at [331, 40] on span "08:07 (TC) - 37H-086.12" at bounding box center [350, 37] width 91 height 13
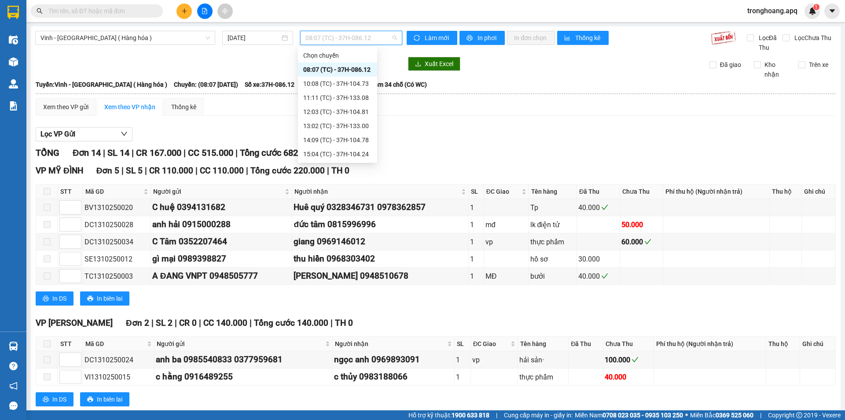
scroll to position [141, 0]
click at [348, 87] on div "23:05 (TC) - 37H-133.02" at bounding box center [337, 84] width 69 height 10
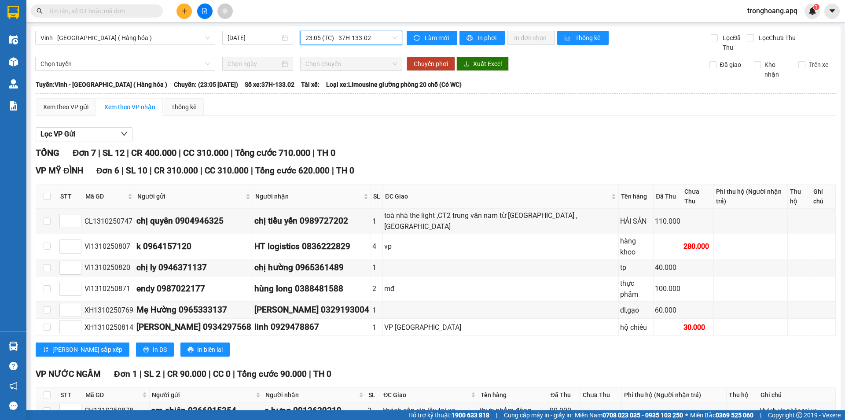
scroll to position [21, 0]
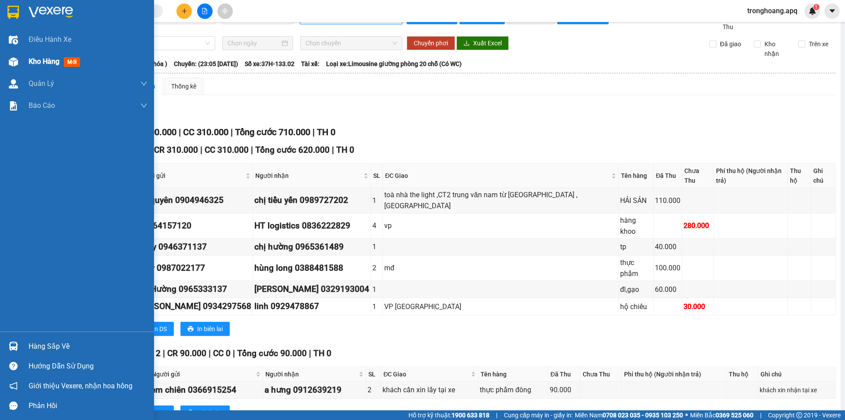
click at [22, 65] on div "Kho hàng mới" at bounding box center [77, 62] width 154 height 22
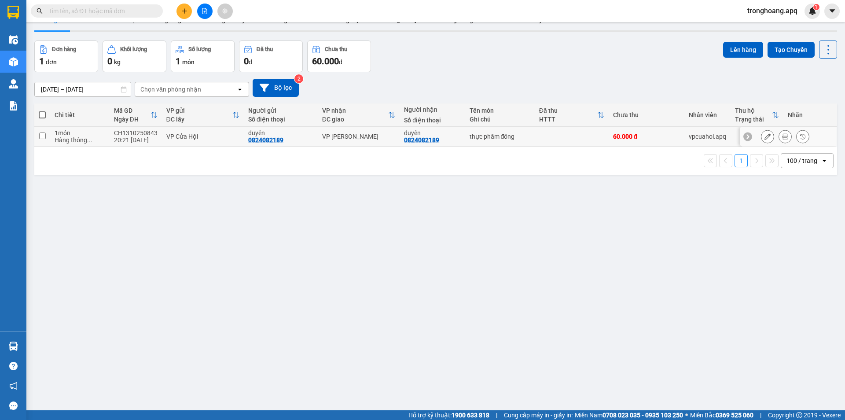
click at [465, 138] on td "thực phẩm đông" at bounding box center [500, 137] width 70 height 20
checkbox input "true"
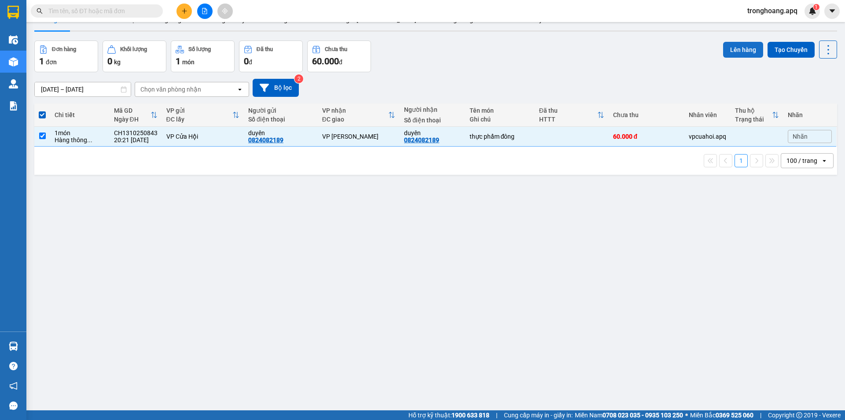
click at [729, 50] on button "Lên hàng" at bounding box center [743, 50] width 40 height 16
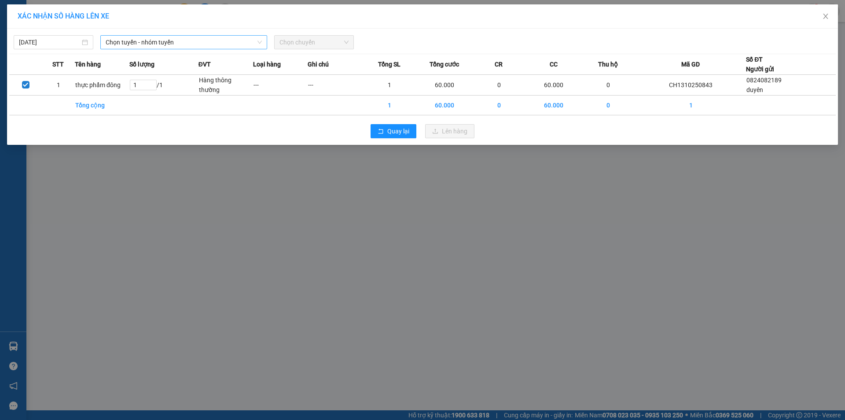
click at [189, 46] on span "Chọn tuyến - nhóm tuyến" at bounding box center [184, 42] width 156 height 13
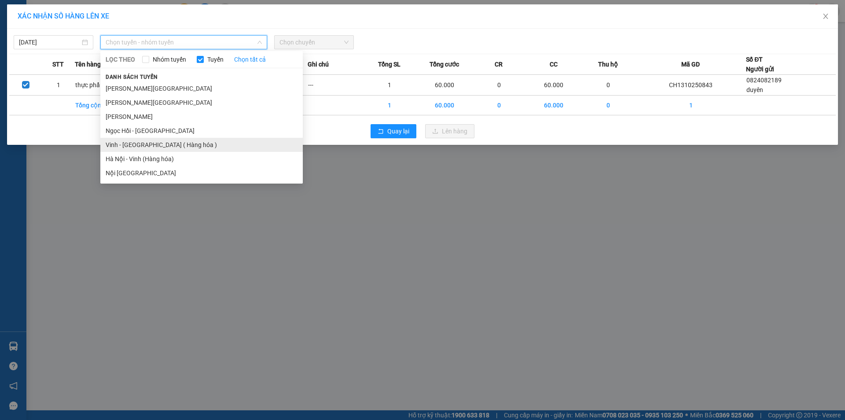
click at [165, 144] on li "Vinh - [GEOGRAPHIC_DATA] ( Hàng hóa )" at bounding box center [201, 145] width 202 height 14
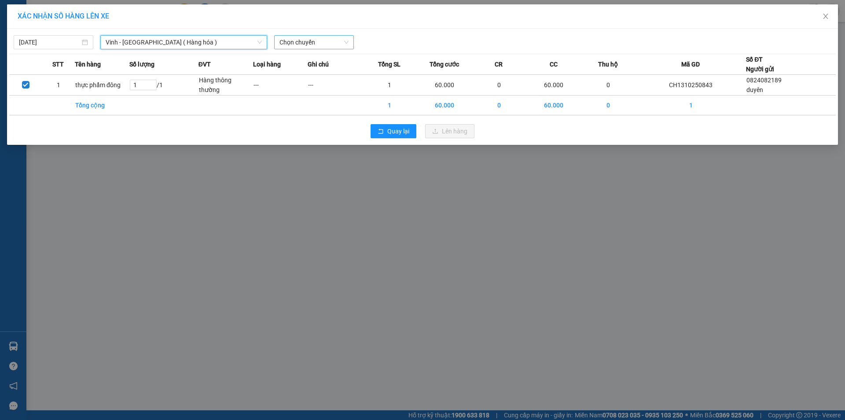
click at [293, 42] on span "Chọn chuyến" at bounding box center [313, 42] width 69 height 13
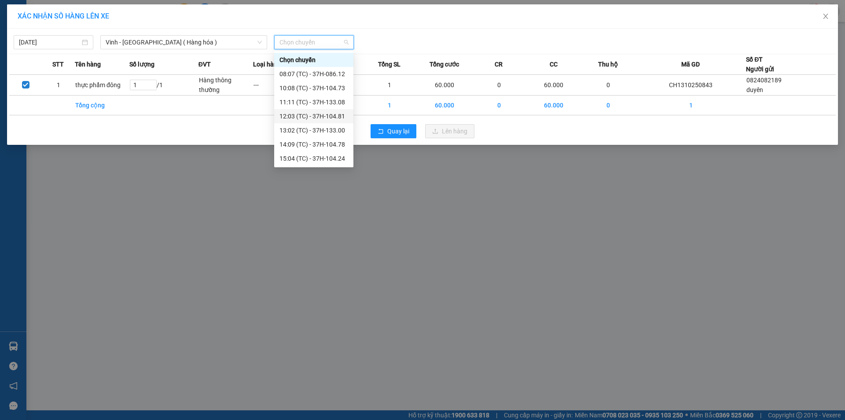
scroll to position [141, 0]
click at [324, 119] on div "23:12 (TC) - 37H-104.02" at bounding box center [313, 116] width 69 height 10
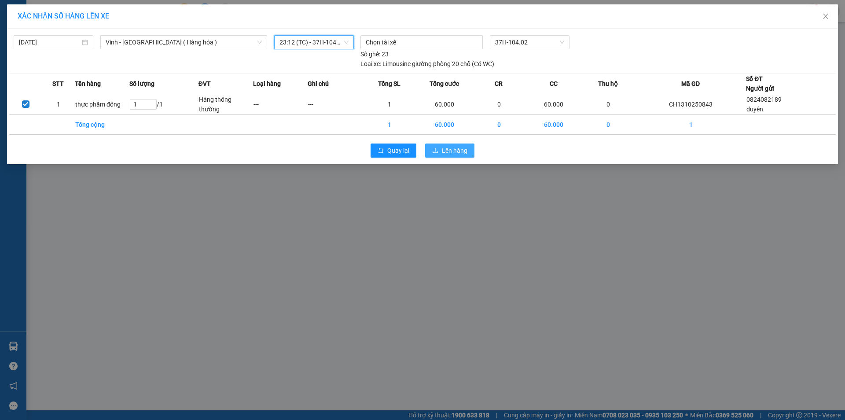
drag, startPoint x: 459, startPoint y: 154, endPoint x: 448, endPoint y: 155, distance: 11.5
click at [458, 154] on span "Lên hàng" at bounding box center [455, 151] width 26 height 10
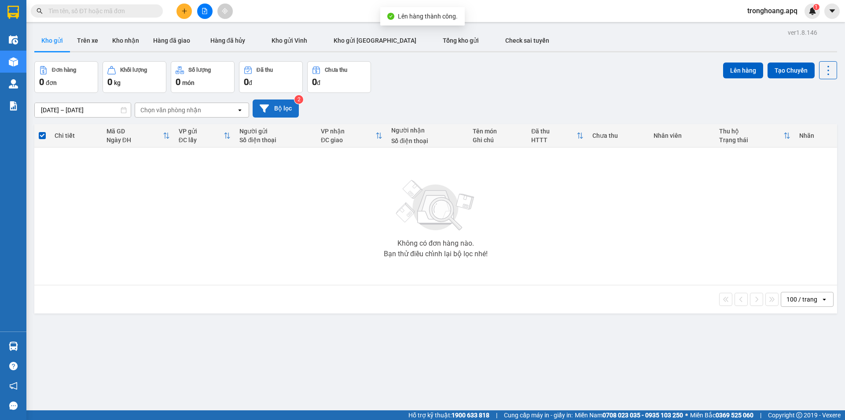
click at [289, 109] on button "Bộ lọc" at bounding box center [275, 108] width 46 height 18
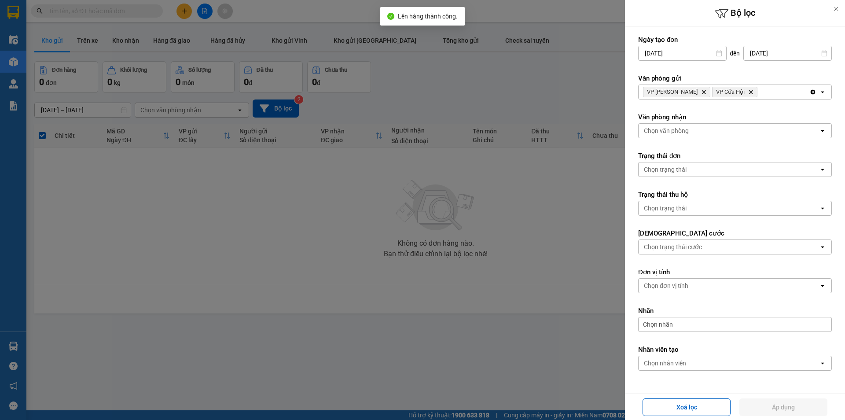
drag, startPoint x: 777, startPoint y: 90, endPoint x: 775, endPoint y: 98, distance: 8.2
click at [778, 90] on div "VP Xuân Hội Delete VP Cửa Hội Delete" at bounding box center [723, 92] width 171 height 14
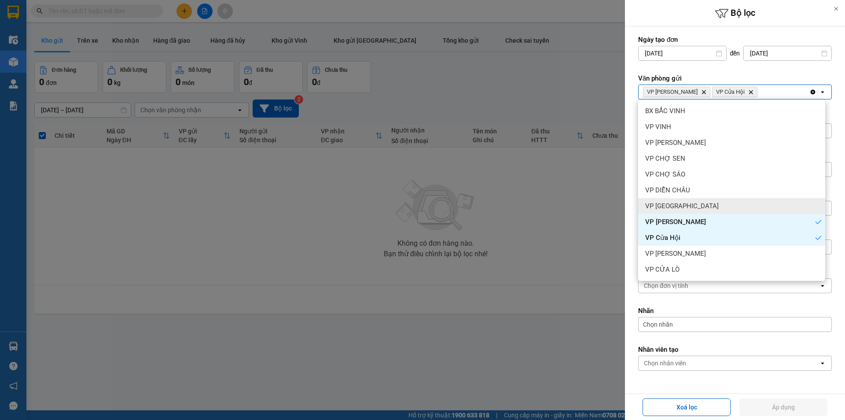
click at [716, 205] on div "VP [GEOGRAPHIC_DATA]" at bounding box center [731, 206] width 187 height 16
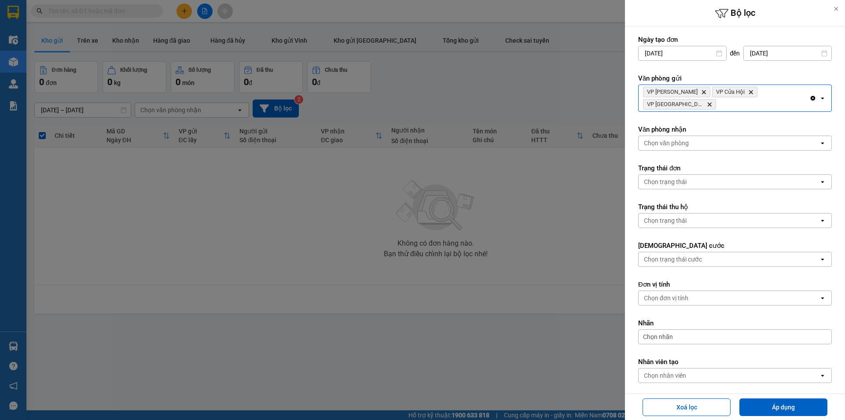
click at [716, 213] on div "Chọn trạng thái" at bounding box center [728, 220] width 180 height 14
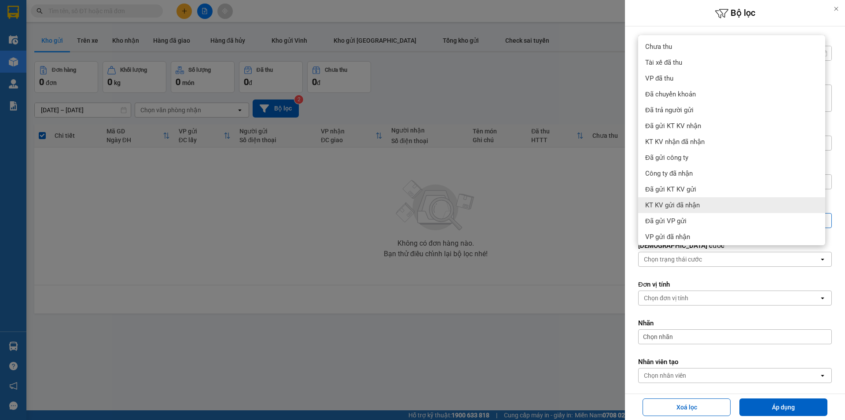
click at [515, 184] on div at bounding box center [422, 210] width 845 height 420
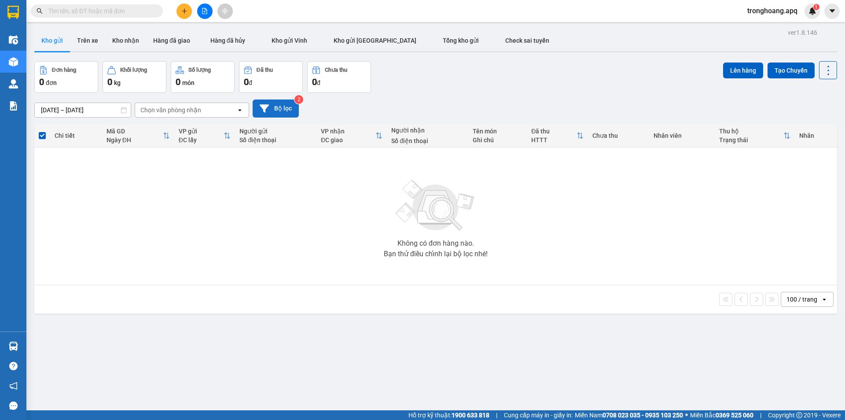
click at [281, 113] on button "Bộ lọc" at bounding box center [275, 108] width 46 height 18
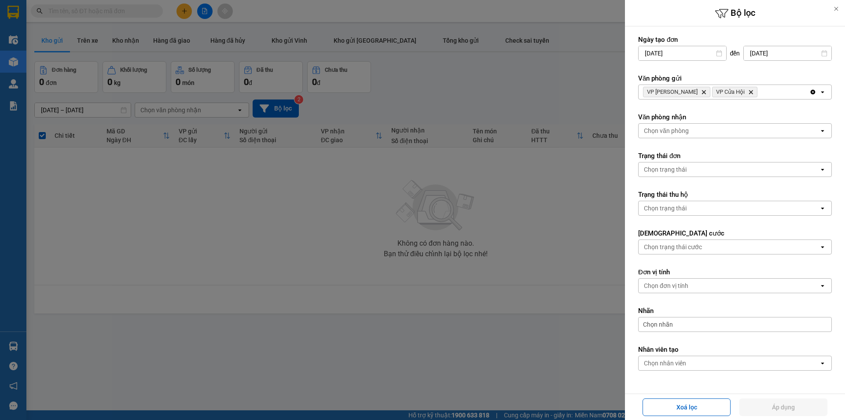
click at [770, 95] on div "VP Xuân Hội Delete VP Cửa Hội Delete" at bounding box center [723, 92] width 171 height 14
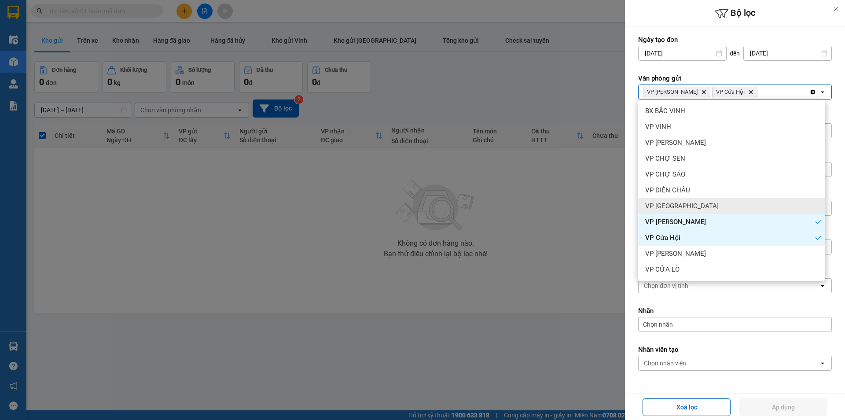
click at [703, 200] on div "VP [GEOGRAPHIC_DATA]" at bounding box center [731, 206] width 187 height 16
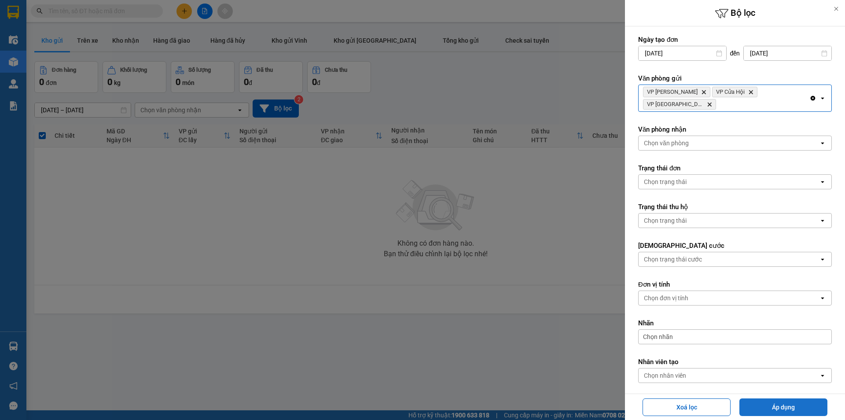
click at [776, 399] on button "Áp dụng" at bounding box center [783, 407] width 88 height 18
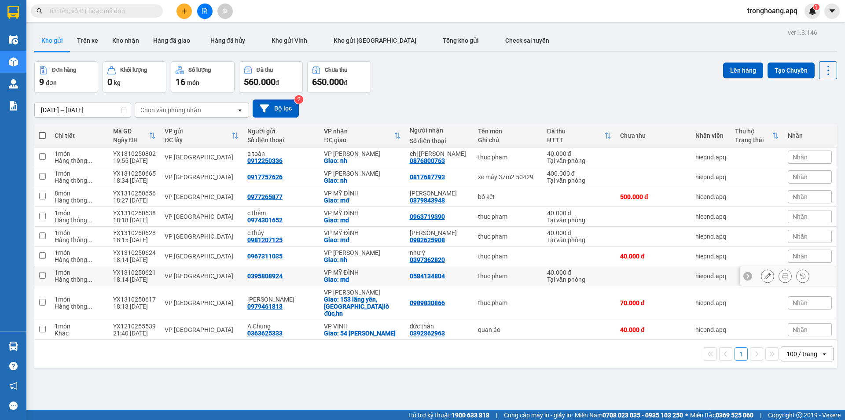
click at [368, 271] on div "VP MỸ ĐÌNH" at bounding box center [362, 272] width 77 height 7
checkbox input "true"
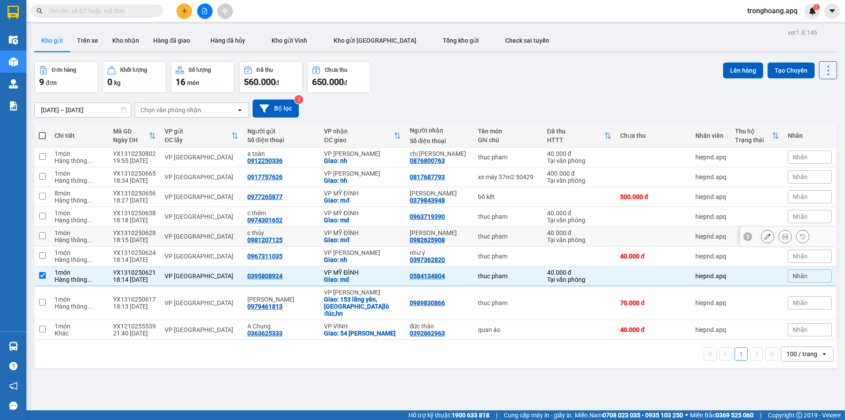
click at [368, 231] on div "VP MỸ ĐÌNH" at bounding box center [362, 232] width 77 height 7
checkbox input "true"
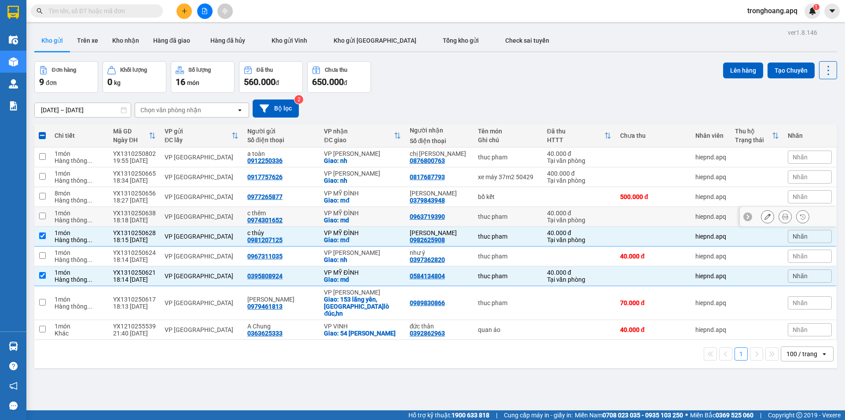
click at [365, 212] on div "VP MỸ ĐÌNH" at bounding box center [362, 212] width 77 height 7
checkbox input "true"
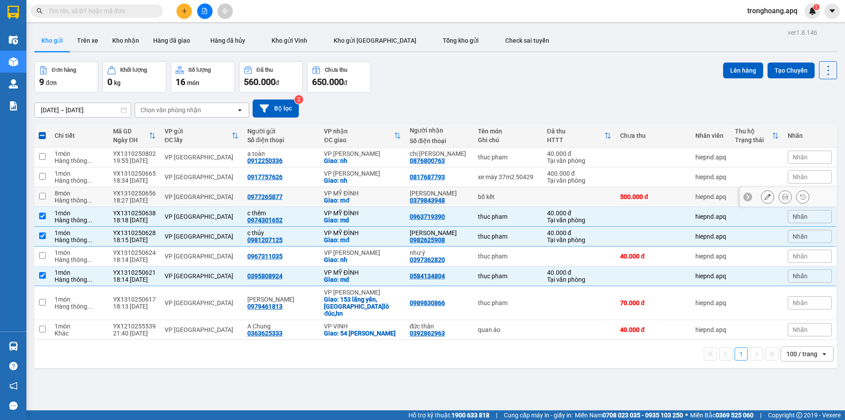
click at [359, 198] on div "Giao: mđ" at bounding box center [362, 200] width 77 height 7
checkbox input "true"
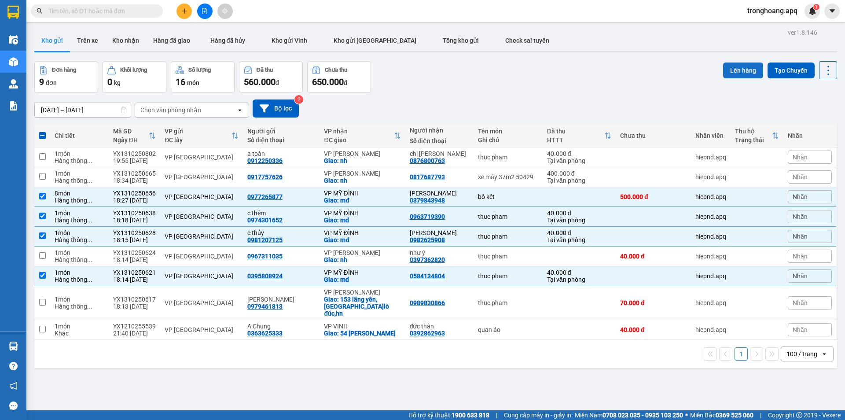
click at [739, 70] on button "Lên hàng" at bounding box center [743, 70] width 40 height 16
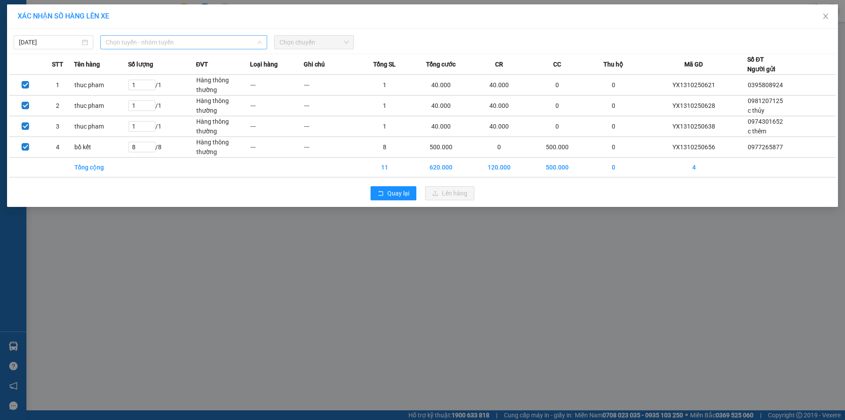
click at [184, 44] on span "Chọn tuyến - nhóm tuyến" at bounding box center [184, 42] width 156 height 13
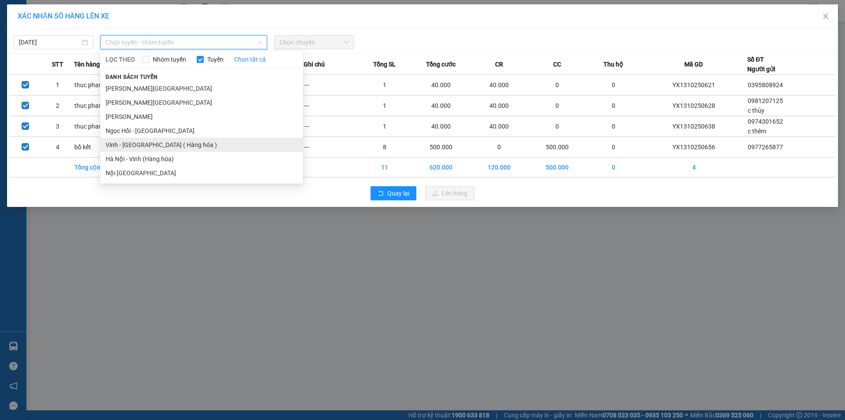
click at [166, 150] on li "Vinh - [GEOGRAPHIC_DATA] ( Hàng hóa )" at bounding box center [201, 145] width 202 height 14
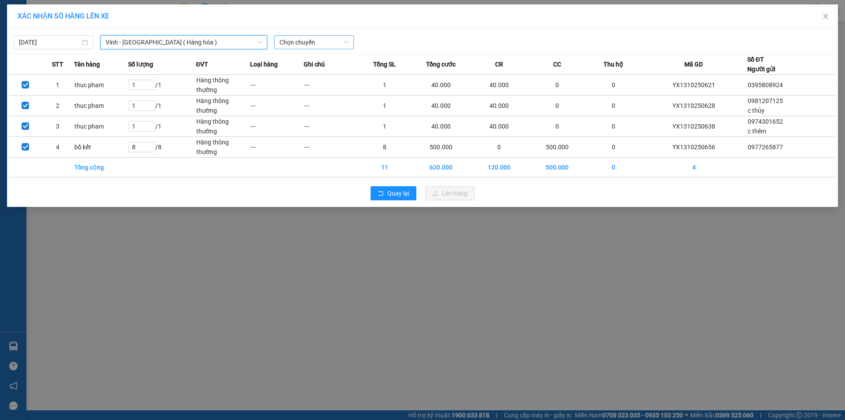
click at [300, 47] on span "Chọn chuyến" at bounding box center [313, 42] width 69 height 13
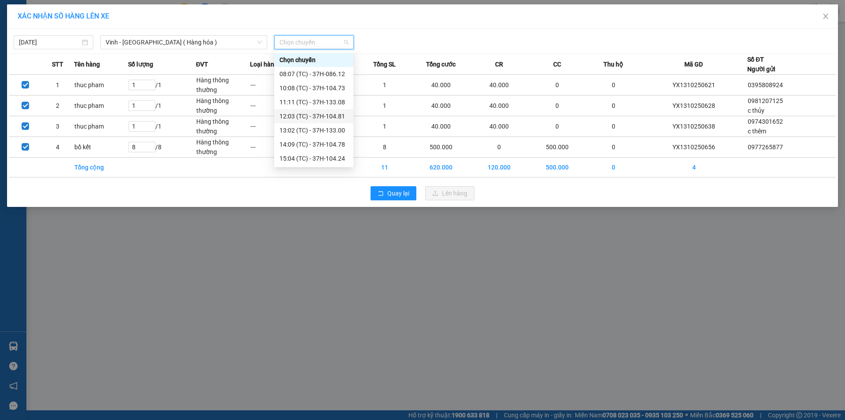
scroll to position [141, 0]
click at [339, 73] on div "23:01 (TC) - 37H-086.09" at bounding box center [313, 74] width 69 height 10
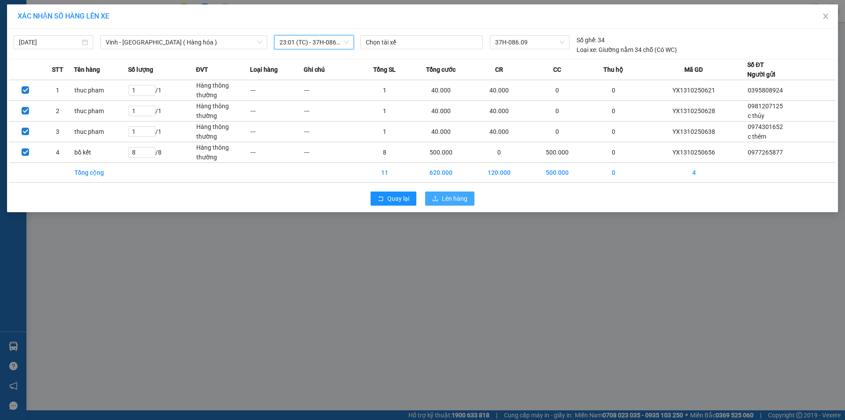
click at [458, 197] on span "Lên hàng" at bounding box center [455, 199] width 26 height 10
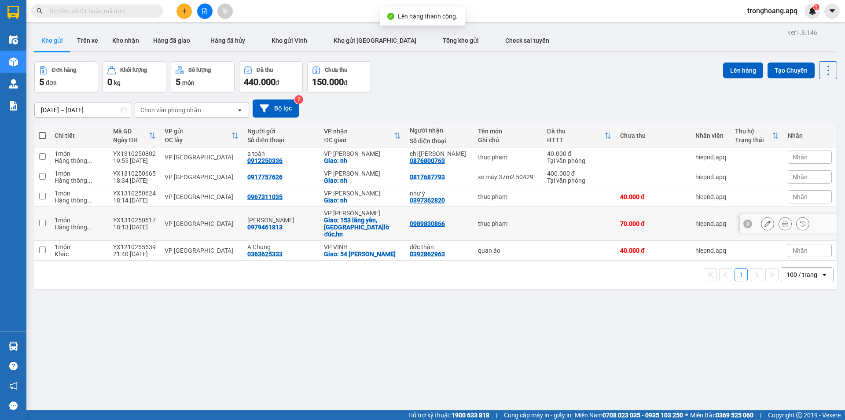
click at [386, 220] on div "Giao: 153 lãng yên,[GEOGRAPHIC_DATA]lò đúc,hn" at bounding box center [362, 226] width 77 height 21
checkbox input "true"
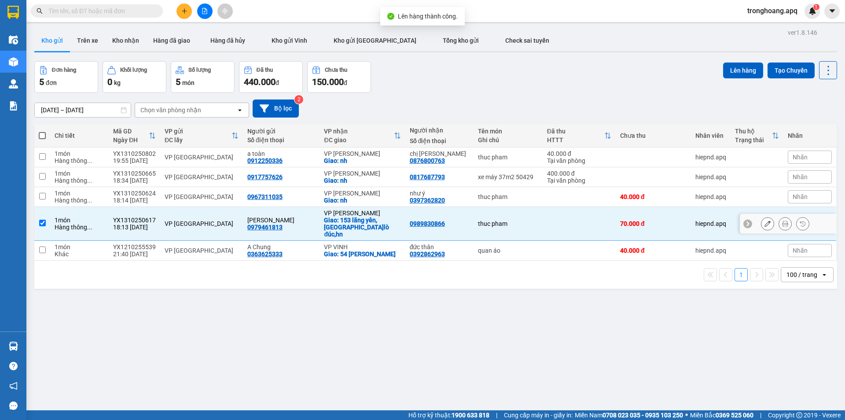
click at [374, 200] on div "Giao: nh" at bounding box center [362, 200] width 77 height 7
checkbox input "true"
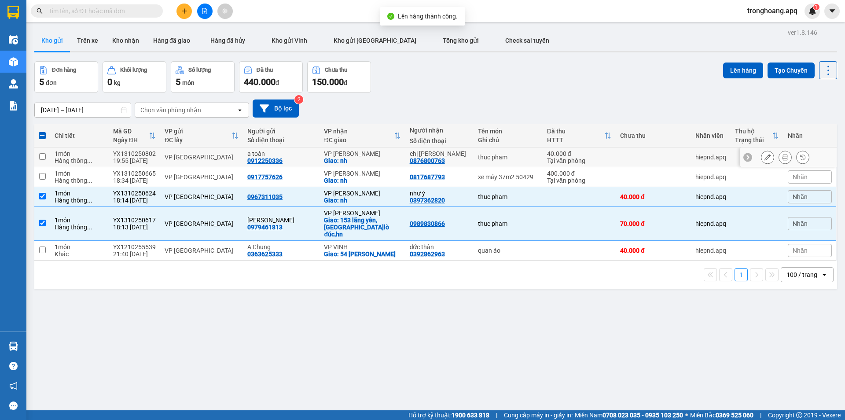
click at [354, 159] on div "Giao: nh" at bounding box center [362, 160] width 77 height 7
checkbox input "true"
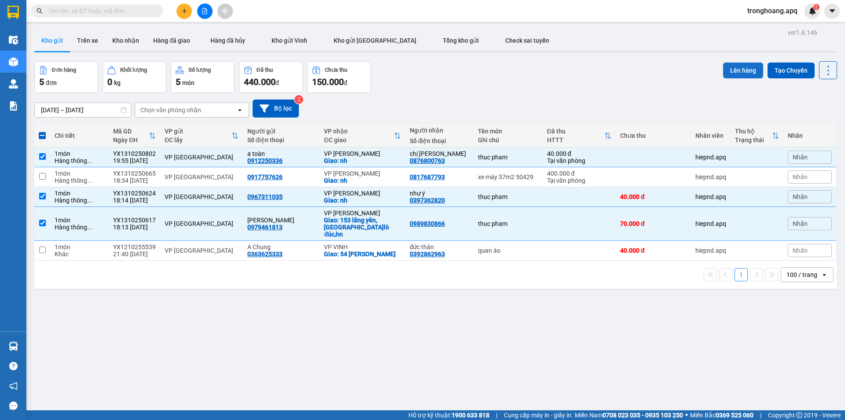
click at [744, 73] on button "Lên hàng" at bounding box center [743, 70] width 40 height 16
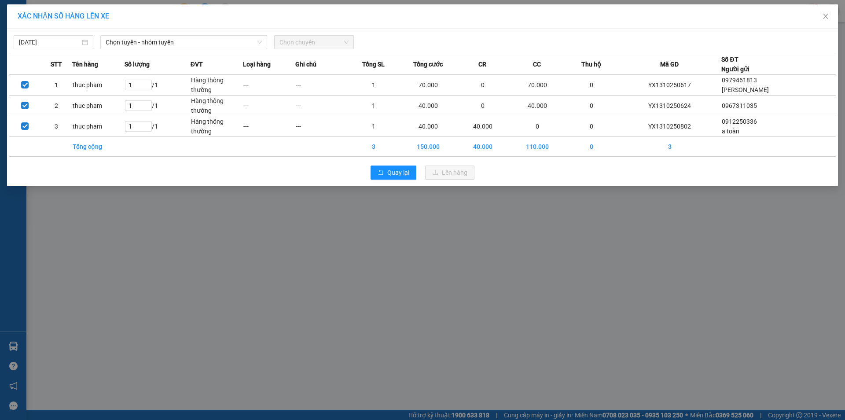
click at [201, 49] on div "[DATE] Chọn tuyến - nhóm tuyến Chọn chuyến STT Tên hàng Số lượng ĐVT Loại hàng …" at bounding box center [422, 107] width 831 height 157
drag, startPoint x: 198, startPoint y: 45, endPoint x: 150, endPoint y: 127, distance: 94.4
click at [198, 46] on span "Chọn tuyến - nhóm tuyến" at bounding box center [184, 42] width 156 height 13
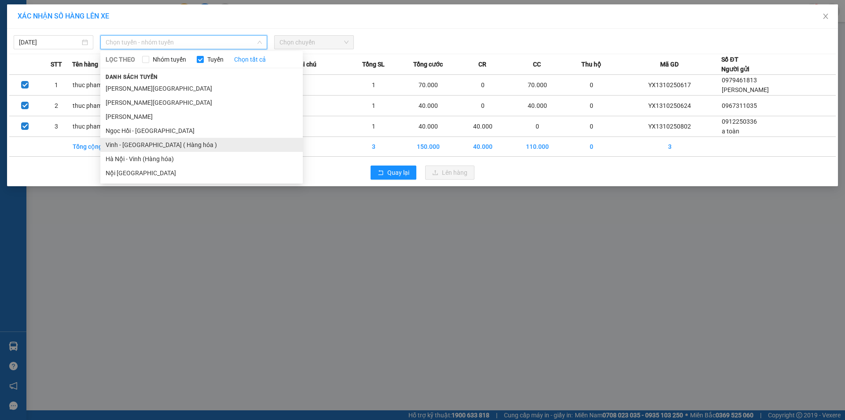
click at [137, 143] on li "Vinh - [GEOGRAPHIC_DATA] ( Hàng hóa )" at bounding box center [201, 145] width 202 height 14
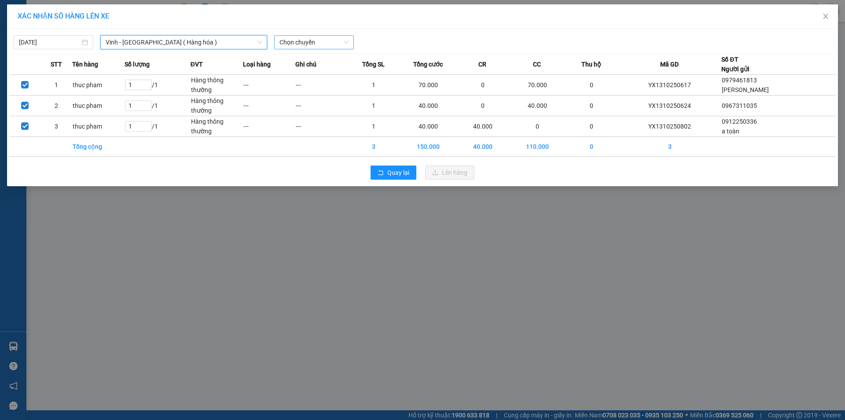
drag, startPoint x: 313, startPoint y: 50, endPoint x: 313, endPoint y: 45, distance: 4.8
click at [313, 48] on div "[DATE] [GEOGRAPHIC_DATA] - [GEOGRAPHIC_DATA] ( [GEOGRAPHIC_DATA] ) [GEOGRAPHIC_…" at bounding box center [422, 107] width 831 height 157
click at [313, 45] on span "Chọn chuyến" at bounding box center [313, 42] width 69 height 13
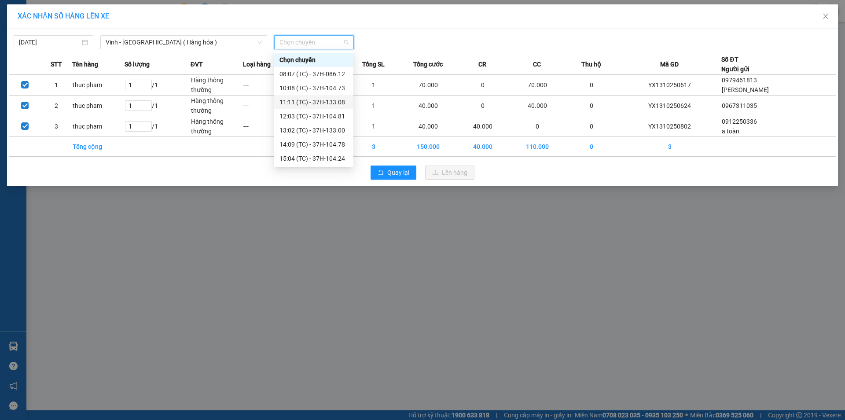
scroll to position [141, 0]
click at [329, 91] on div "23:05 (TC) - 37H-133.02" at bounding box center [313, 88] width 69 height 10
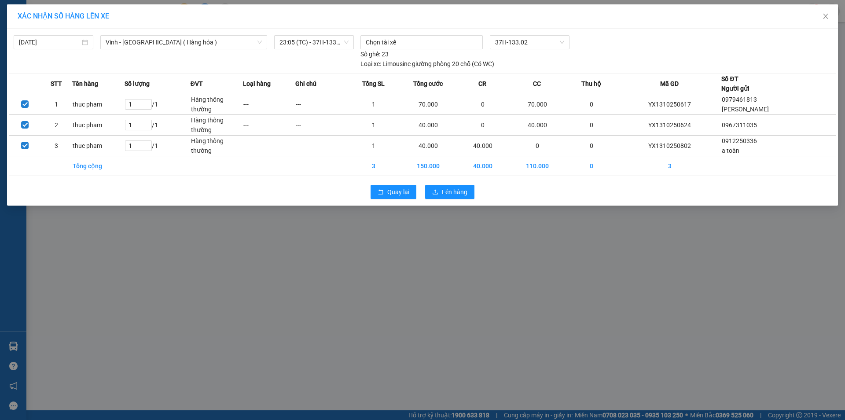
click at [320, 33] on div "[DATE] [GEOGRAPHIC_DATA] - [GEOGRAPHIC_DATA] ( Hàng hóa ) LỌC THEO Nhóm tuyến T…" at bounding box center [422, 50] width 826 height 38
click at [322, 44] on span "23:05 (TC) - 37H-133.02" at bounding box center [313, 42] width 69 height 13
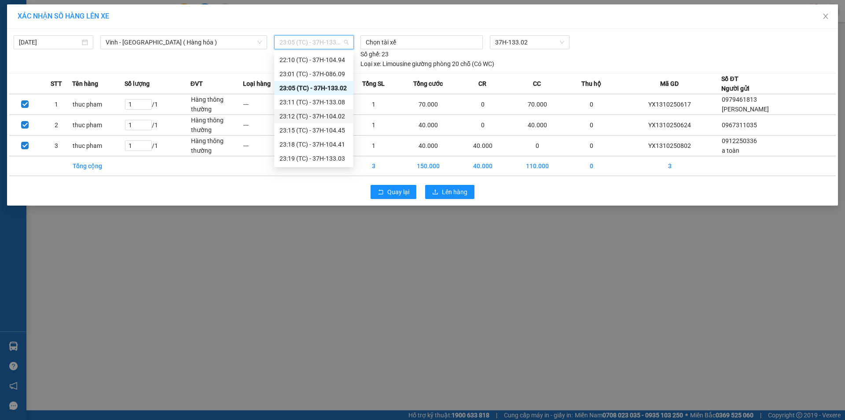
drag, startPoint x: 339, startPoint y: 114, endPoint x: 399, endPoint y: 161, distance: 76.5
click at [339, 115] on div "23:12 (TC) - 37H-104.02" at bounding box center [313, 116] width 69 height 10
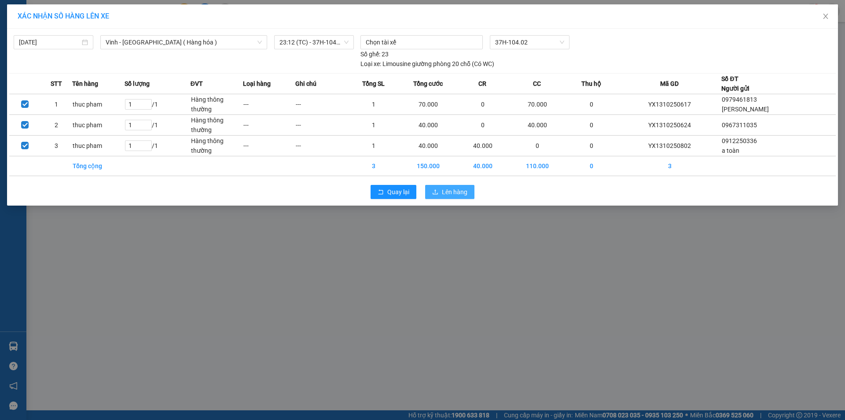
click at [444, 195] on span "Lên hàng" at bounding box center [455, 192] width 26 height 10
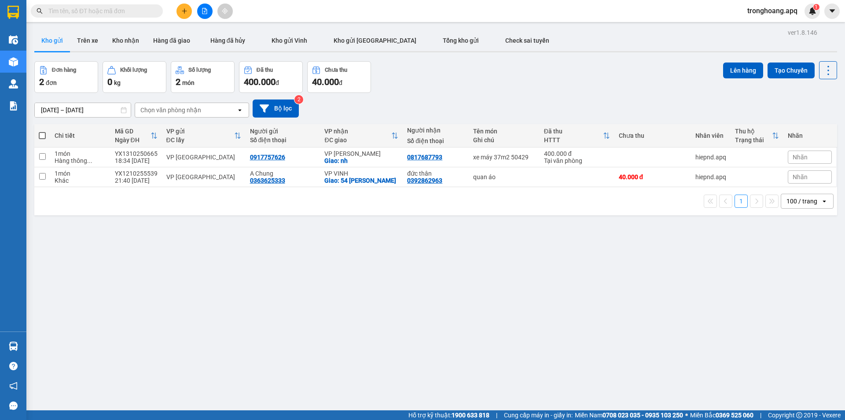
click at [207, 13] on icon "file-add" at bounding box center [204, 11] width 6 height 6
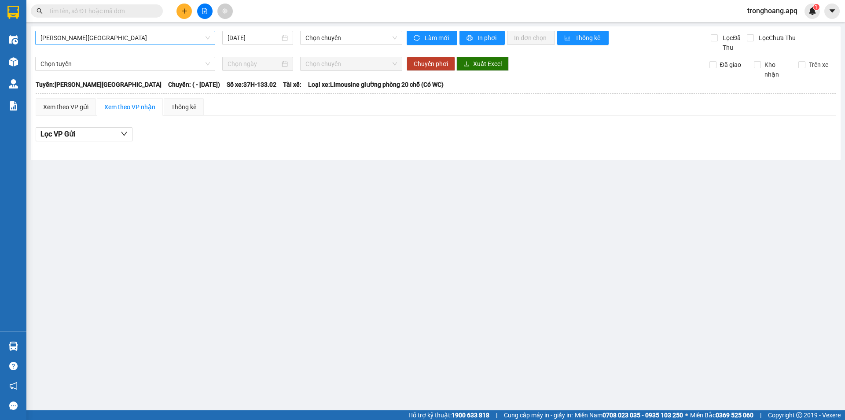
click at [144, 42] on span "[PERSON_NAME][GEOGRAPHIC_DATA]" at bounding box center [124, 37] width 169 height 13
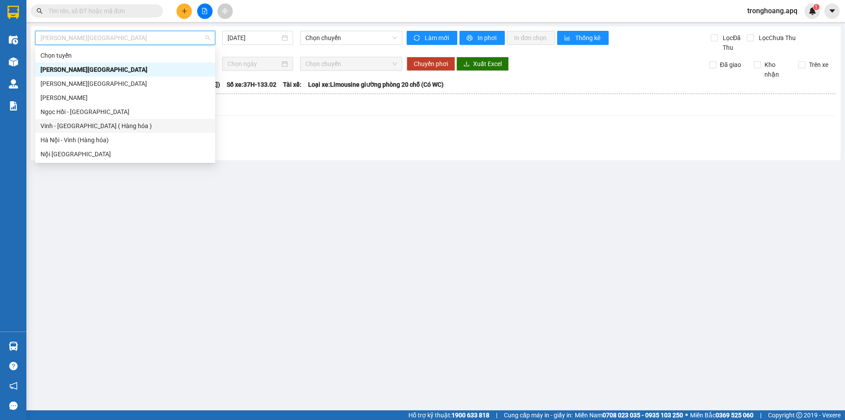
click at [104, 123] on div "Vinh - [GEOGRAPHIC_DATA] ( Hàng hóa )" at bounding box center [124, 126] width 169 height 10
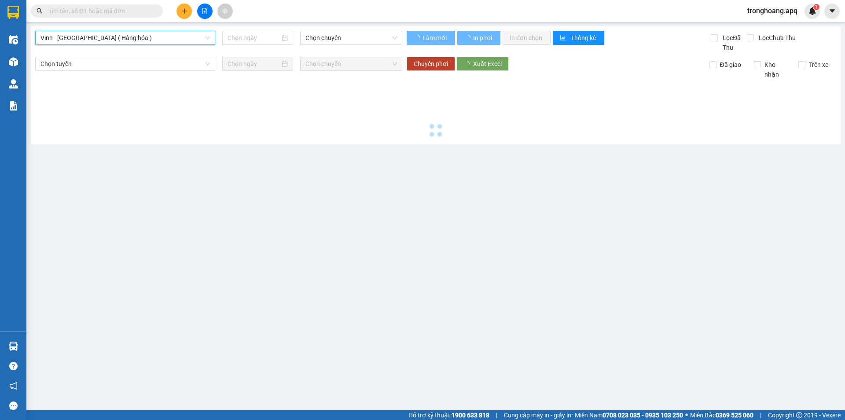
type input "[DATE]"
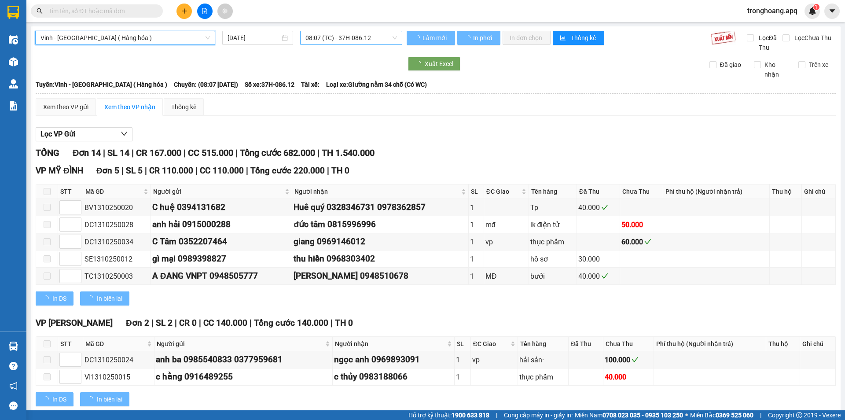
click at [313, 41] on span "08:07 (TC) - 37H-086.12" at bounding box center [350, 37] width 91 height 13
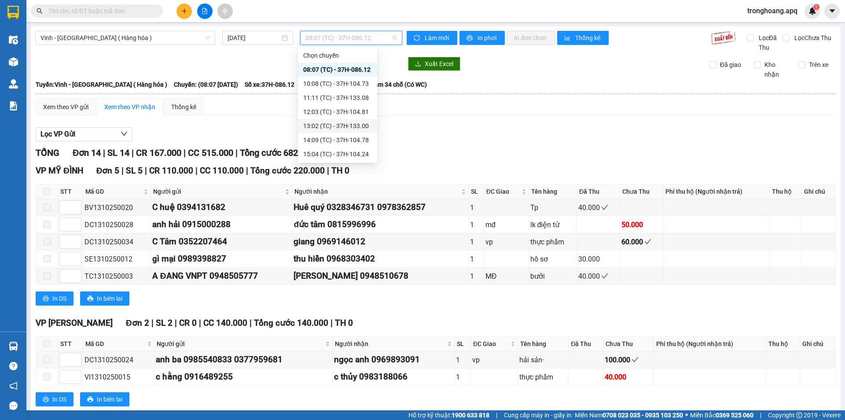
scroll to position [141, 0]
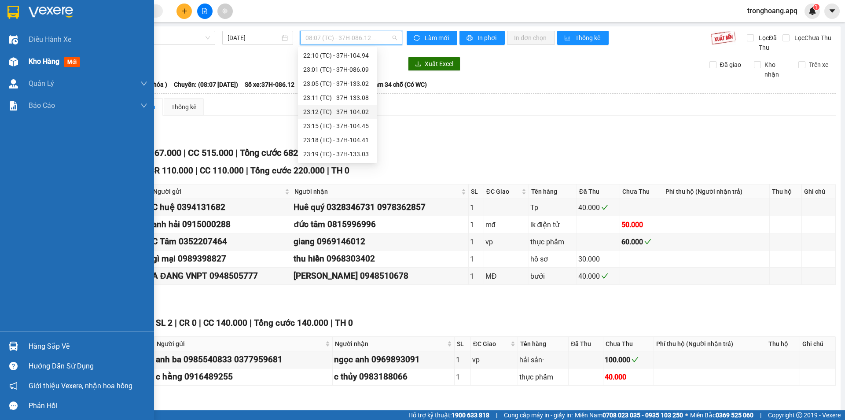
click at [2, 59] on div "Kho hàng mới" at bounding box center [77, 62] width 154 height 22
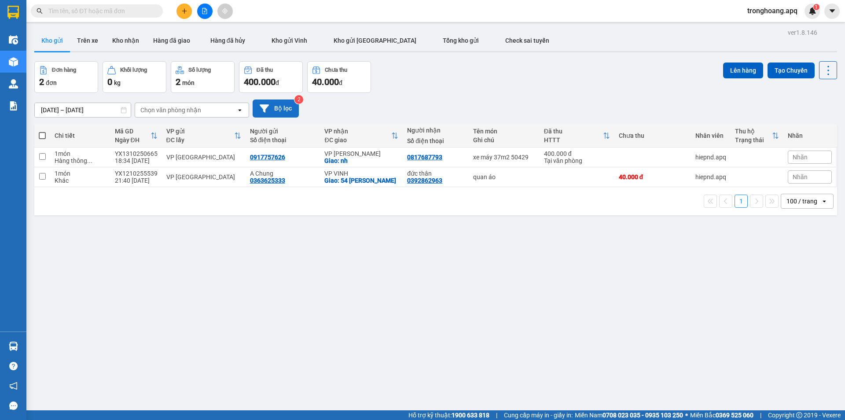
click at [285, 107] on button "Bộ lọc" at bounding box center [275, 108] width 46 height 18
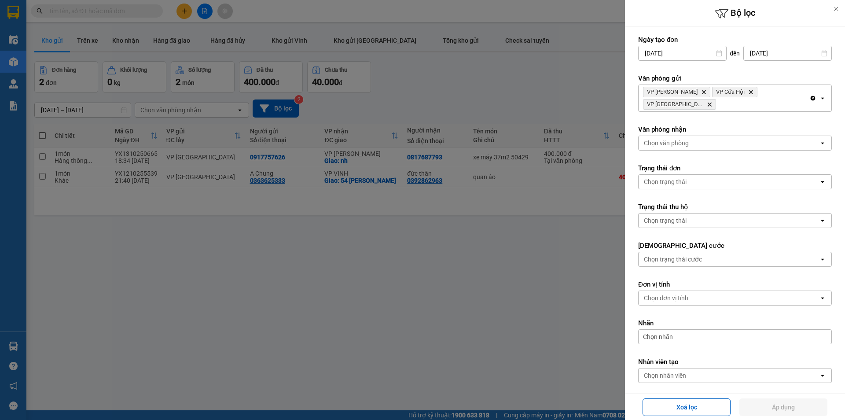
click at [801, 90] on div "VP Xuân Hội Delete VP Cửa Hội Delete VP Cầu [GEOGRAPHIC_DATA] Delete" at bounding box center [723, 98] width 171 height 26
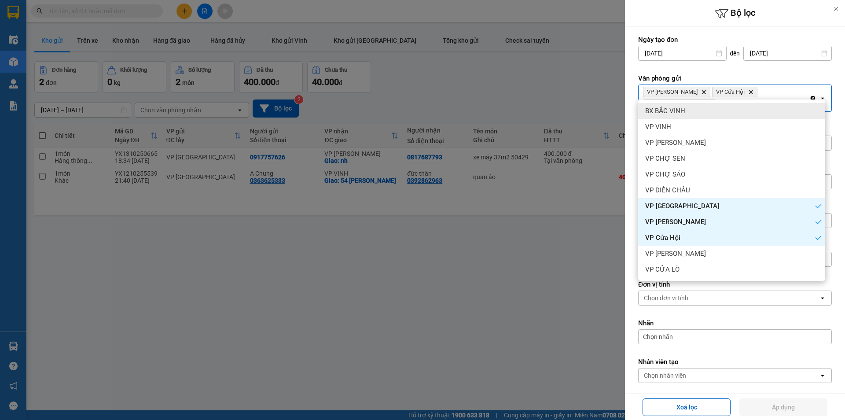
click at [810, 96] on icon "Clear all" at bounding box center [812, 98] width 5 height 5
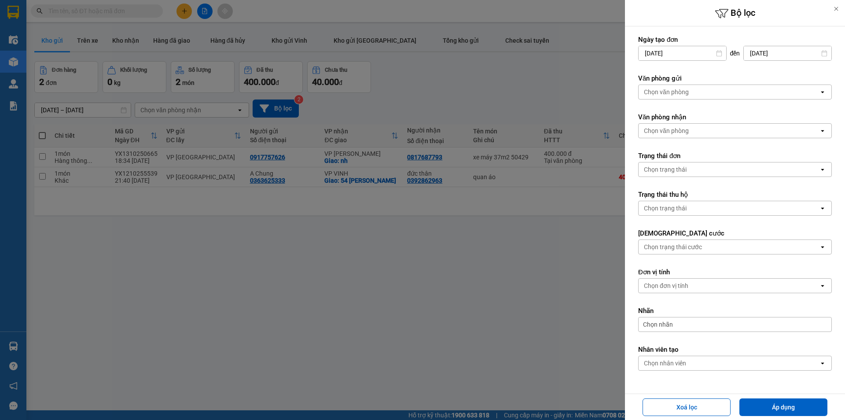
click at [805, 93] on div "Chọn văn phòng" at bounding box center [728, 92] width 180 height 14
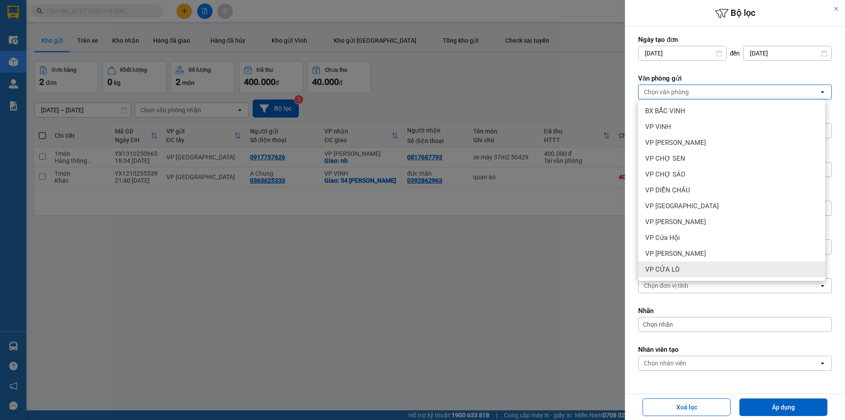
click at [719, 262] on div "VP CỬA LÒ" at bounding box center [731, 269] width 187 height 16
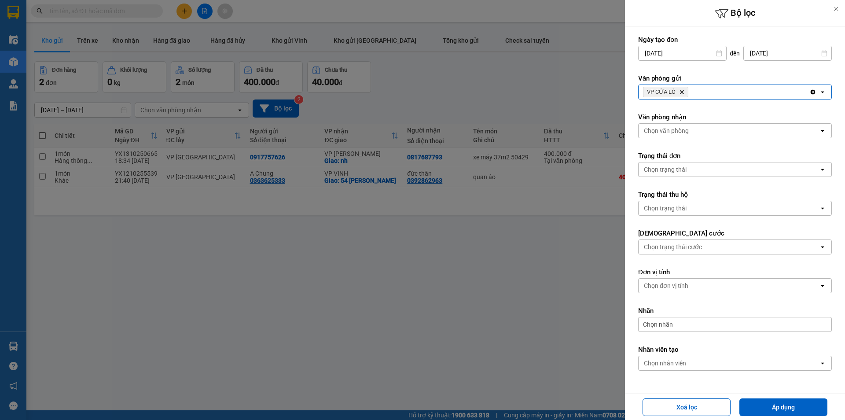
click at [681, 93] on icon "VP CỬA LÒ, close by backspace" at bounding box center [682, 92] width 4 height 4
click at [681, 93] on div "Chọn văn phòng" at bounding box center [666, 92] width 45 height 9
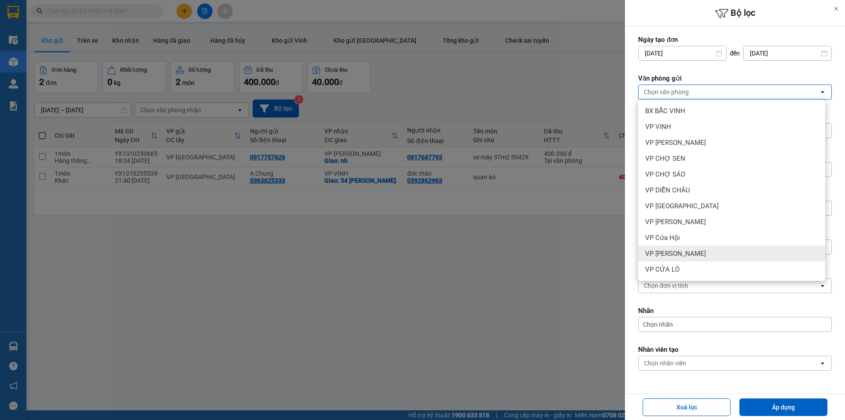
click at [709, 258] on div "VP [PERSON_NAME]" at bounding box center [731, 253] width 187 height 16
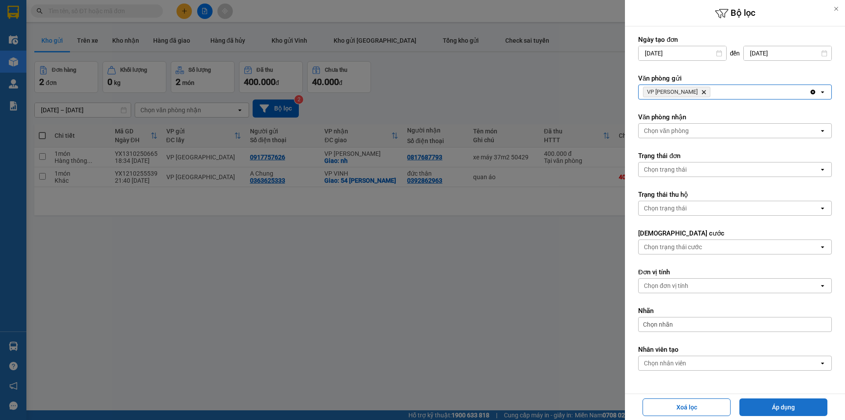
click at [756, 410] on button "Áp dụng" at bounding box center [783, 407] width 88 height 18
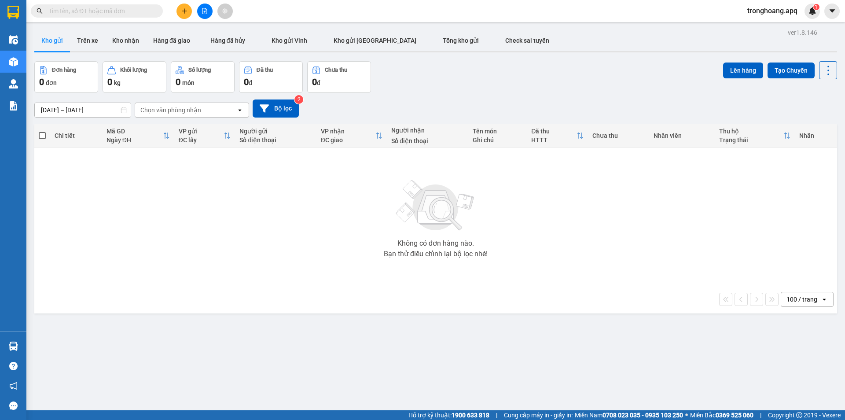
click at [204, 16] on button at bounding box center [204, 11] width 15 height 15
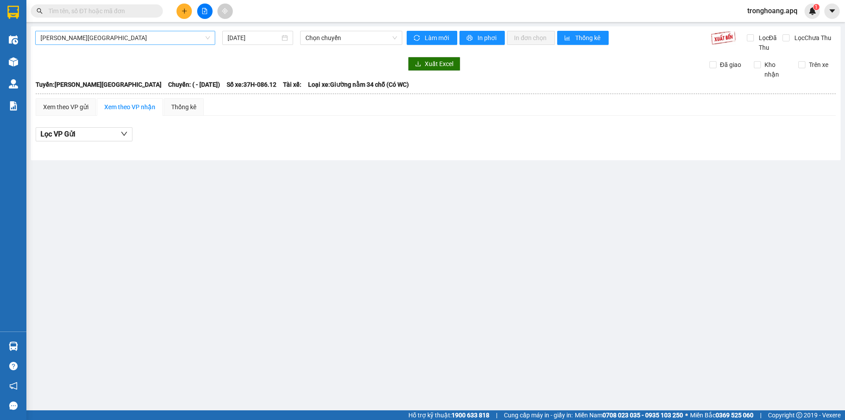
click at [114, 42] on span "[PERSON_NAME][GEOGRAPHIC_DATA]" at bounding box center [124, 37] width 169 height 13
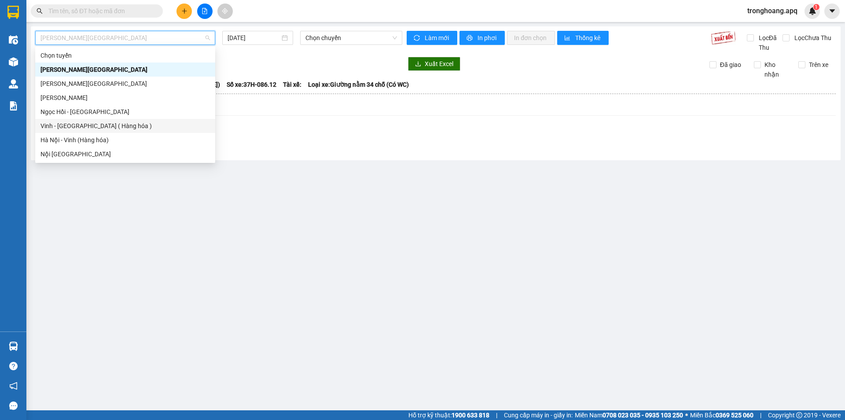
click at [112, 126] on div "Vinh - [GEOGRAPHIC_DATA] ( Hàng hóa )" at bounding box center [124, 126] width 169 height 10
type input "[DATE]"
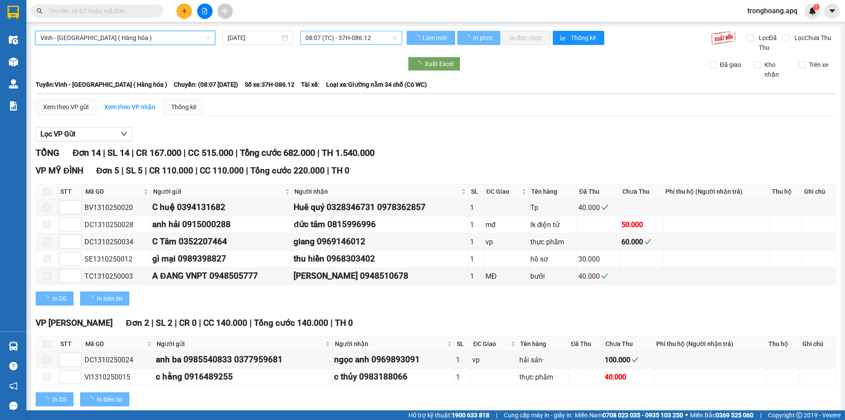
click at [340, 39] on span "08:07 (TC) - 37H-086.12" at bounding box center [350, 37] width 91 height 13
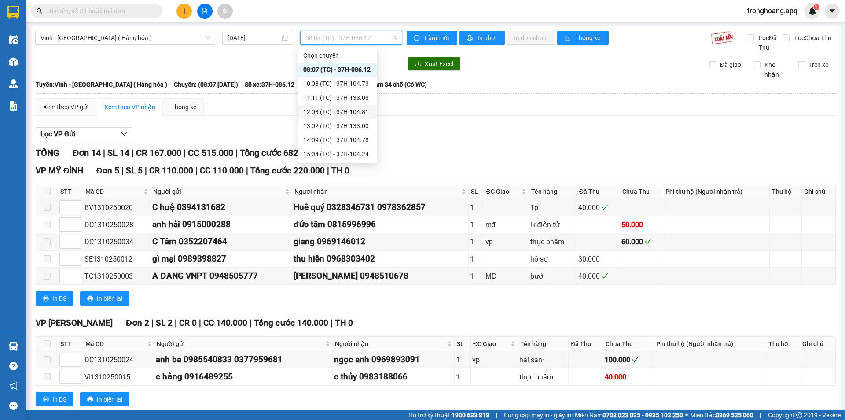
scroll to position [141, 0]
click at [357, 128] on div "23:15 (TC) - 37H-104.45" at bounding box center [337, 126] width 69 height 10
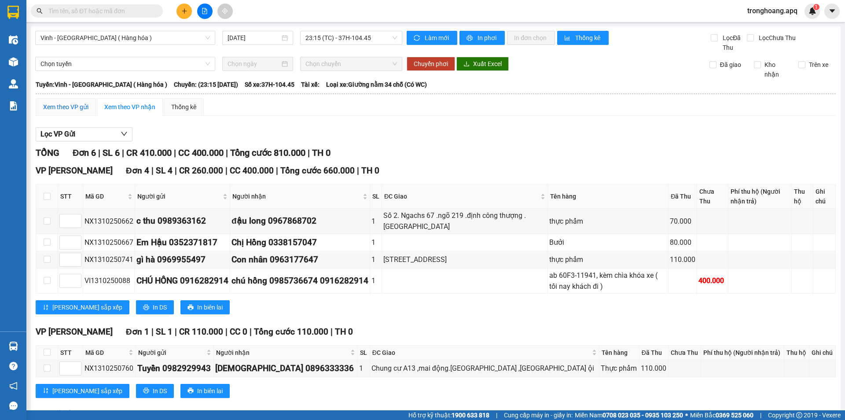
click at [74, 106] on div "Xem theo VP gửi" at bounding box center [65, 107] width 45 height 10
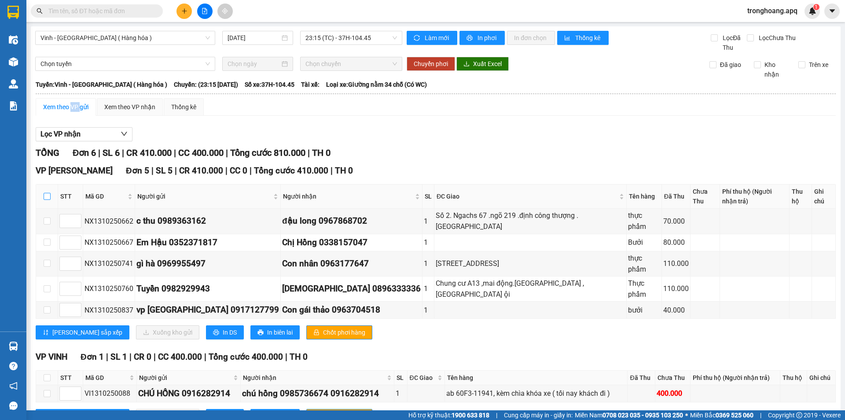
click at [45, 193] on input "checkbox" at bounding box center [47, 196] width 7 height 7
checkbox input "true"
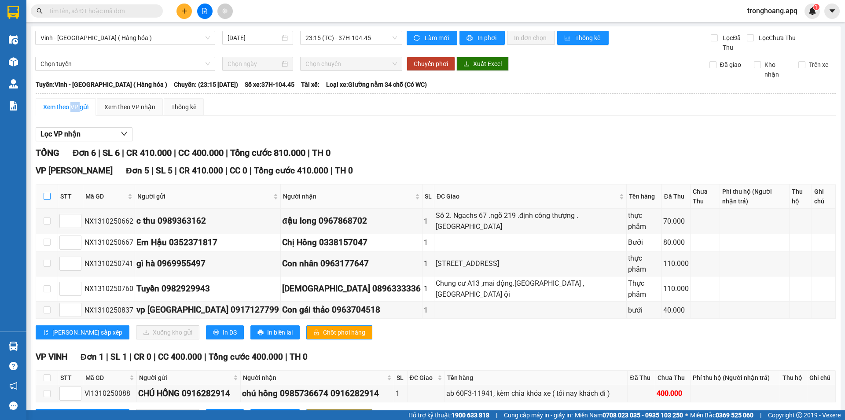
checkbox input "true"
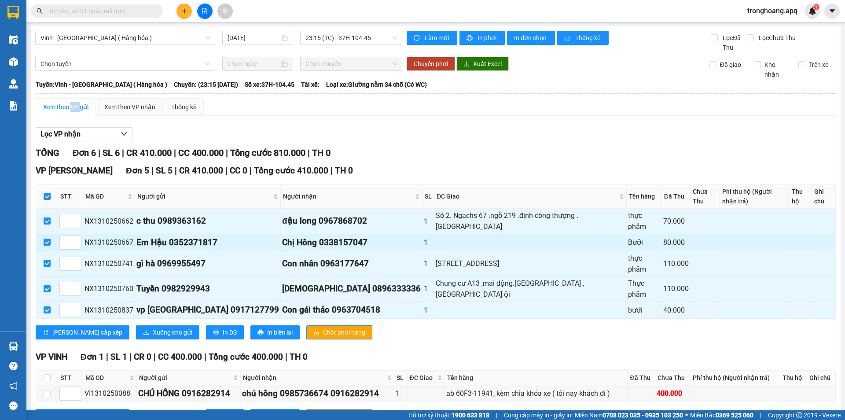
click at [48, 238] on input "checkbox" at bounding box center [47, 241] width 7 height 7
checkbox input "false"
click at [48, 238] on input "checkbox" at bounding box center [47, 241] width 7 height 7
checkbox input "true"
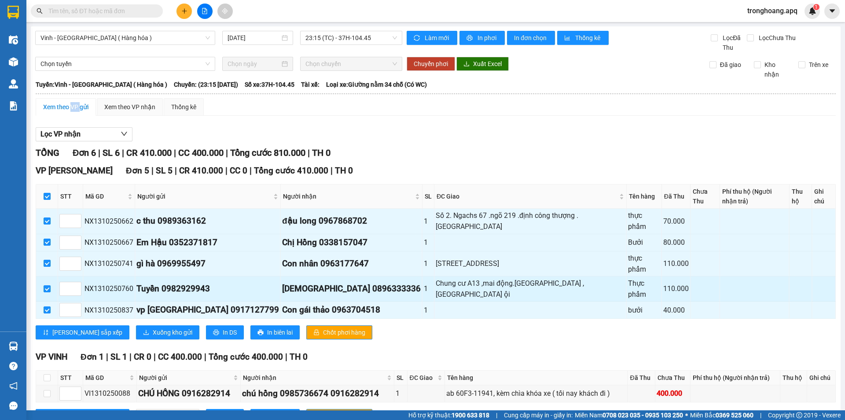
checkbox input "true"
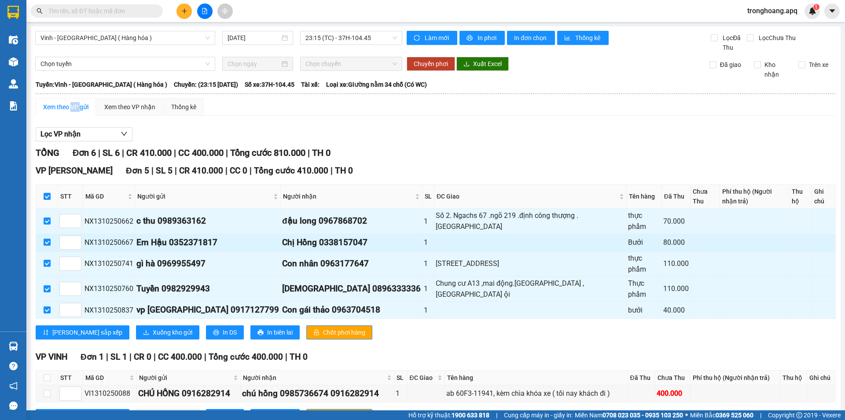
click at [46, 238] on input "checkbox" at bounding box center [47, 241] width 7 height 7
checkbox input "false"
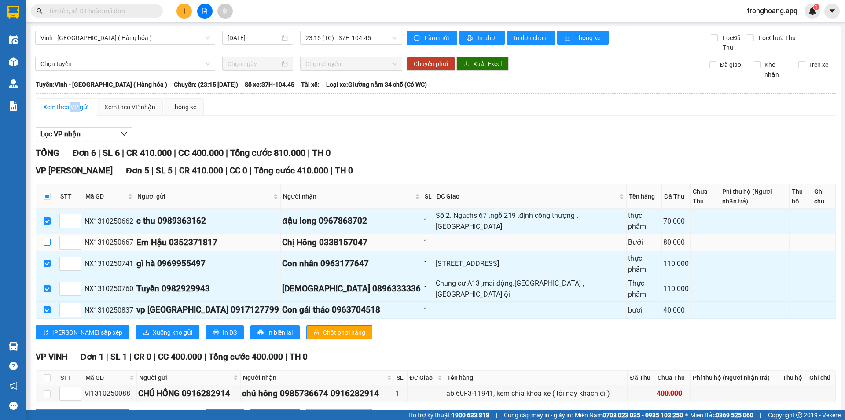
click at [46, 238] on input "checkbox" at bounding box center [47, 241] width 7 height 7
checkbox input "true"
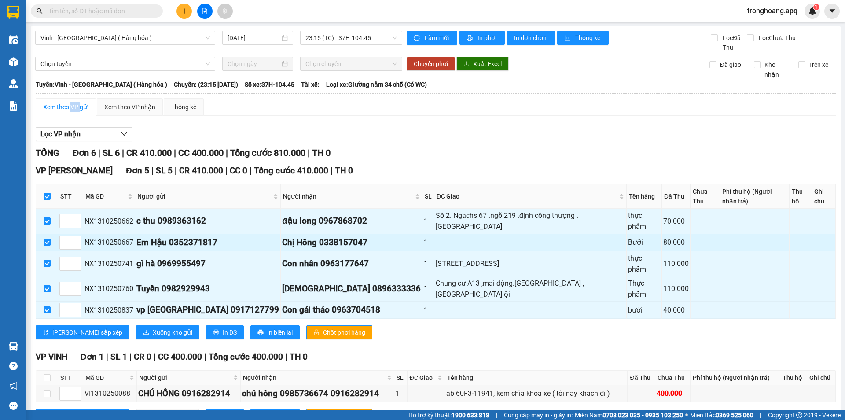
click at [49, 238] on input "checkbox" at bounding box center [47, 241] width 7 height 7
checkbox input "true"
click at [48, 238] on input "checkbox" at bounding box center [47, 241] width 7 height 7
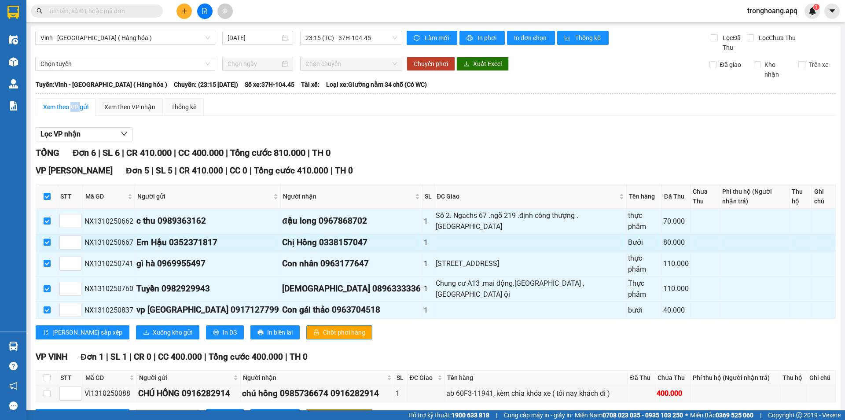
checkbox input "false"
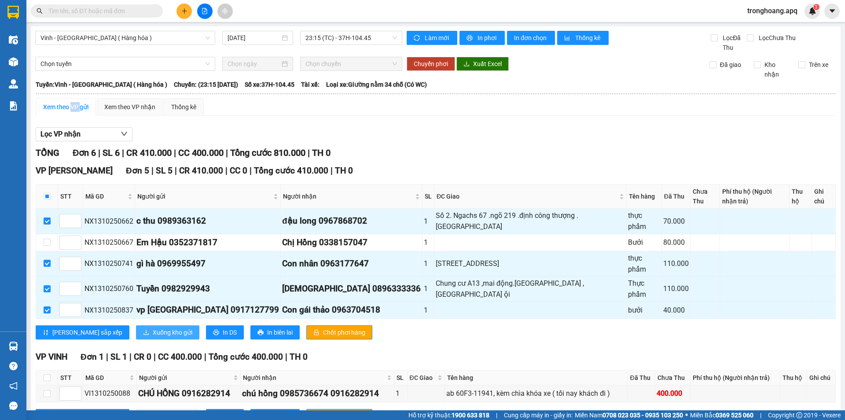
click at [153, 327] on span "Xuống kho gửi" at bounding box center [173, 332] width 40 height 10
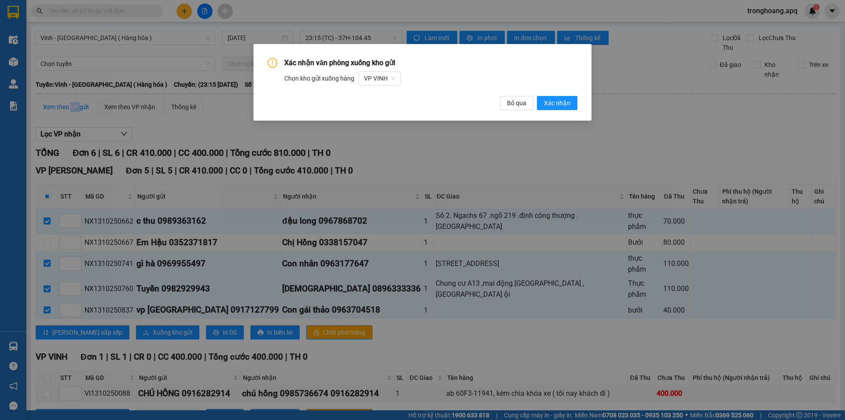
click at [394, 88] on div "Xác nhận văn phòng xuống kho gửi Chọn kho gửi xuống hàng VP VINH Bỏ qua Xác nhận" at bounding box center [422, 84] width 310 height 52
click at [393, 82] on span "VP VINH" at bounding box center [380, 78] width 32 height 13
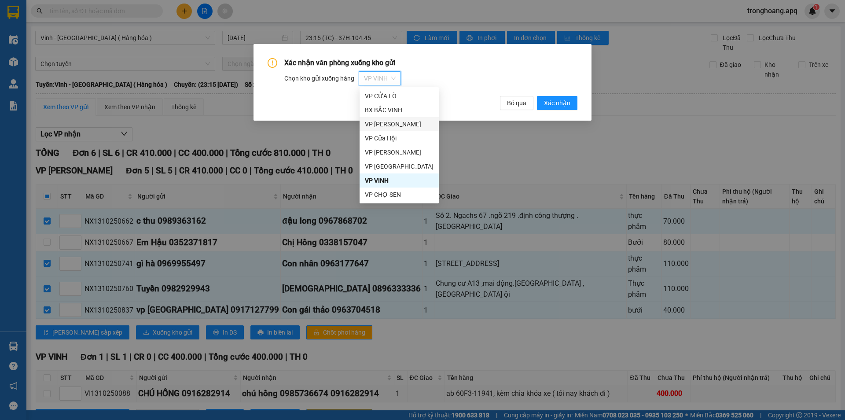
click at [400, 130] on div "VP [PERSON_NAME]" at bounding box center [398, 124] width 79 height 14
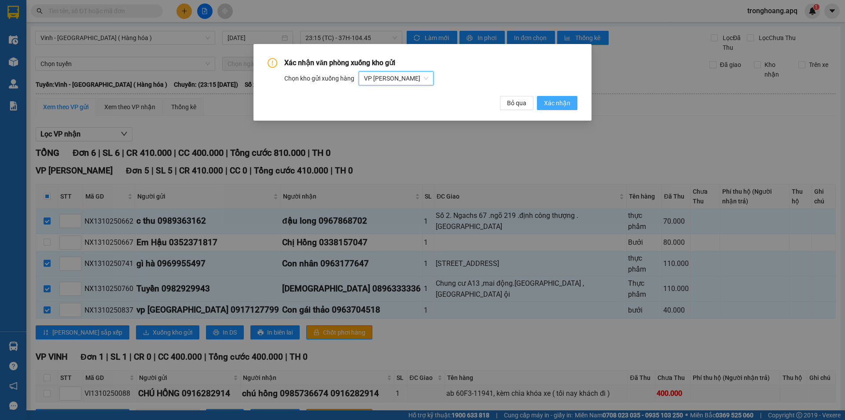
click at [569, 104] on span "Xác nhận" at bounding box center [557, 103] width 26 height 10
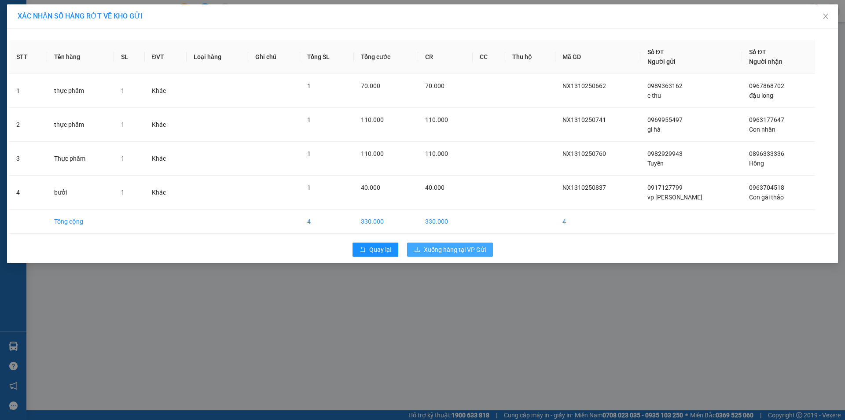
click at [461, 251] on span "Xuống hàng tại VP Gửi" at bounding box center [455, 250] width 62 height 10
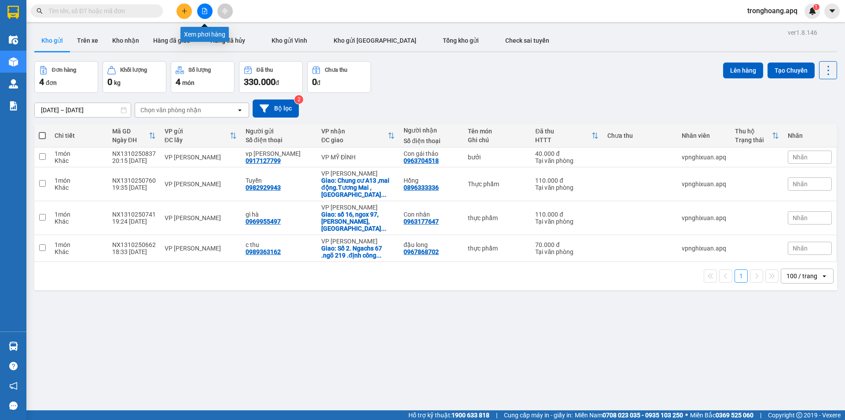
click at [203, 9] on icon "file-add" at bounding box center [204, 11] width 6 height 6
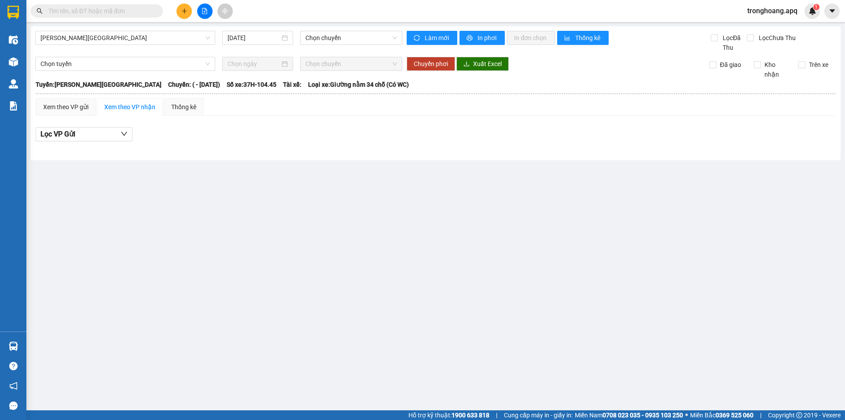
click at [110, 45] on div "[PERSON_NAME] - [GEOGRAPHIC_DATA] [DATE] Chọn chuyến" at bounding box center [218, 42] width 367 height 22
click at [107, 44] on span "[PERSON_NAME][GEOGRAPHIC_DATA]" at bounding box center [124, 37] width 169 height 13
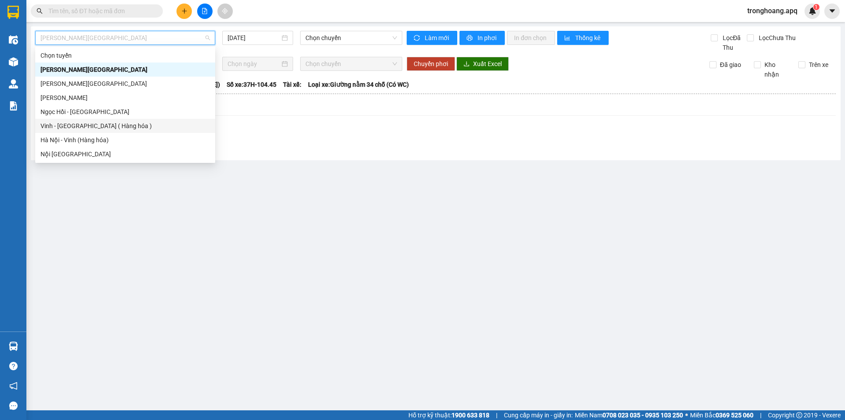
click at [91, 131] on div "Vinh - [GEOGRAPHIC_DATA] ( Hàng hóa )" at bounding box center [125, 126] width 180 height 14
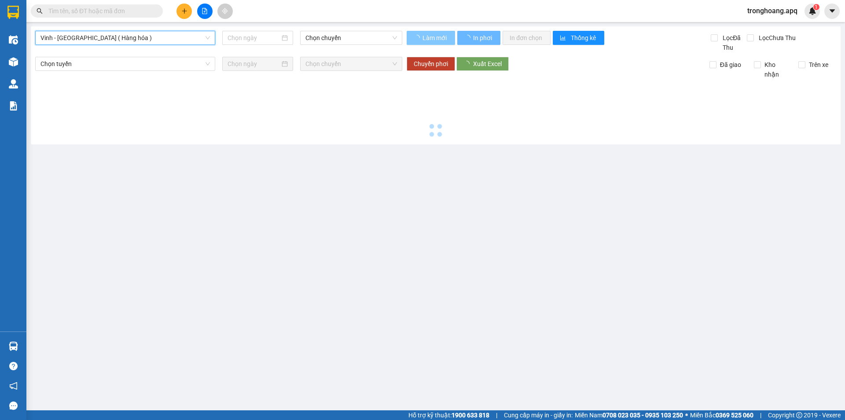
type input "[DATE]"
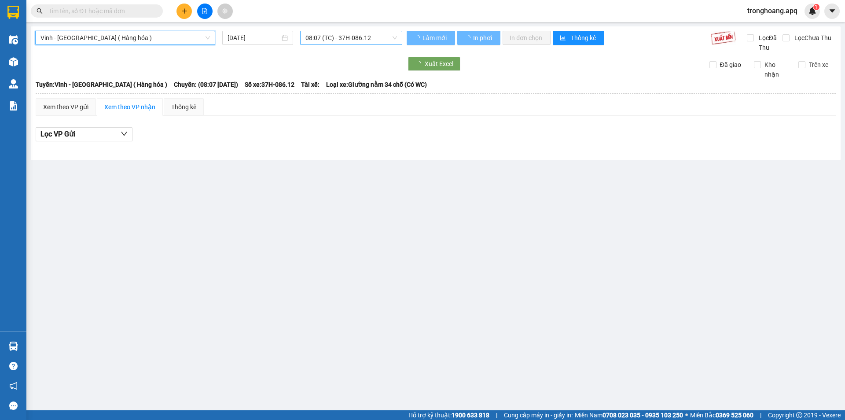
click at [373, 38] on span "08:07 (TC) - 37H-086.12" at bounding box center [350, 37] width 91 height 13
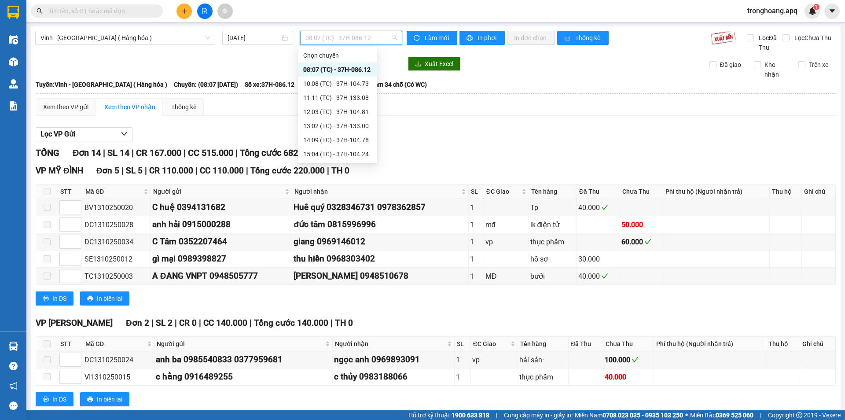
scroll to position [141, 0]
click at [354, 125] on div "23:15 (TC) - 37H-104.45" at bounding box center [337, 126] width 69 height 10
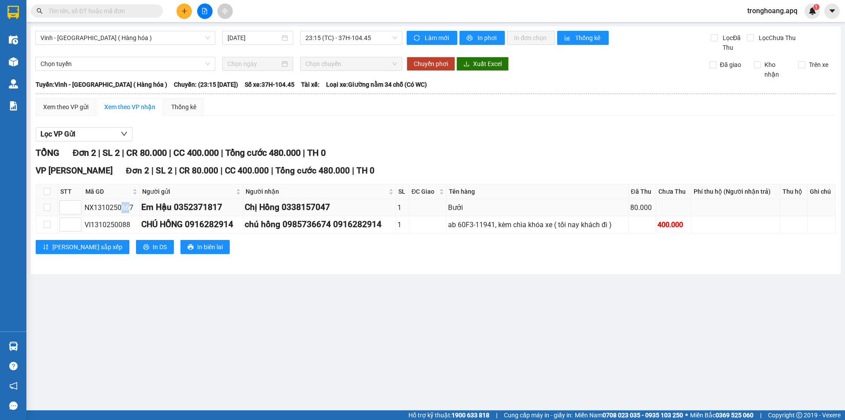
drag, startPoint x: 119, startPoint y: 209, endPoint x: 128, endPoint y: 207, distance: 9.2
click at [128, 207] on div "NX1310250667" at bounding box center [111, 207] width 54 height 11
click at [101, 207] on div "NX1310250667" at bounding box center [111, 207] width 54 height 11
drag, startPoint x: 88, startPoint y: 208, endPoint x: 135, endPoint y: 206, distance: 47.1
click at [135, 206] on div "NX1310250667" at bounding box center [111, 207] width 54 height 11
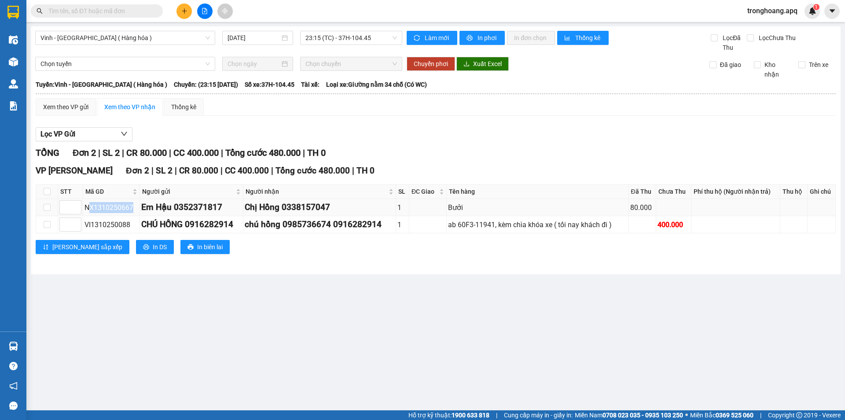
copy div "X1310250667"
click at [110, 16] on span at bounding box center [97, 10] width 132 height 13
paste input "X1310250667"
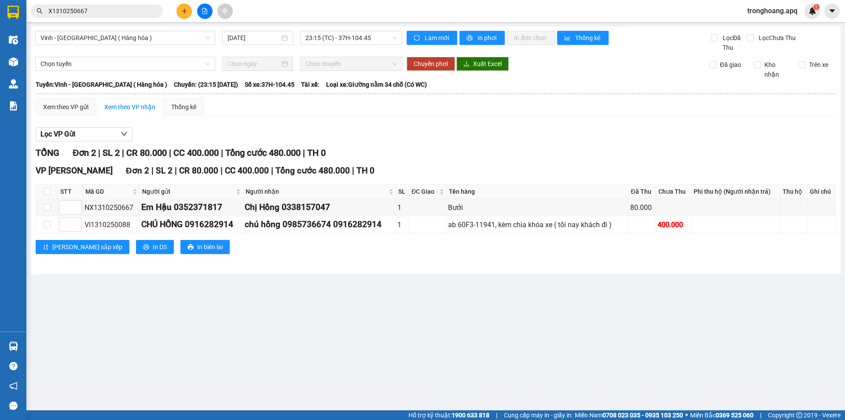
type input "X1310250667"
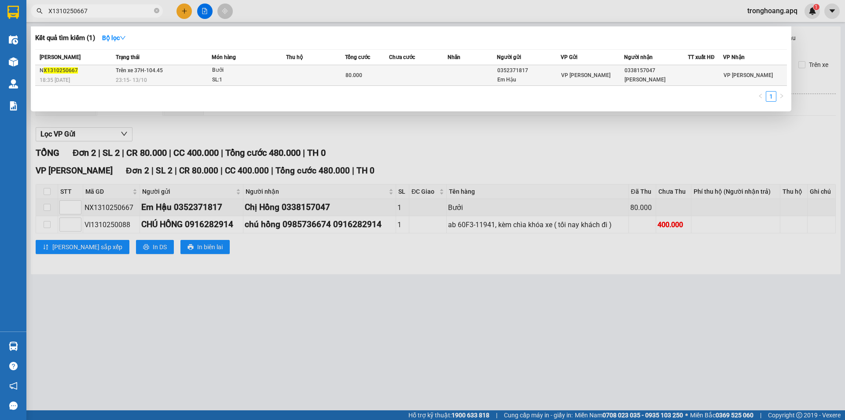
click at [324, 80] on td at bounding box center [315, 75] width 59 height 21
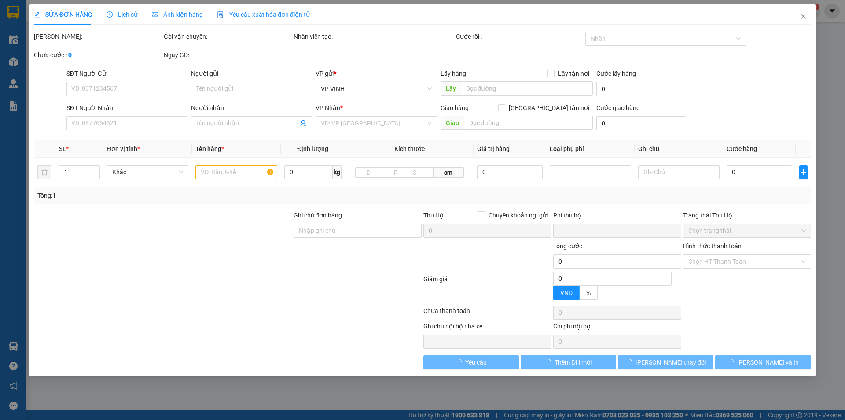
type input "0352371817"
type input "Em Hậu"
type input "0338157047"
type input "[PERSON_NAME]"
type input "Cho khách xin nhận hàng tại bến"
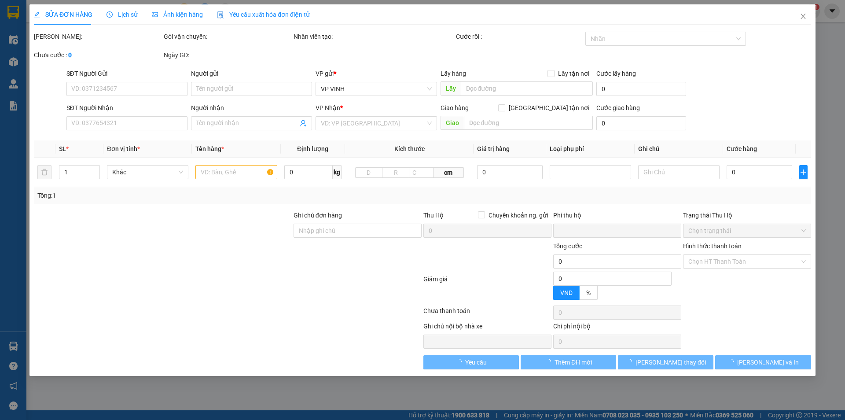
type input "0"
type input "80.000"
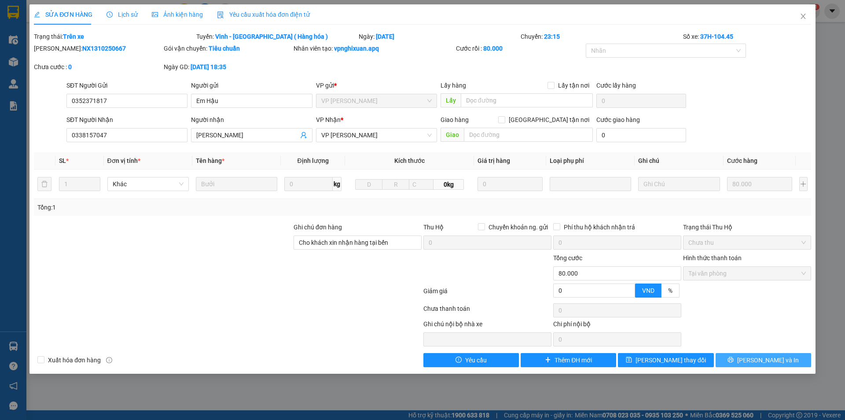
click at [740, 359] on button "[PERSON_NAME] và In" at bounding box center [762, 360] width 95 height 14
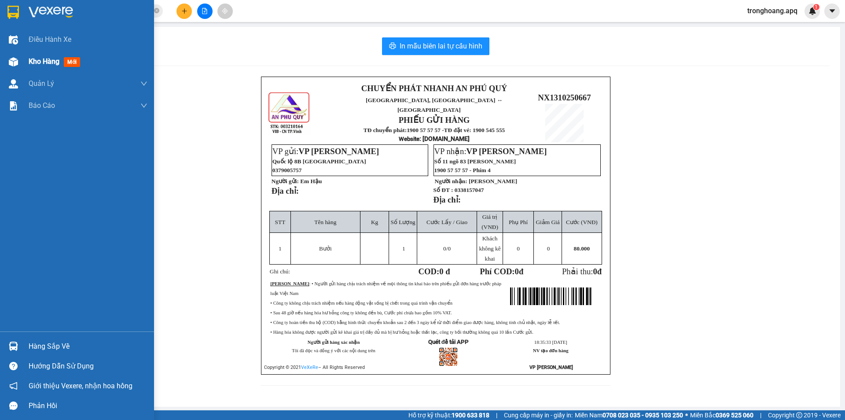
click at [24, 62] on div "Kho hàng mới" at bounding box center [77, 62] width 154 height 22
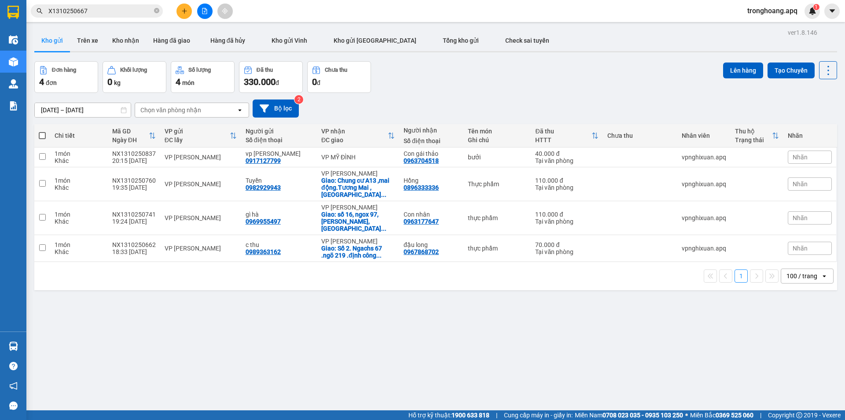
click at [122, 15] on input "X1310250667" at bounding box center [100, 11] width 104 height 10
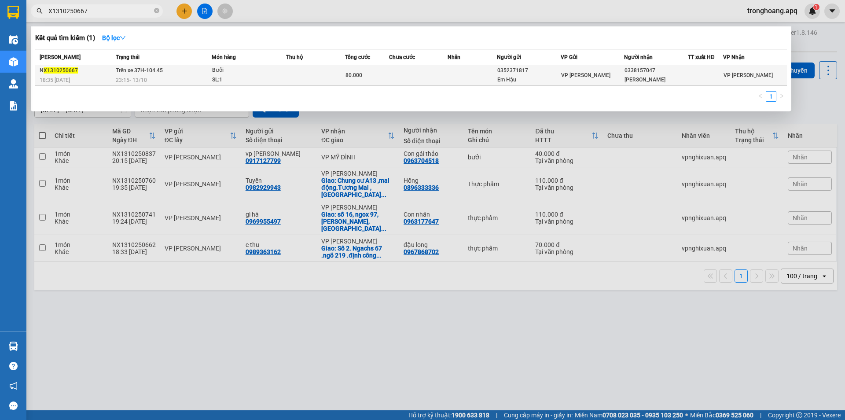
click at [334, 77] on td at bounding box center [315, 75] width 59 height 21
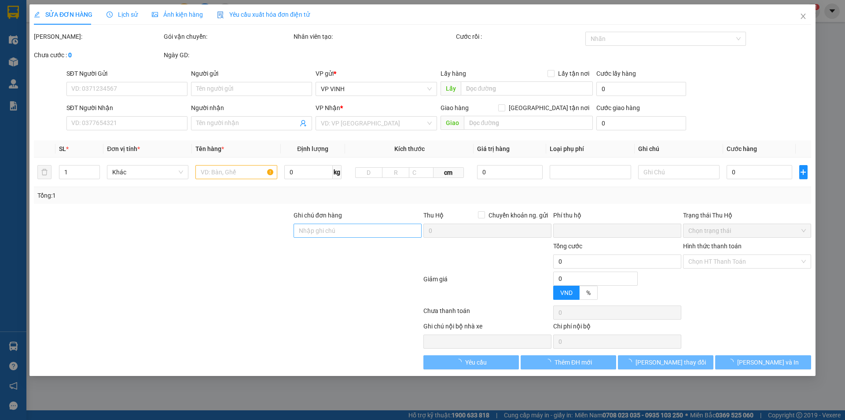
type input "0352371817"
type input "Em Hậu"
type input "0338157047"
type input "[PERSON_NAME]"
type input "Cho khách xin nhận hàng tại bến"
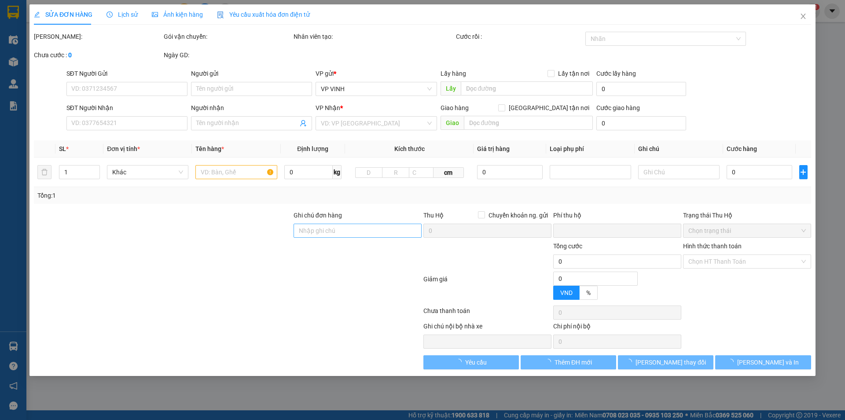
type input "0"
type input "80.000"
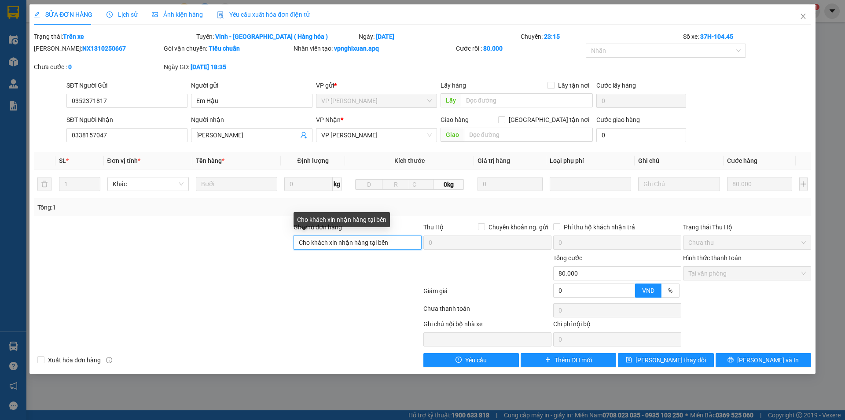
click at [390, 245] on input "Cho khách xin nhận hàng tại bến" at bounding box center [357, 242] width 128 height 14
click at [390, 243] on input "Cho khách xin nhận hàng tại bến" at bounding box center [357, 242] width 128 height 14
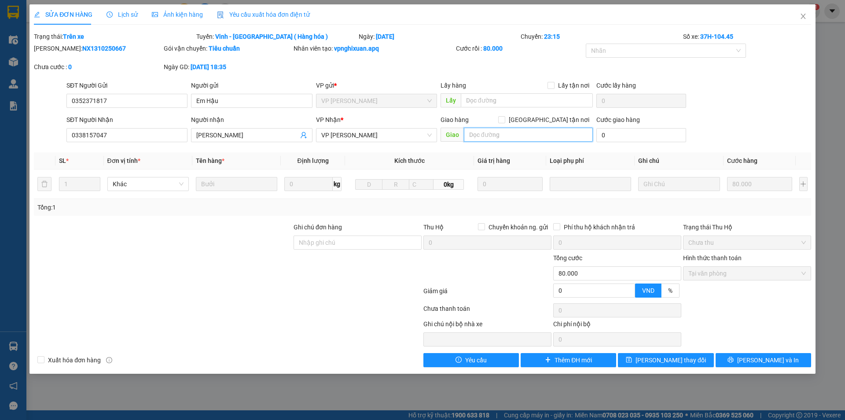
click at [543, 133] on input "text" at bounding box center [528, 135] width 129 height 14
click at [504, 121] on input "[GEOGRAPHIC_DATA] tận nơi" at bounding box center [501, 119] width 6 height 6
checkbox input "true"
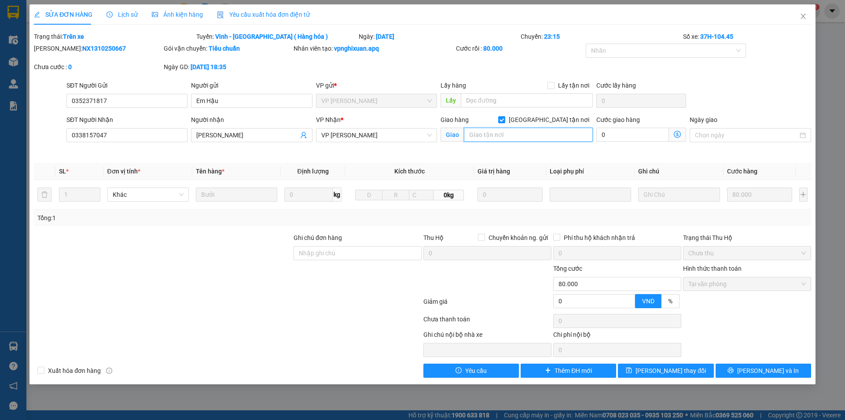
click at [511, 140] on input "text" at bounding box center [528, 135] width 129 height 14
type input "K"
type input "Khách Xin Nhận Tại Xe"
click at [636, 375] on button "[PERSON_NAME] thay đổi" at bounding box center [665, 370] width 95 height 14
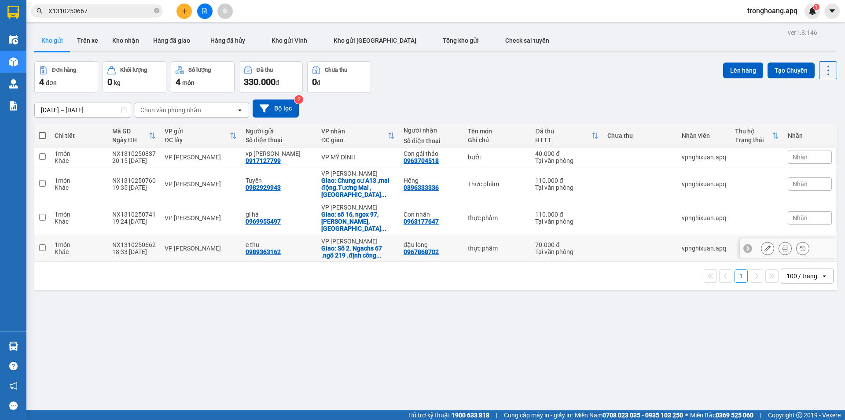
click at [355, 245] on div "Giao: Số 2. Ngachs 67 .ngõ 219 .định công ..." at bounding box center [357, 252] width 73 height 14
checkbox input "true"
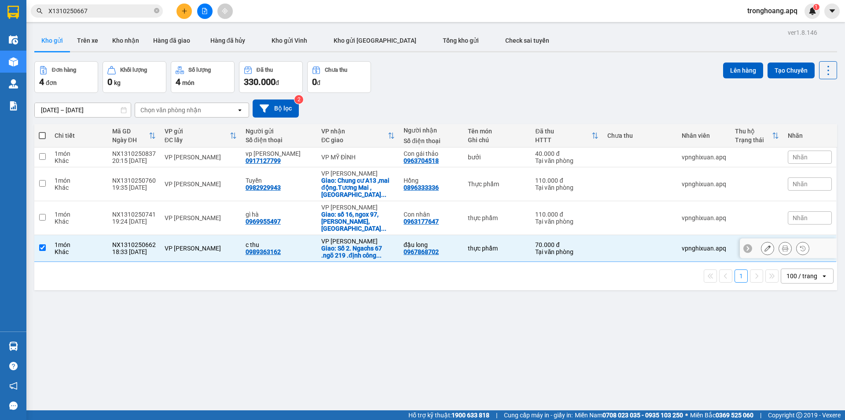
click at [353, 216] on div "Giao: số 16, ngox 97, [PERSON_NAME], thanh ..." at bounding box center [357, 221] width 73 height 21
checkbox input "true"
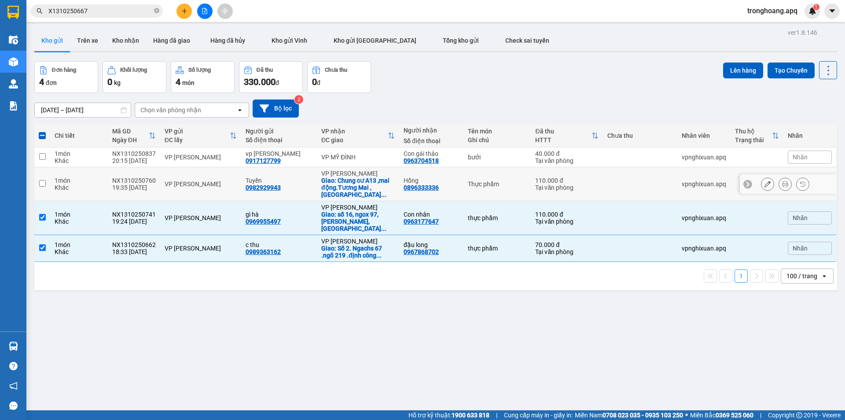
click at [355, 172] on div "VP [PERSON_NAME]" at bounding box center [357, 173] width 73 height 7
checkbox input "true"
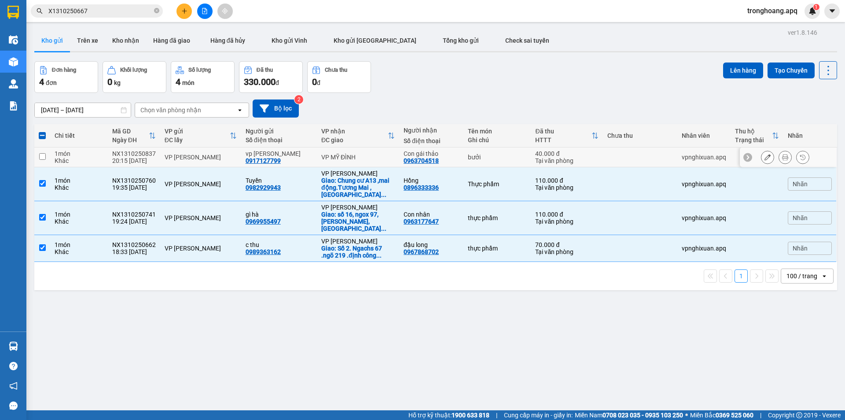
click at [356, 162] on td "VP MỸ ĐÌNH" at bounding box center [358, 157] width 82 height 20
checkbox input "true"
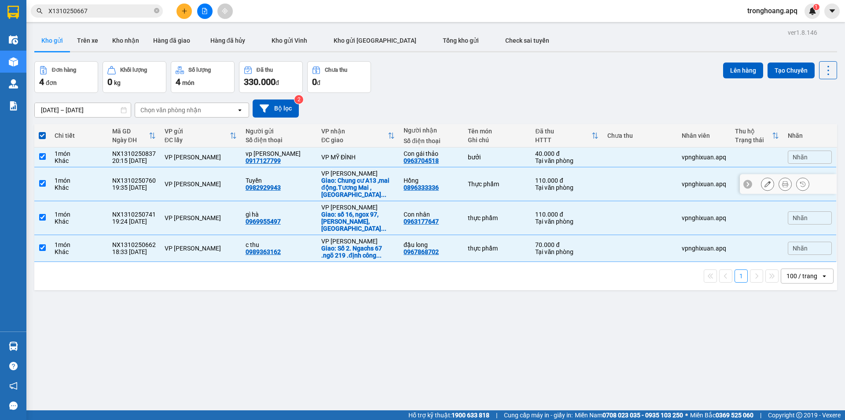
drag, startPoint x: 487, startPoint y: 184, endPoint x: 490, endPoint y: 154, distance: 30.1
click at [487, 183] on td "Thực phẩm" at bounding box center [497, 184] width 68 height 34
checkbox input "false"
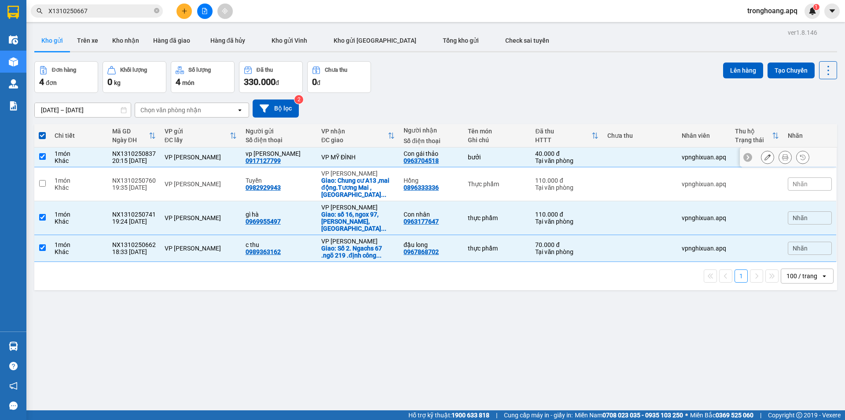
click at [490, 154] on div "bưởi" at bounding box center [497, 157] width 59 height 7
checkbox input "false"
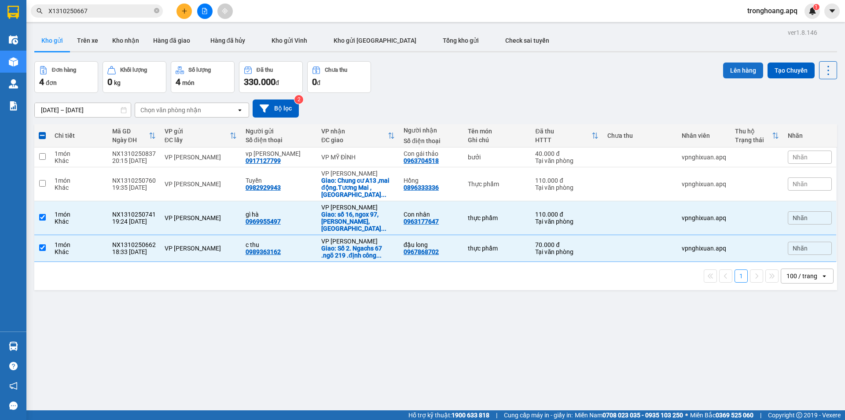
click at [737, 66] on button "Lên hàng" at bounding box center [743, 70] width 40 height 16
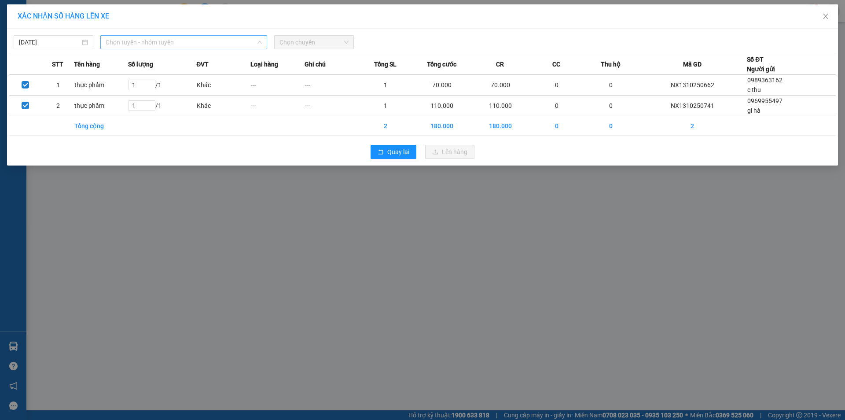
click at [192, 44] on span "Chọn tuyến - nhóm tuyến" at bounding box center [184, 42] width 156 height 13
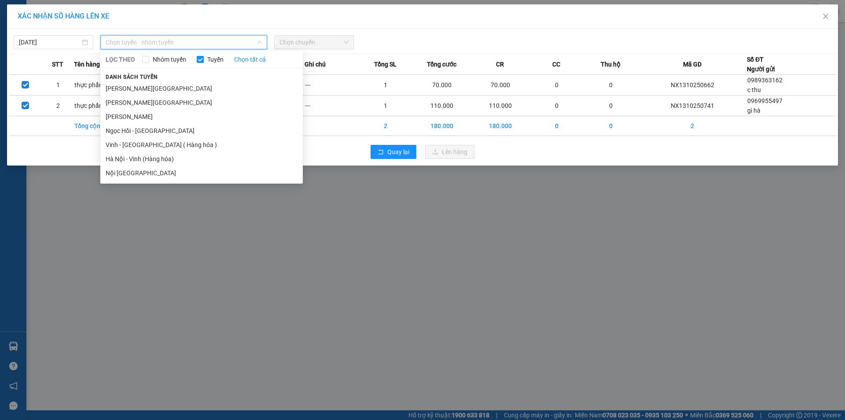
click at [157, 146] on li "Vinh - [GEOGRAPHIC_DATA] ( Hàng hóa )" at bounding box center [201, 145] width 202 height 14
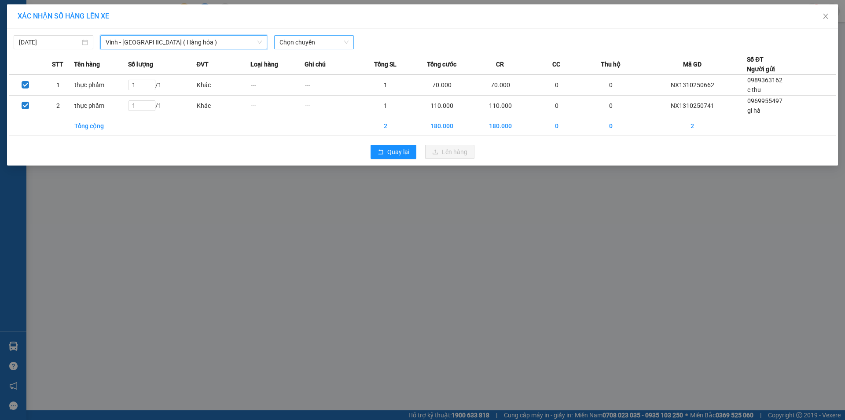
click at [294, 40] on span "Chọn chuyến" at bounding box center [313, 42] width 69 height 13
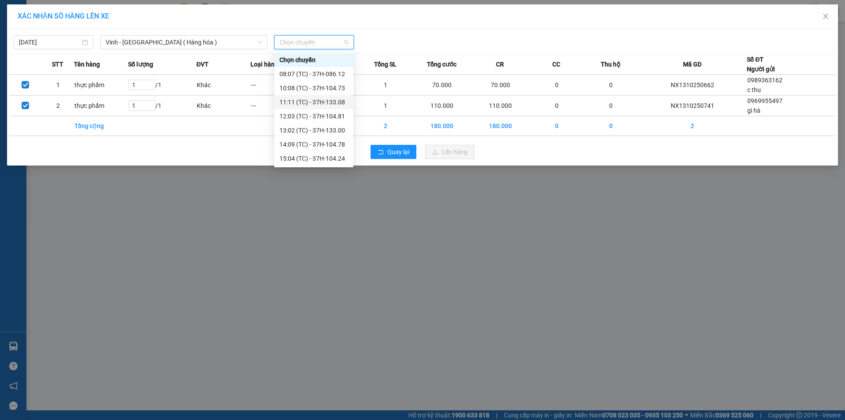
scroll to position [141, 0]
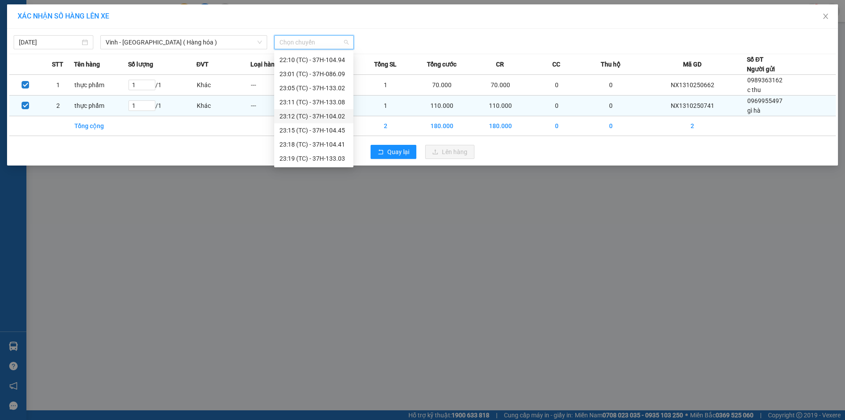
click at [320, 117] on div "23:12 (TC) - 37H-104.02" at bounding box center [313, 116] width 69 height 10
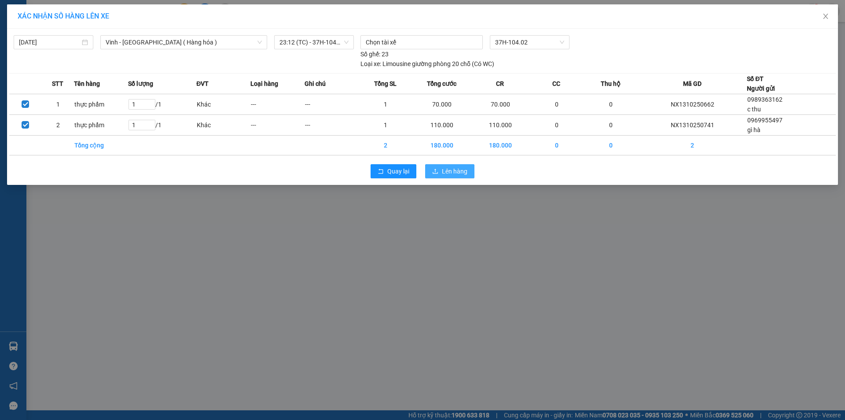
click at [458, 173] on span "Lên hàng" at bounding box center [455, 171] width 26 height 10
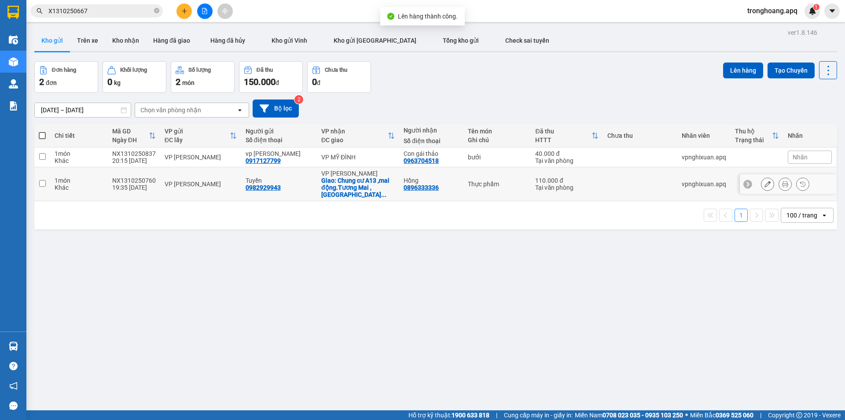
click at [370, 163] on td "VP MỸ ĐÌNH" at bounding box center [358, 157] width 82 height 20
checkbox input "true"
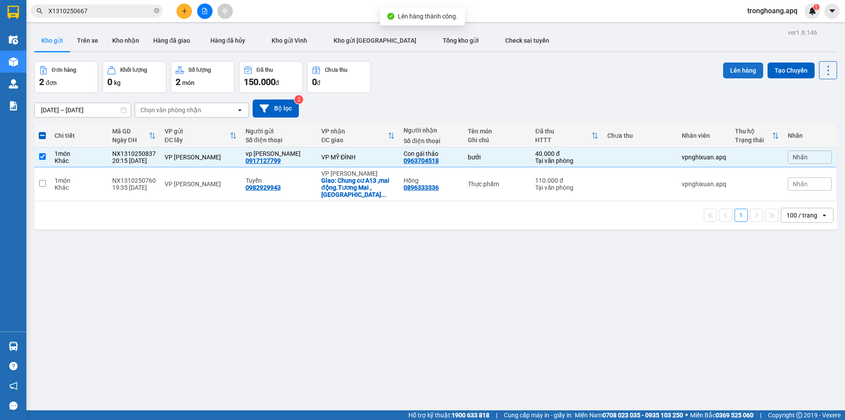
click at [727, 73] on button "Lên hàng" at bounding box center [743, 70] width 40 height 16
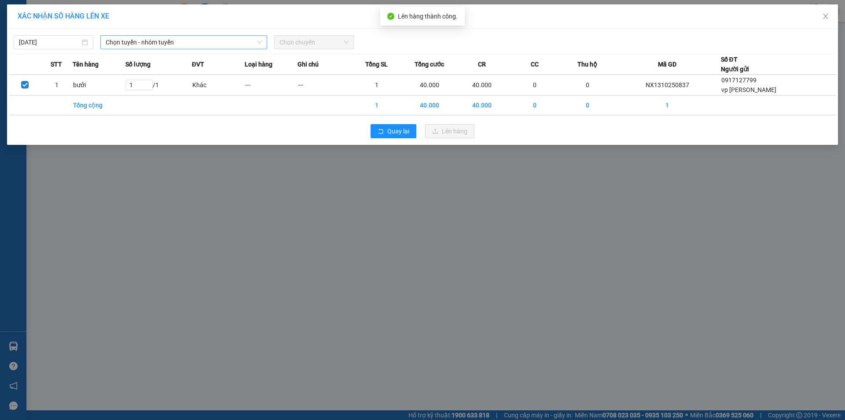
click at [207, 41] on span "Chọn tuyến - nhóm tuyến" at bounding box center [184, 42] width 156 height 13
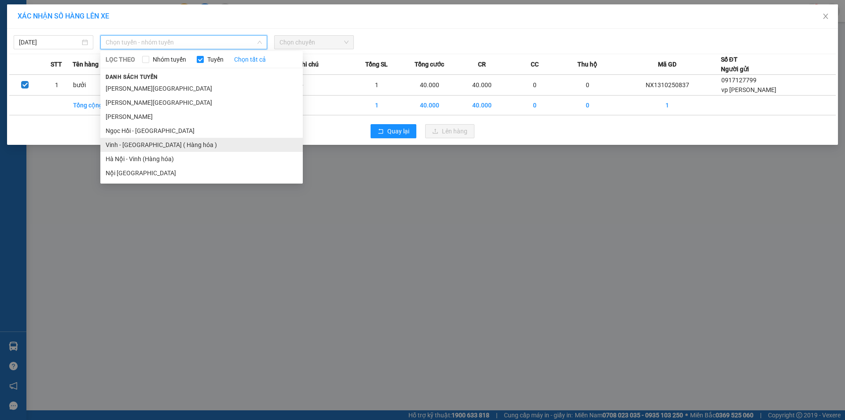
click at [181, 138] on li "Vinh - [GEOGRAPHIC_DATA] ( Hàng hóa )" at bounding box center [201, 145] width 202 height 14
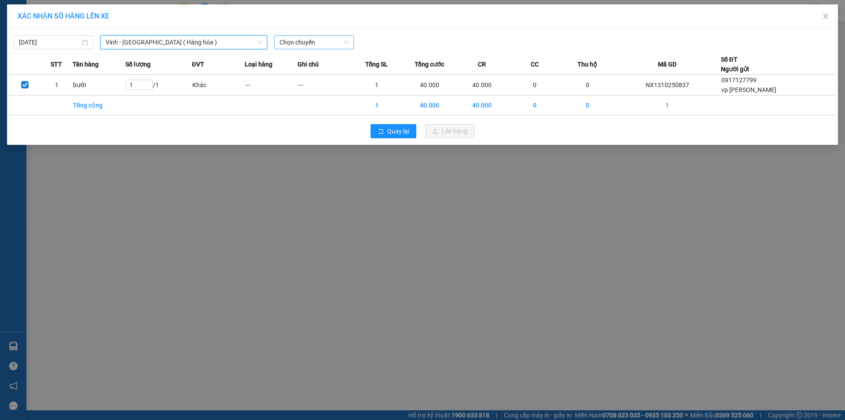
click at [293, 49] on div "Chọn chuyến" at bounding box center [314, 42] width 80 height 14
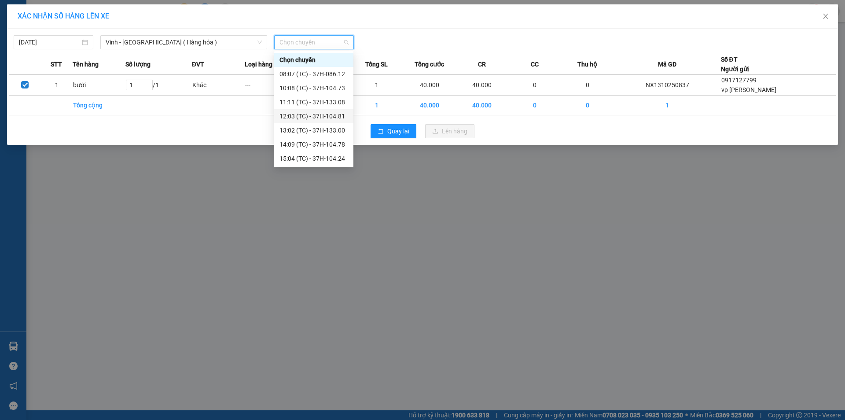
scroll to position [141, 0]
click at [319, 91] on div "23:05 (TC) - 37H-133.02" at bounding box center [313, 88] width 69 height 10
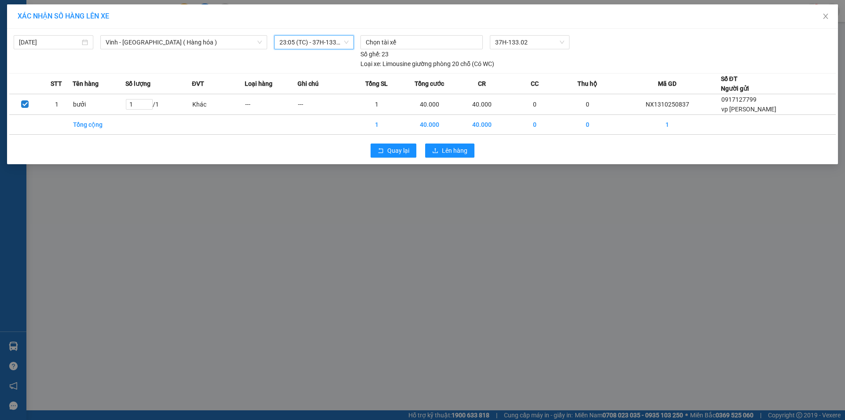
click at [457, 161] on div "Quay lại Lên hàng" at bounding box center [422, 150] width 826 height 23
click at [454, 153] on span "Lên hàng" at bounding box center [455, 151] width 26 height 10
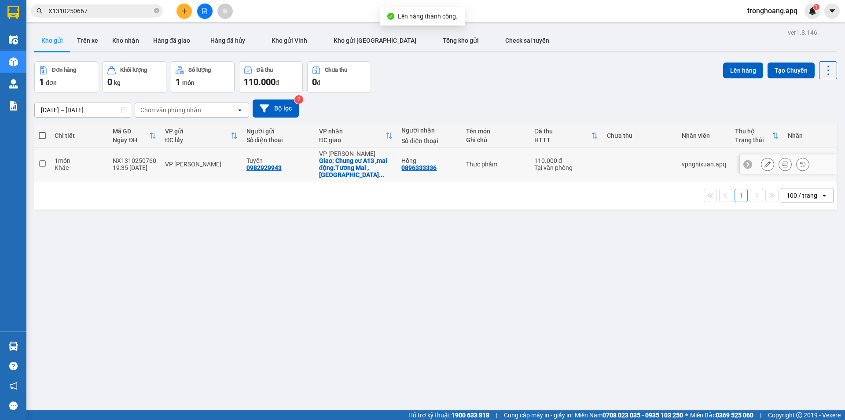
click at [359, 158] on div "Giao: Chung cư A13 ,mai động.[PERSON_NAME][GEOGRAPHIC_DATA] ..." at bounding box center [356, 167] width 74 height 21
checkbox input "true"
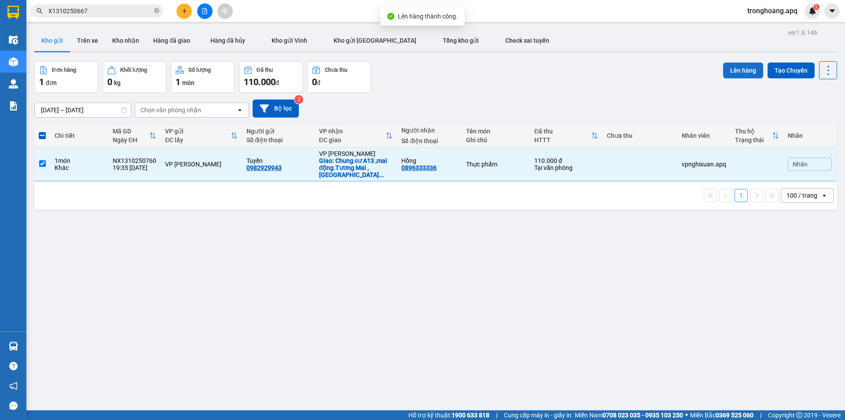
click at [738, 69] on button "Lên hàng" at bounding box center [743, 70] width 40 height 16
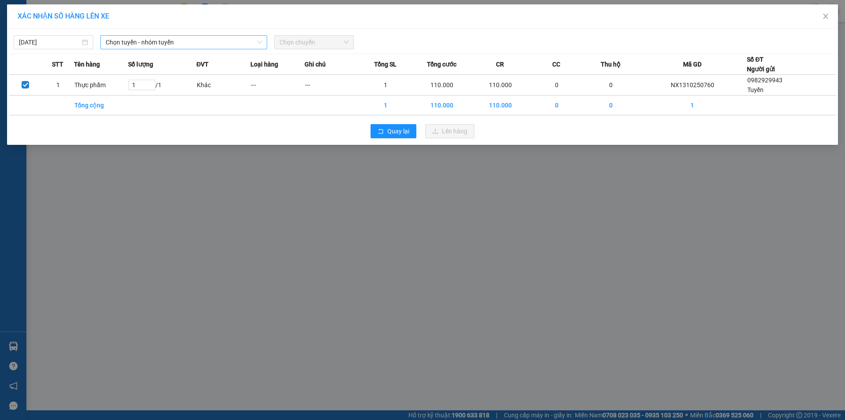
click at [162, 40] on span "Chọn tuyến - nhóm tuyến" at bounding box center [184, 42] width 156 height 13
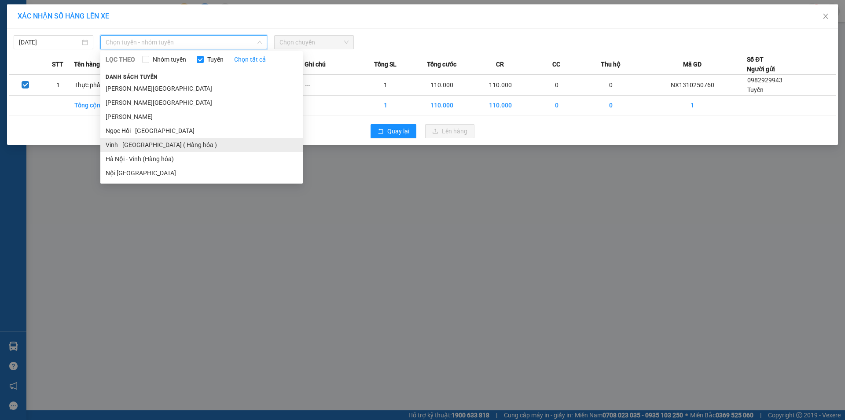
click at [147, 142] on li "Vinh - [GEOGRAPHIC_DATA] ( Hàng hóa )" at bounding box center [201, 145] width 202 height 14
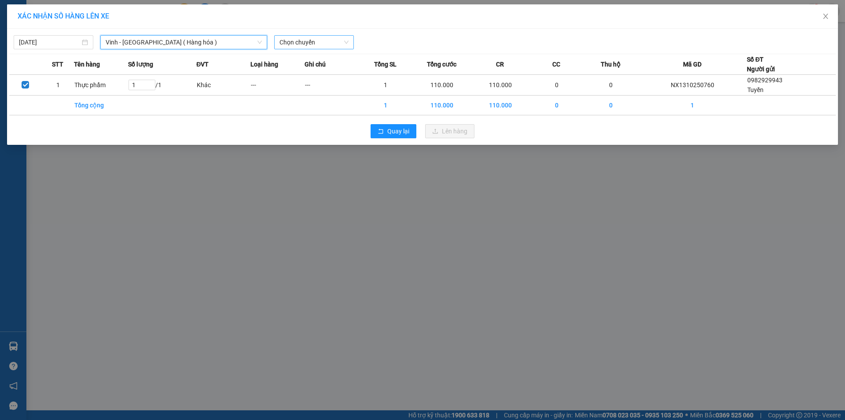
click at [311, 38] on span "Chọn chuyến" at bounding box center [313, 42] width 69 height 13
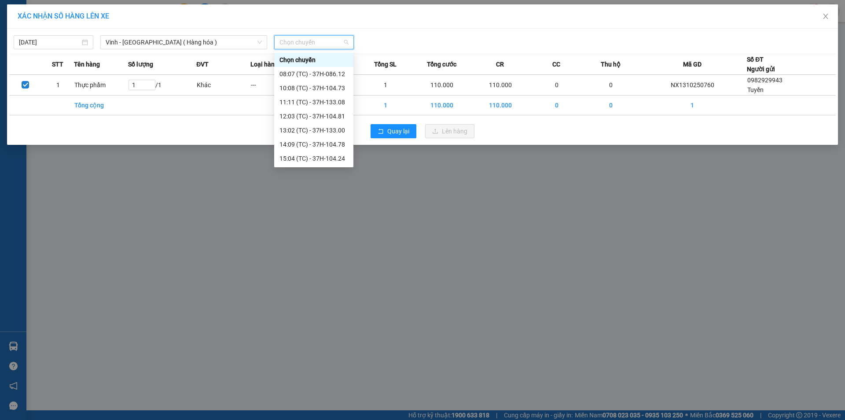
scroll to position [141, 0]
click at [317, 146] on div "23:18 (TC) - 37H-104.41" at bounding box center [313, 144] width 69 height 10
drag, startPoint x: 317, startPoint y: 146, endPoint x: 345, endPoint y: 147, distance: 28.2
click at [317, 143] on div "Quay lại Lên hàng" at bounding box center [422, 131] width 826 height 23
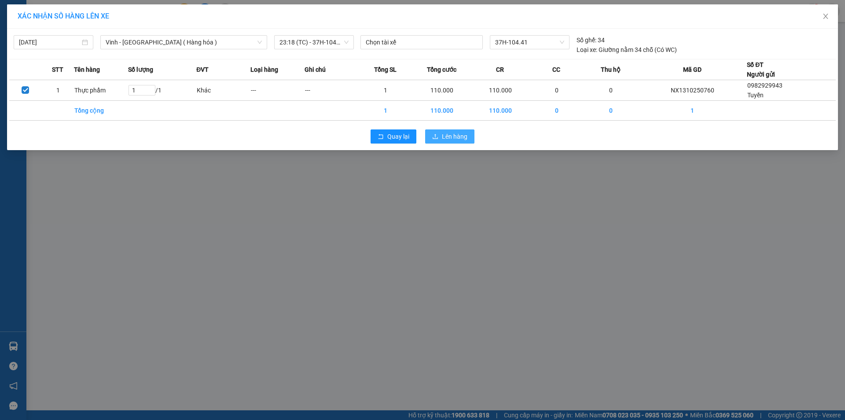
click at [466, 142] on button "Lên hàng" at bounding box center [449, 136] width 49 height 14
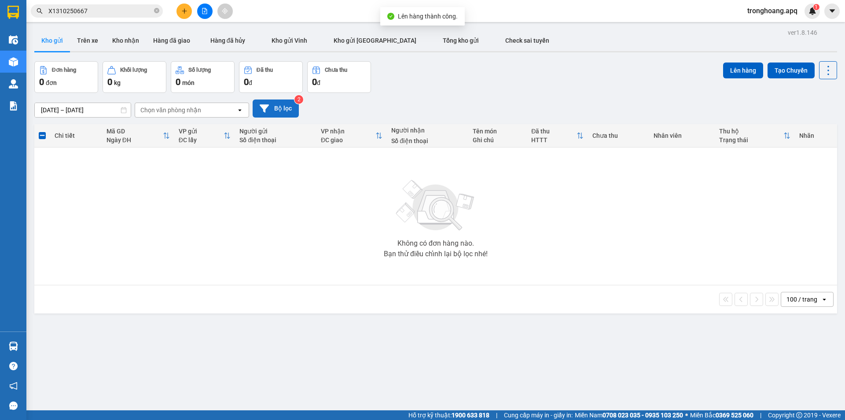
click at [273, 107] on button "Bộ lọc" at bounding box center [275, 108] width 46 height 18
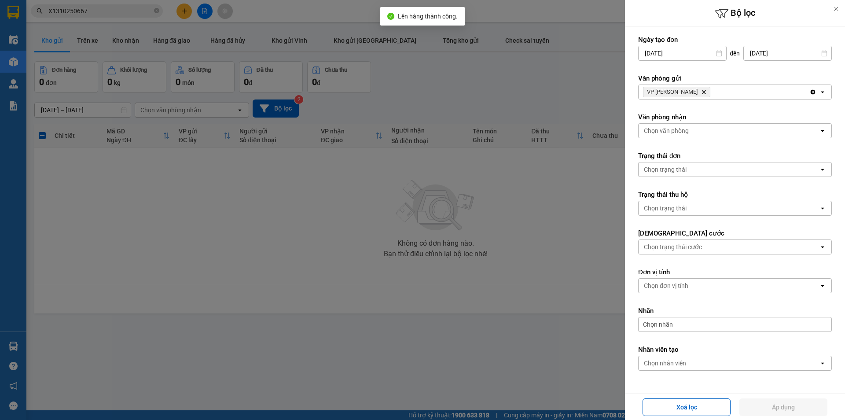
click at [726, 93] on div "VP [PERSON_NAME]" at bounding box center [723, 92] width 171 height 14
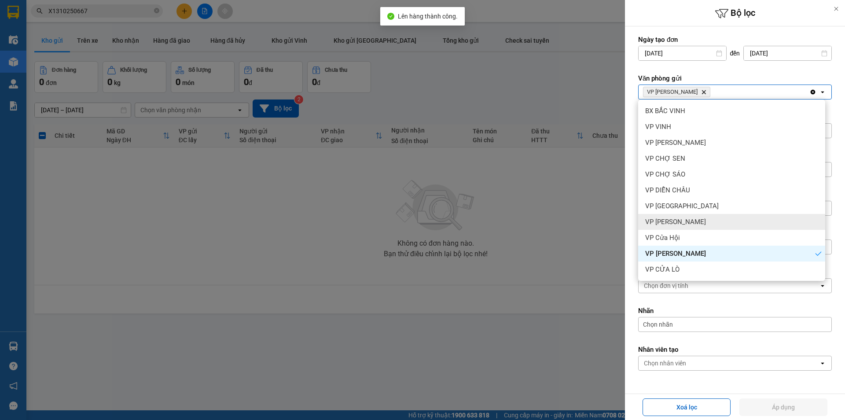
click at [705, 223] on div "VP [PERSON_NAME]" at bounding box center [731, 222] width 187 height 16
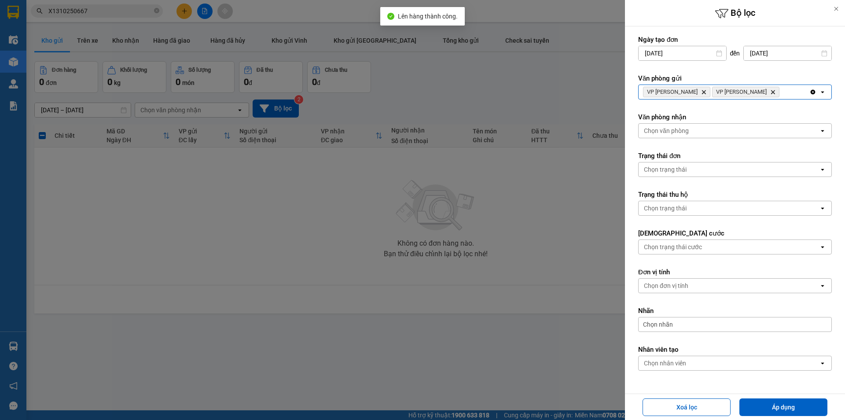
click at [764, 91] on div "VP Nghi Xuân Delete VP Xuân Hội Delete" at bounding box center [723, 92] width 171 height 14
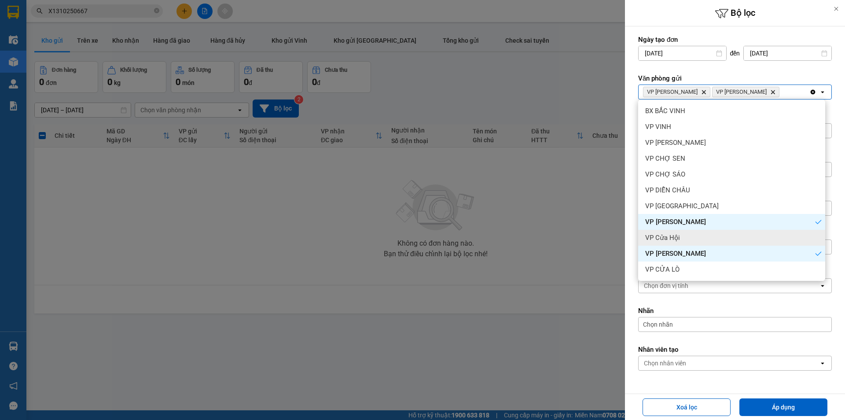
click at [695, 240] on div "VP Cửa Hội" at bounding box center [731, 238] width 187 height 16
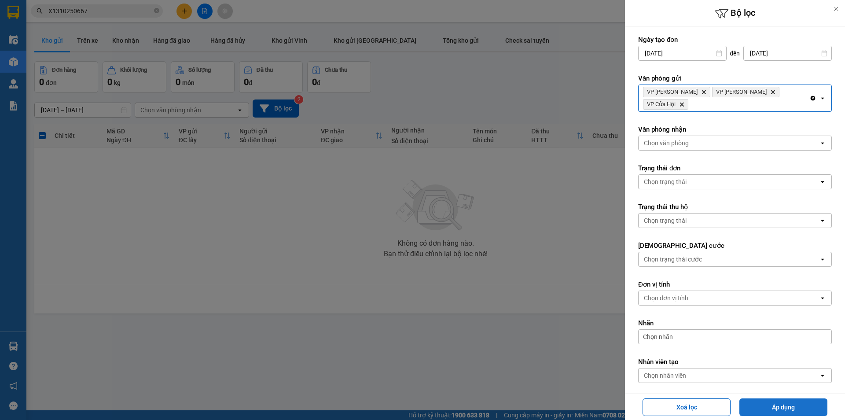
click at [771, 410] on button "Áp dụng" at bounding box center [783, 407] width 88 height 18
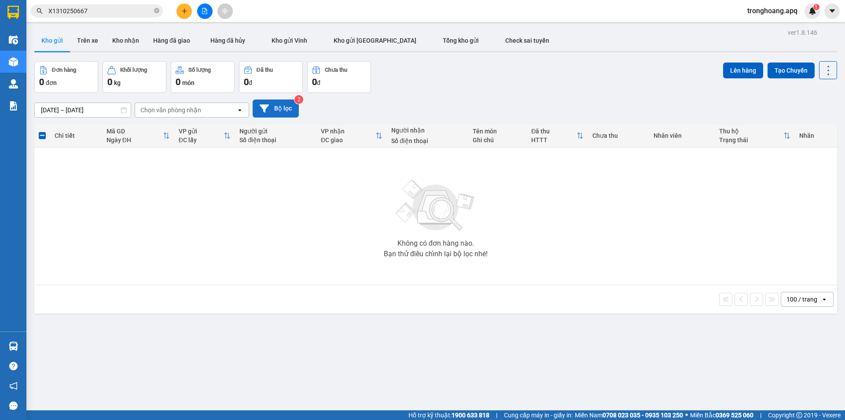
click at [283, 105] on button "Bộ lọc" at bounding box center [275, 108] width 46 height 18
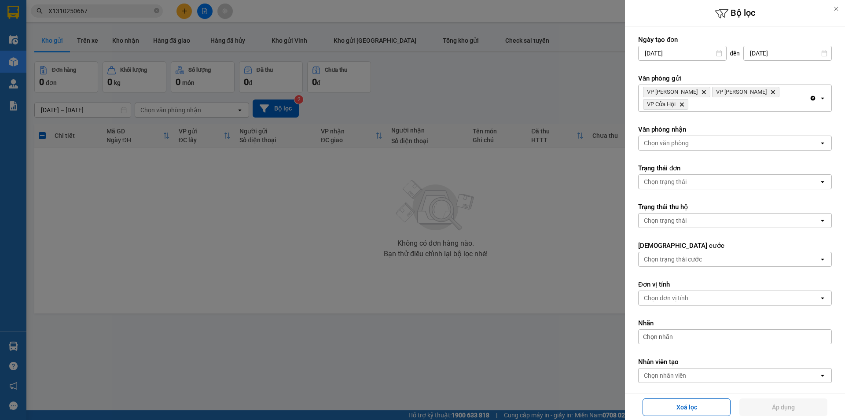
click at [688, 99] on span "VP Cửa Hội Delete" at bounding box center [665, 104] width 45 height 11
click at [797, 96] on div "VP Nghi Xuân Delete VP Xuân Hội Delete VP Cửa Hội Delete" at bounding box center [723, 98] width 171 height 26
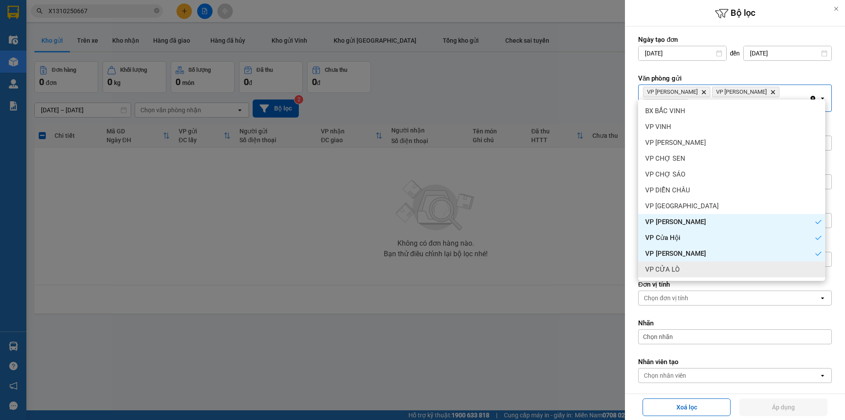
click at [705, 270] on div "VP CỬA LÒ" at bounding box center [731, 269] width 187 height 16
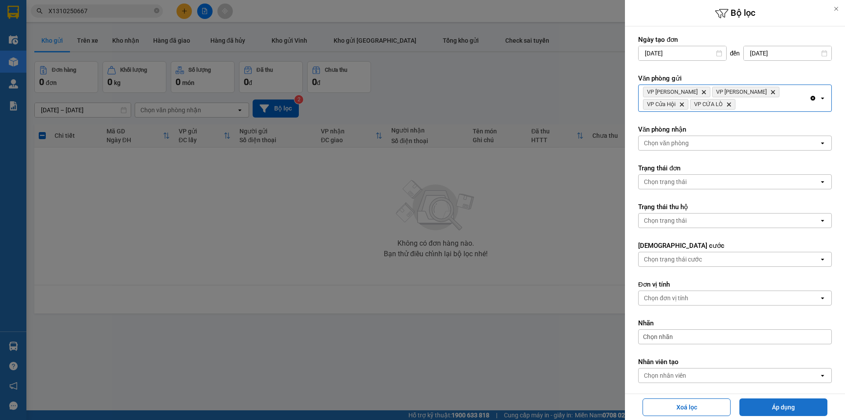
click at [757, 409] on button "Áp dụng" at bounding box center [783, 407] width 88 height 18
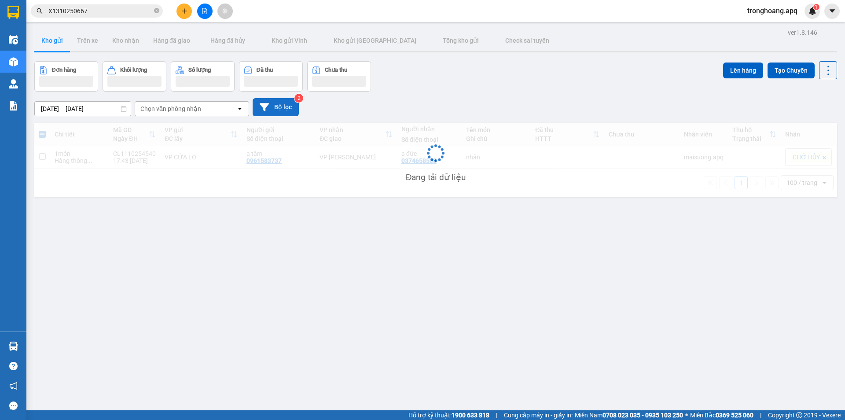
click at [280, 104] on button "Bộ lọc" at bounding box center [275, 107] width 46 height 18
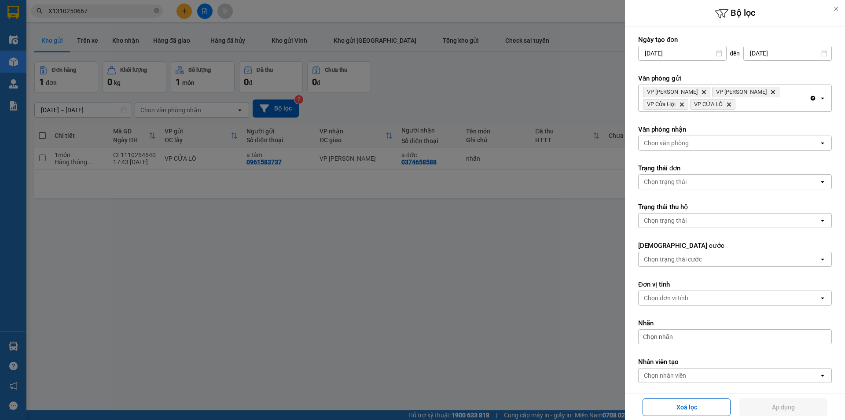
click at [726, 103] on icon "Delete" at bounding box center [728, 104] width 5 height 5
click at [703, 104] on form "Ngày tạo đơn [DATE] Press the down arrow key to interact with the calendar and …" at bounding box center [735, 228] width 194 height 387
click at [793, 89] on div "VP Nghi Xuân Delete VP Xuân Hội Delete VP Cửa Hội Delete" at bounding box center [723, 98] width 171 height 26
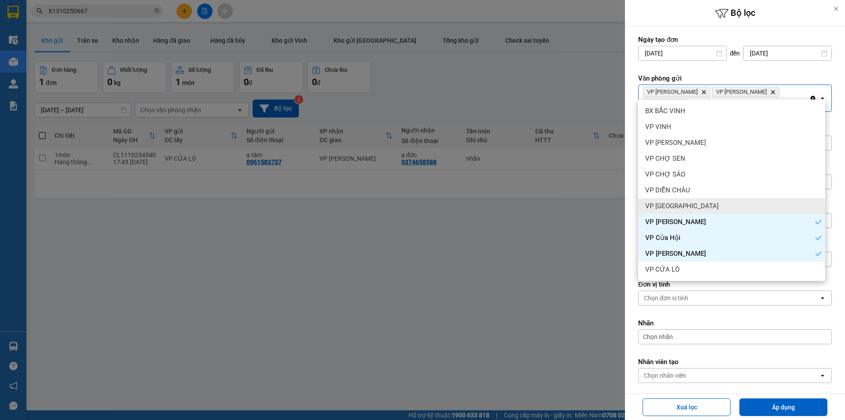
click at [733, 204] on div "VP [GEOGRAPHIC_DATA]" at bounding box center [731, 206] width 187 height 16
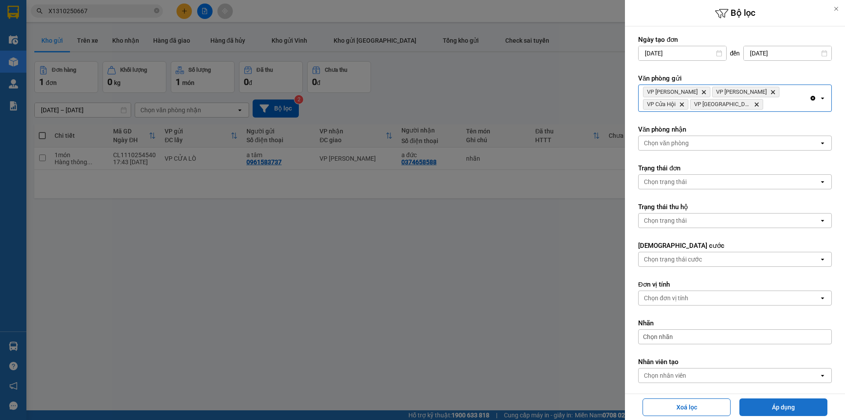
click at [784, 404] on button "Áp dụng" at bounding box center [783, 407] width 88 height 18
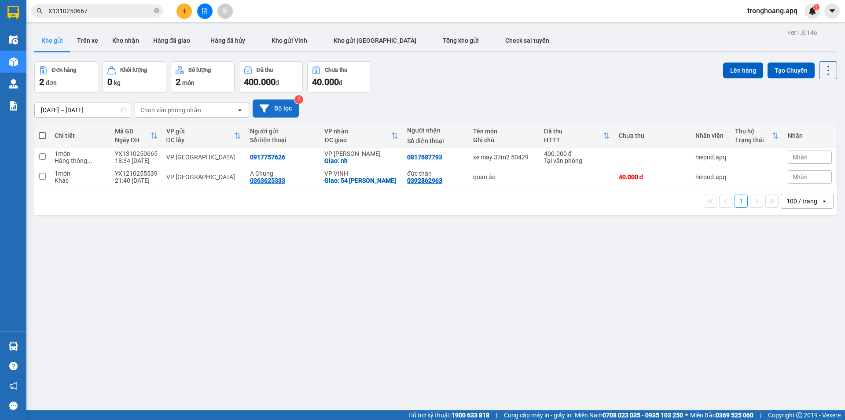
drag, startPoint x: 280, startPoint y: 119, endPoint x: 280, endPoint y: 112, distance: 6.6
click at [280, 117] on div "[DATE] – [DATE] Press the down arrow key to interact with the calendar and sele…" at bounding box center [435, 108] width 802 height 31
click at [280, 112] on button "Bộ lọc" at bounding box center [275, 108] width 46 height 18
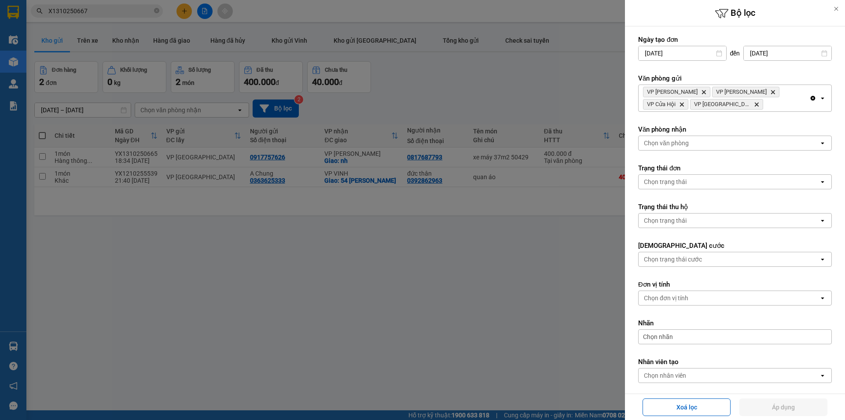
click at [780, 103] on div "VP Nghi Xuân Delete VP Xuân Hội Delete VP Cửa Hội Delete VP Cầu [GEOGRAPHIC_DAT…" at bounding box center [723, 98] width 171 height 26
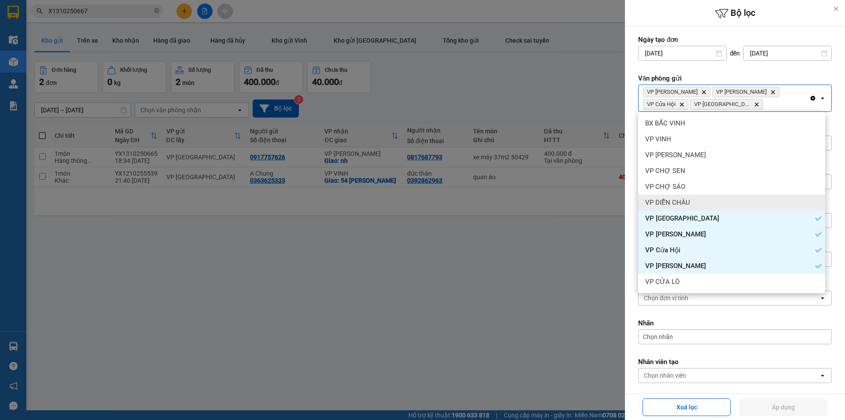
click at [698, 195] on div "VP DIỄN CHÂU" at bounding box center [731, 202] width 187 height 16
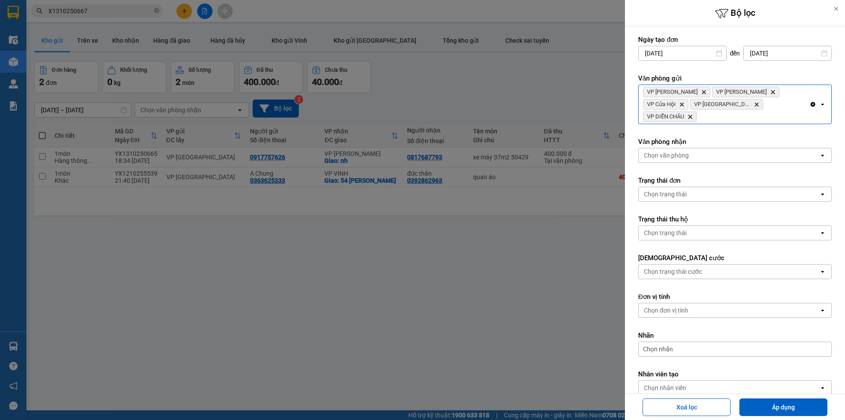
click at [754, 102] on icon "Delete" at bounding box center [756, 104] width 5 height 5
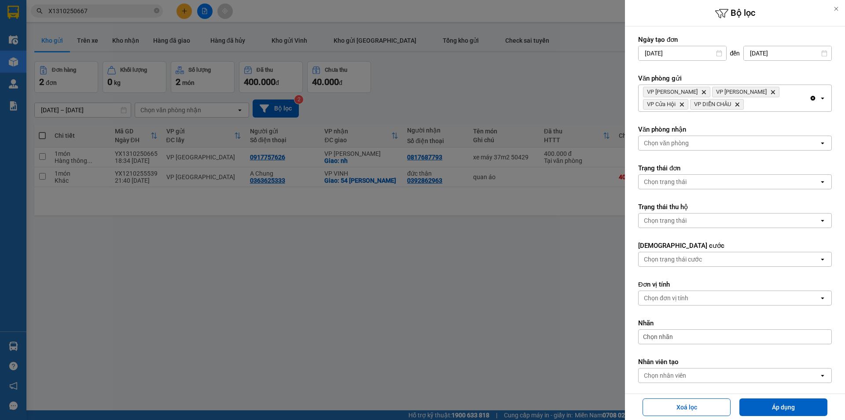
click at [751, 110] on div "VP Nghi Xuân Delete VP Xuân Hội Delete VP Cửa Hội Delete VP DIỄN CHÂU Delete" at bounding box center [723, 98] width 171 height 26
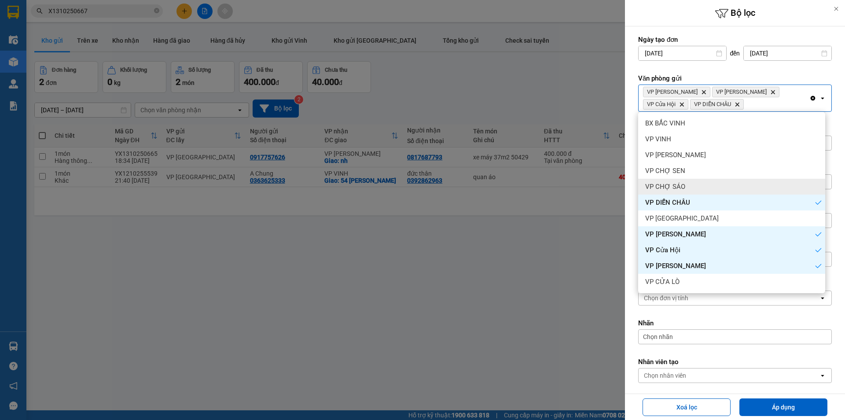
drag, startPoint x: 706, startPoint y: 183, endPoint x: 748, endPoint y: 150, distance: 53.4
click at [713, 183] on div "VP CHỢ SÁO" at bounding box center [731, 187] width 187 height 16
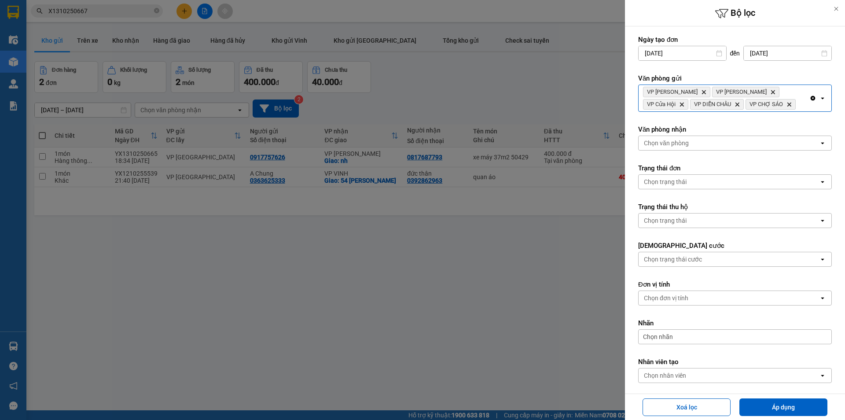
click at [773, 104] on div "VP Nghi Xuân Delete VP Xuân Hội Delete VP Cửa Hội Delete VP DIỄN CHÂU Delete VP…" at bounding box center [723, 98] width 171 height 26
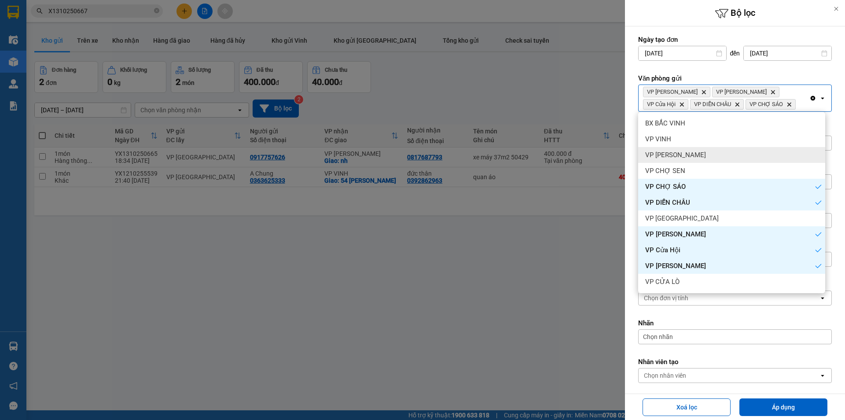
click at [734, 161] on div "VP [PERSON_NAME]" at bounding box center [731, 155] width 187 height 16
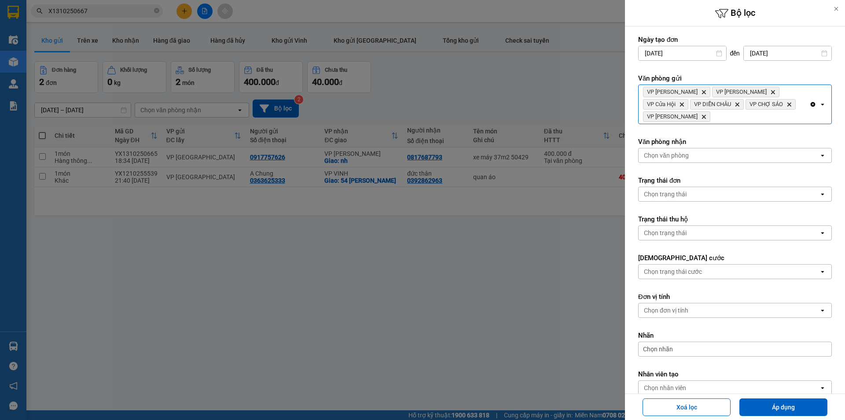
click at [784, 113] on div "VP Nghi Xuân Delete VP Xuân Hội Delete VP Cửa Hội Delete VP DIỄN CHÂU Delete VP…" at bounding box center [723, 104] width 171 height 39
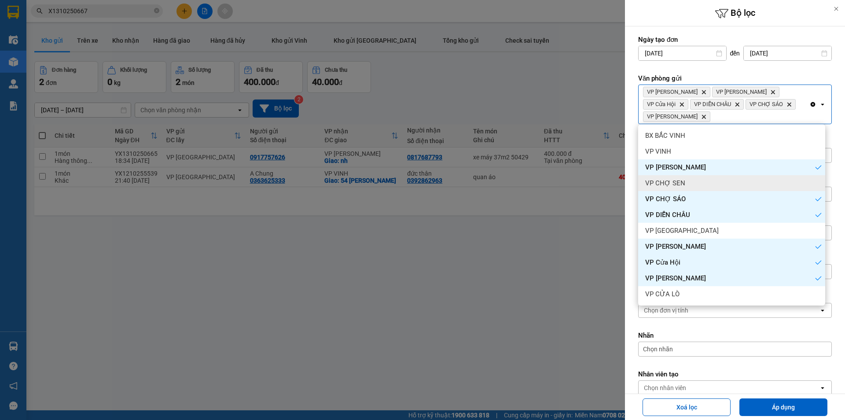
click at [711, 182] on div "VP CHỢ SEN" at bounding box center [731, 183] width 187 height 16
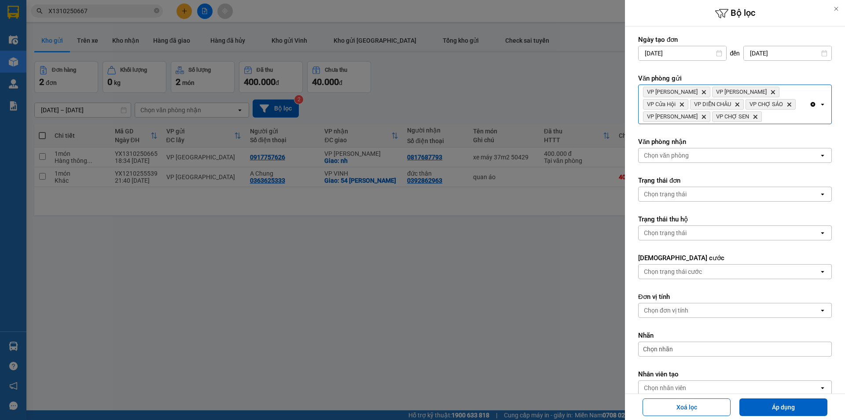
click at [772, 116] on div "VP Nghi Xuân Delete VP Xuân Hội Delete VP Cửa Hội Delete VP DIỄN CHÂU Delete VP…" at bounding box center [723, 104] width 171 height 39
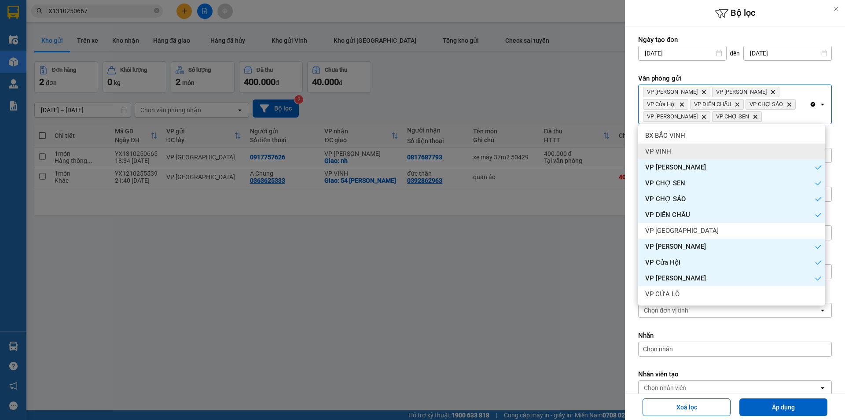
click at [707, 154] on div "VP VINH" at bounding box center [731, 151] width 187 height 16
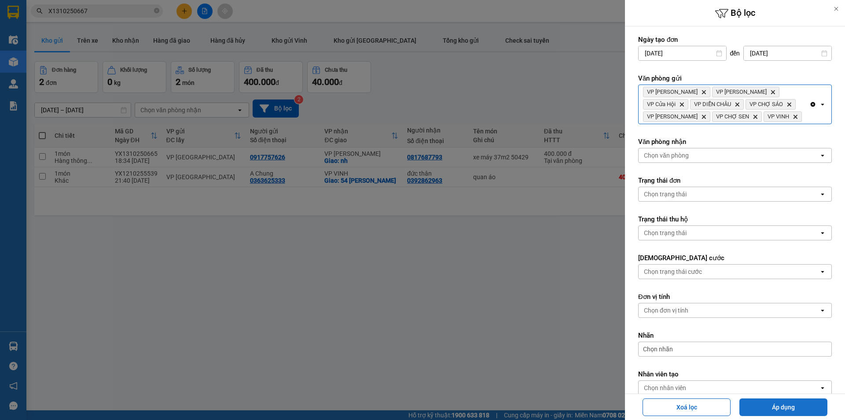
click at [778, 408] on button "Áp dụng" at bounding box center [783, 407] width 88 height 18
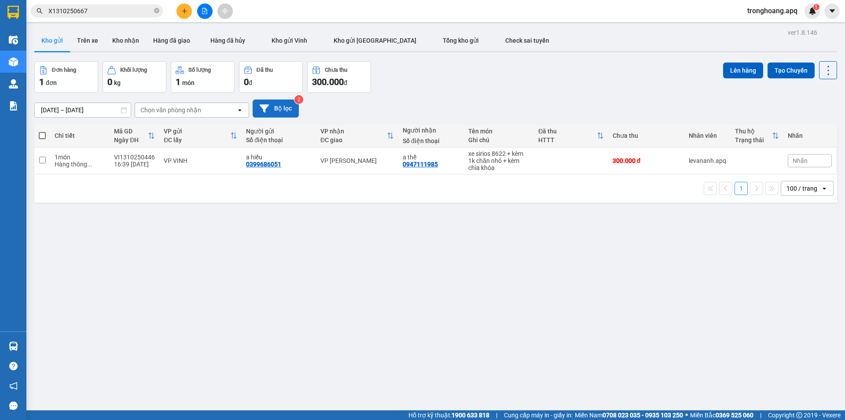
click at [279, 101] on button "Bộ lọc" at bounding box center [275, 108] width 46 height 18
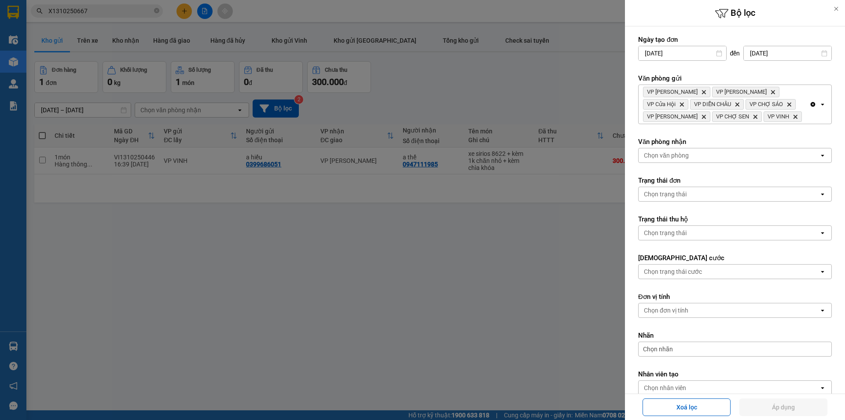
click at [787, 106] on div "VP Nghi Xuân Delete VP Xuân Hội Delete VP Cửa Hội Delete VP DIỄN CHÂU Delete VP…" at bounding box center [723, 104] width 171 height 39
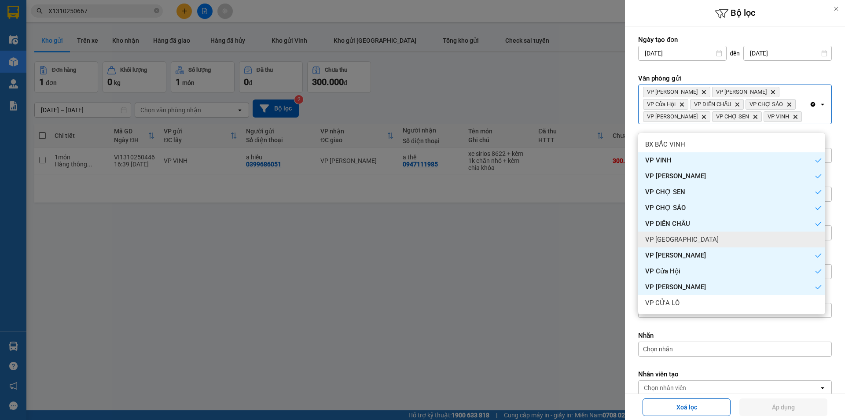
drag, startPoint x: 698, startPoint y: 243, endPoint x: 703, endPoint y: 260, distance: 17.1
click at [698, 243] on div "VP [GEOGRAPHIC_DATA]" at bounding box center [731, 239] width 187 height 16
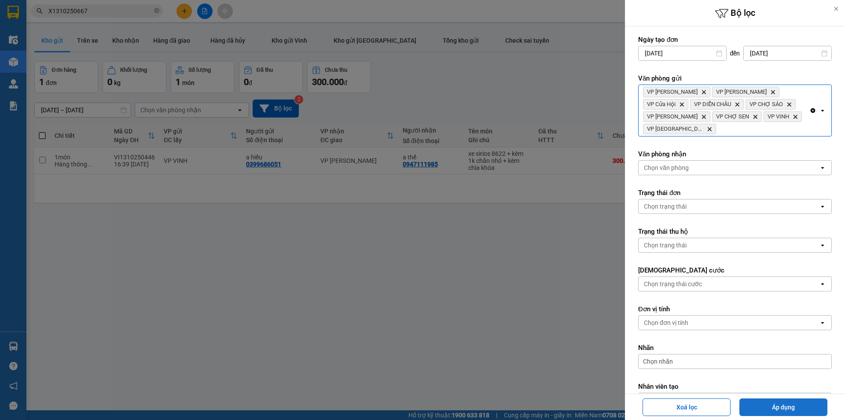
click at [779, 409] on button "Áp dụng" at bounding box center [783, 407] width 88 height 18
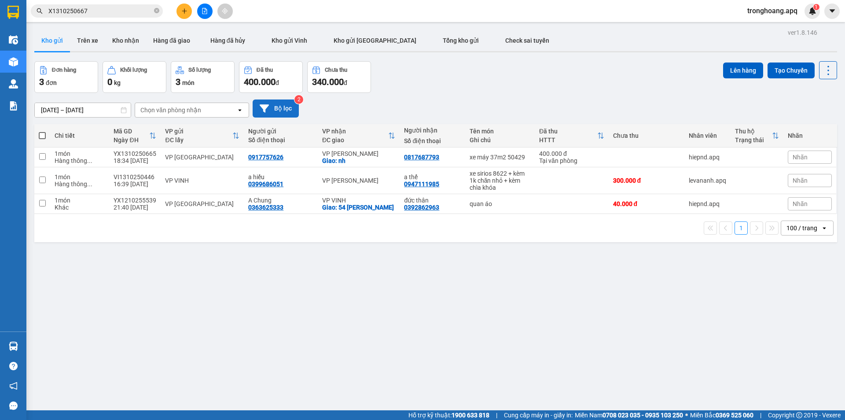
click at [270, 106] on button "Bộ lọc" at bounding box center [275, 108] width 46 height 18
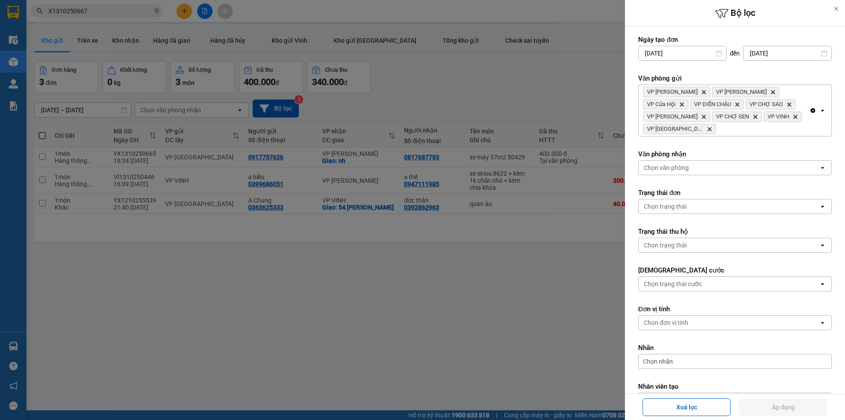
click at [782, 132] on div "VP Nghi Xuân Delete VP Xuân Hội Delete VP Cửa Hội Delete VP DIỄN CHÂU Delete VP…" at bounding box center [723, 110] width 171 height 51
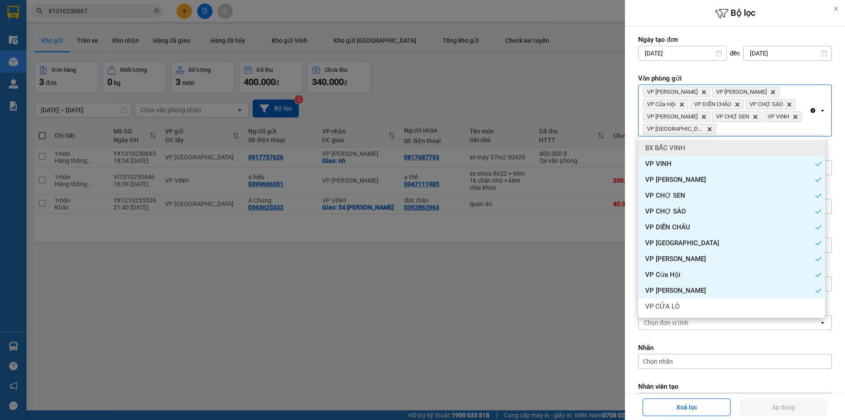
click at [768, 129] on div "VP Nghi Xuân Delete VP Xuân Hội Delete VP Cửa Hội Delete VP DIỄN CHÂU Delete VP…" at bounding box center [723, 110] width 171 height 51
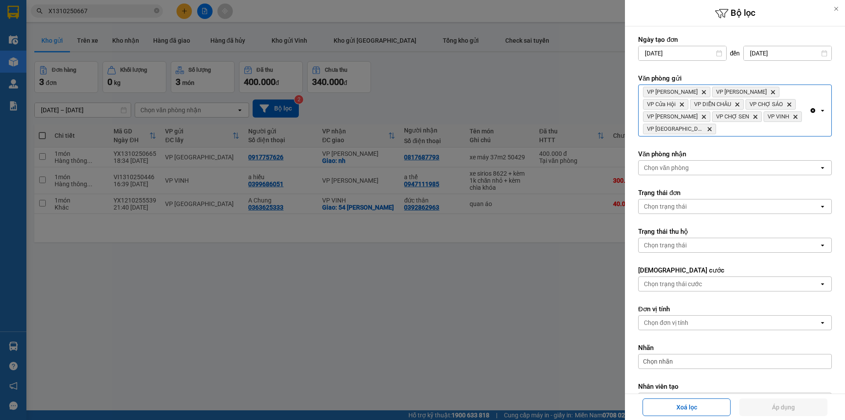
drag, startPoint x: 806, startPoint y: 109, endPoint x: 772, endPoint y: 106, distance: 33.6
click at [810, 109] on icon "Clear all" at bounding box center [812, 110] width 5 height 5
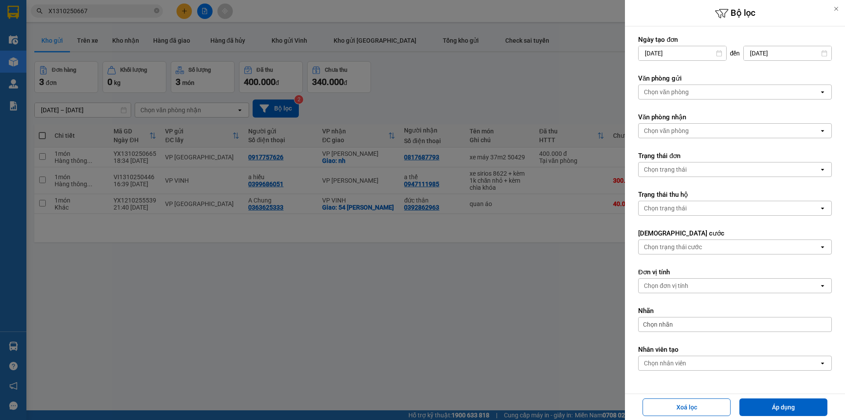
drag, startPoint x: 411, startPoint y: 83, endPoint x: 501, endPoint y: 153, distance: 113.5
click at [411, 84] on div at bounding box center [422, 210] width 845 height 420
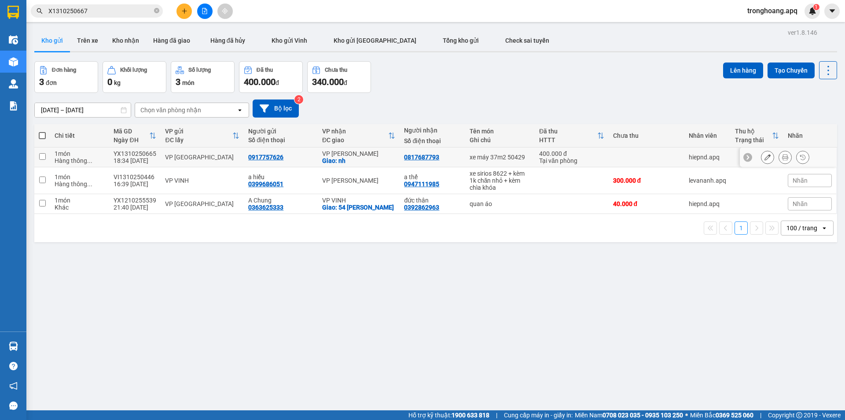
click at [382, 158] on div "Giao: nh" at bounding box center [358, 160] width 73 height 7
checkbox input "true"
